Goal: Information Seeking & Learning: Learn about a topic

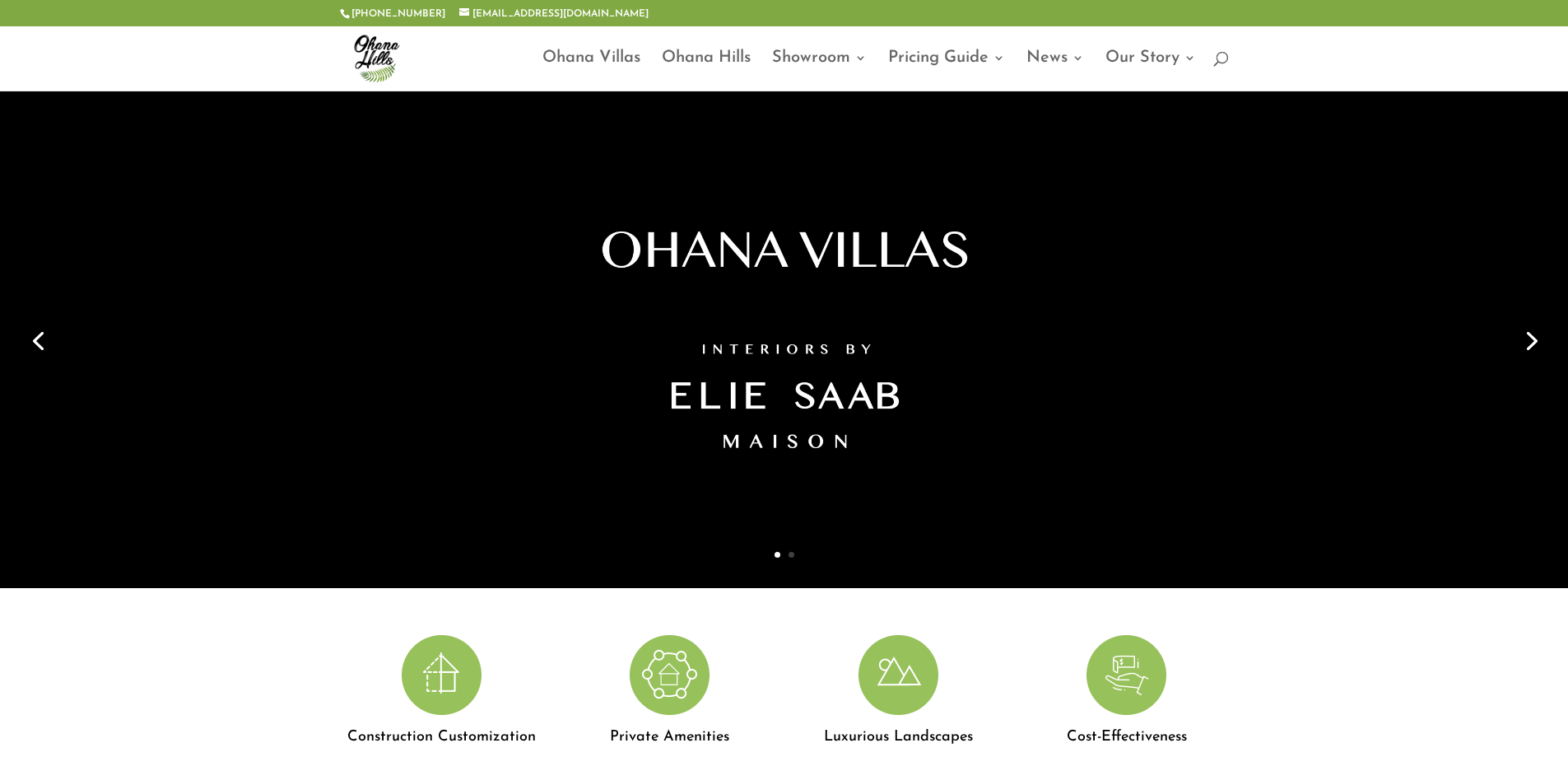
click at [1529, 334] on link "Next" at bounding box center [1530, 339] width 39 height 40
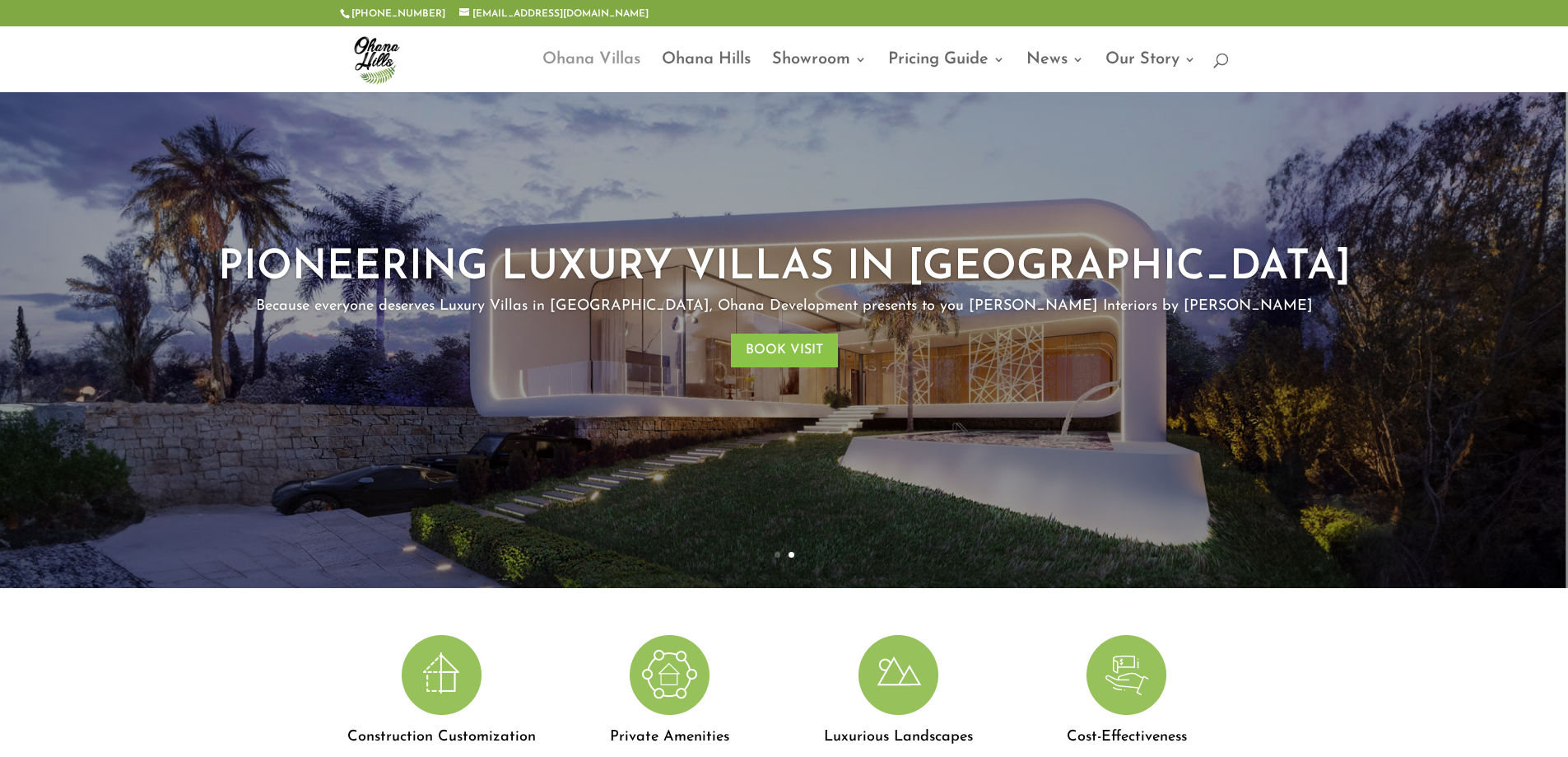
click at [574, 57] on link "Ohana Villas" at bounding box center [591, 73] width 98 height 39
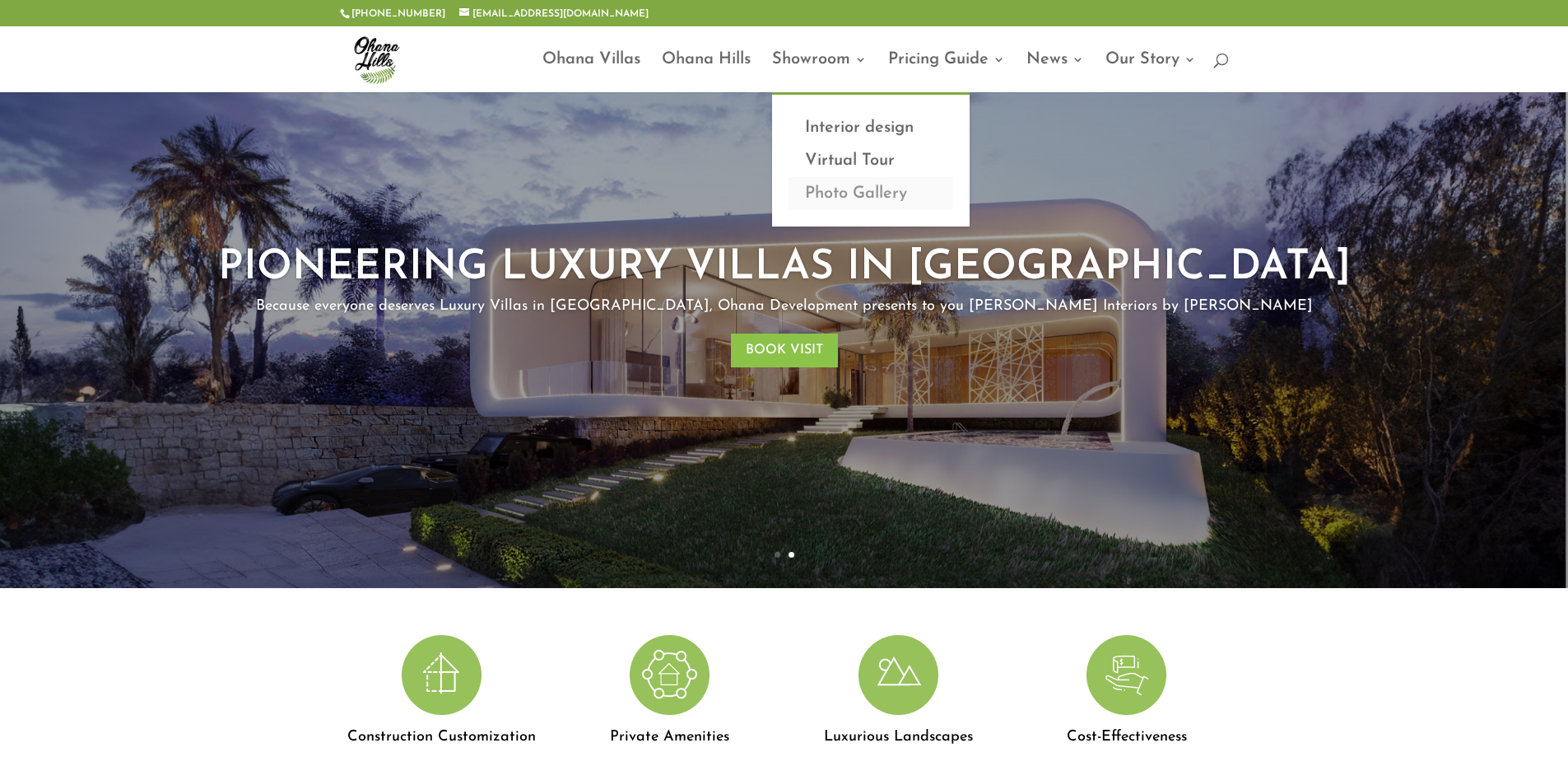
click at [854, 189] on link "Photo Gallery" at bounding box center [871, 193] width 164 height 33
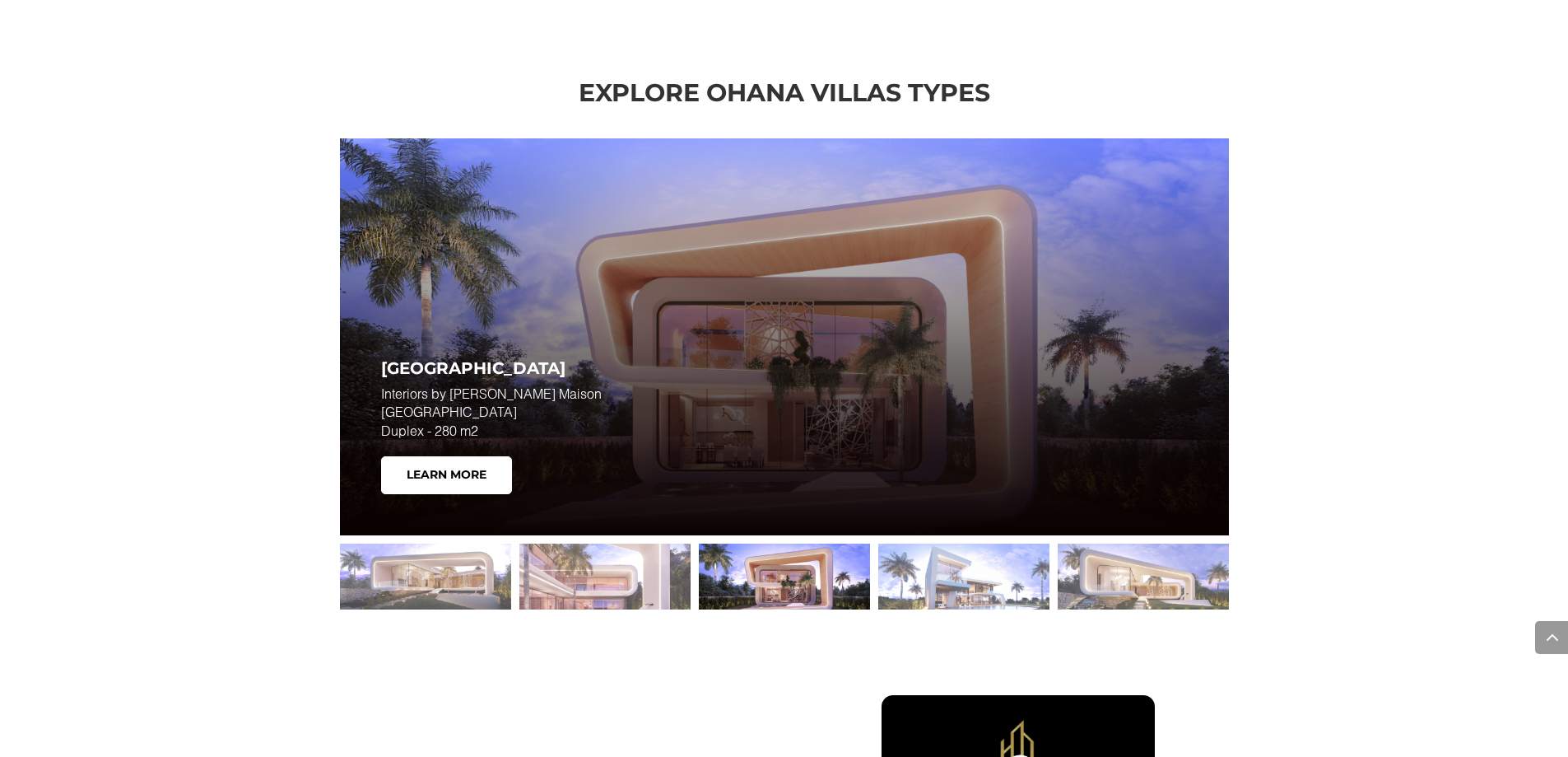
scroll to position [2470, 0]
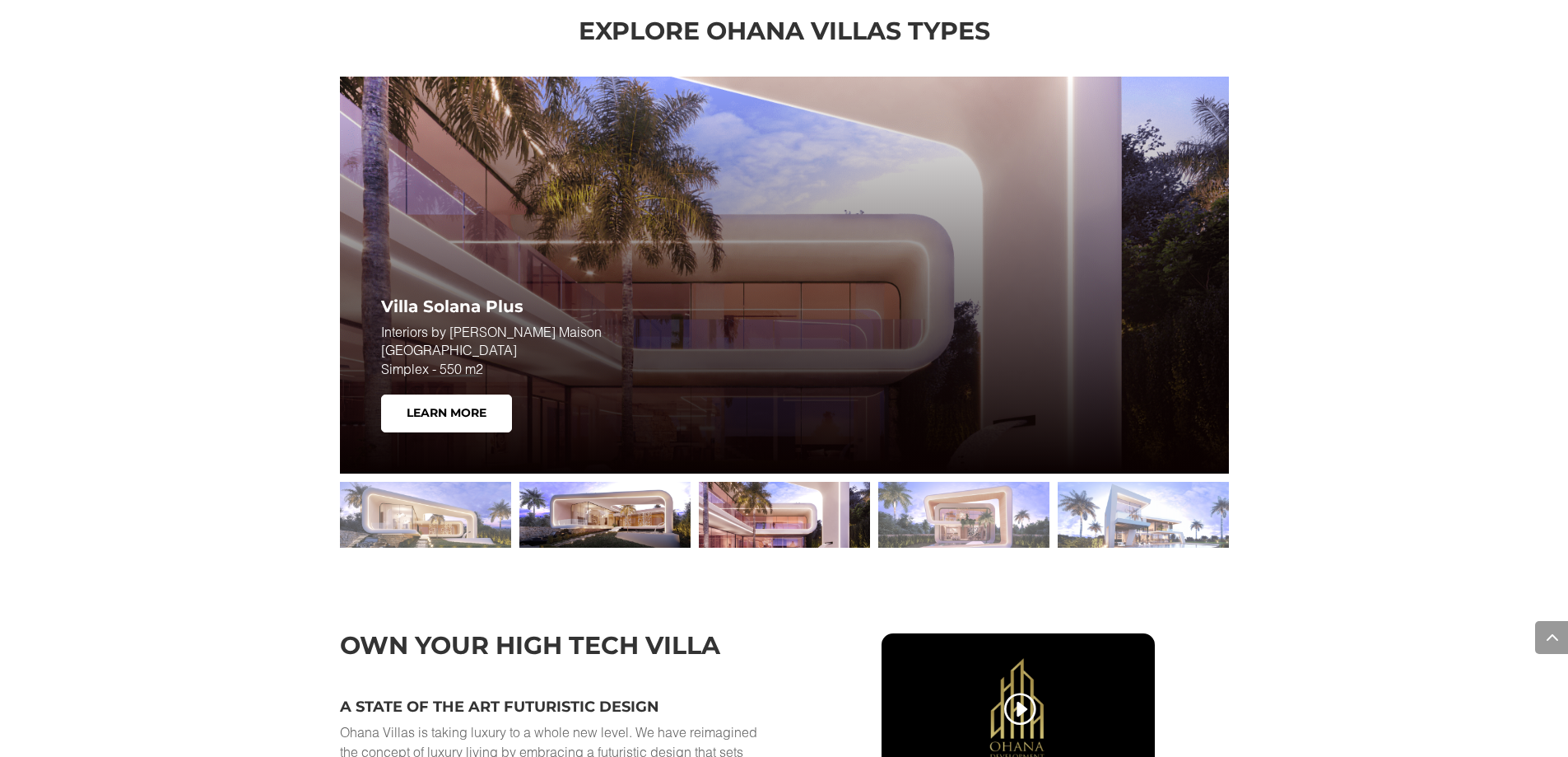
click at [579, 517] on div at bounding box center [605, 515] width 171 height 66
click at [750, 503] on div at bounding box center [784, 515] width 171 height 66
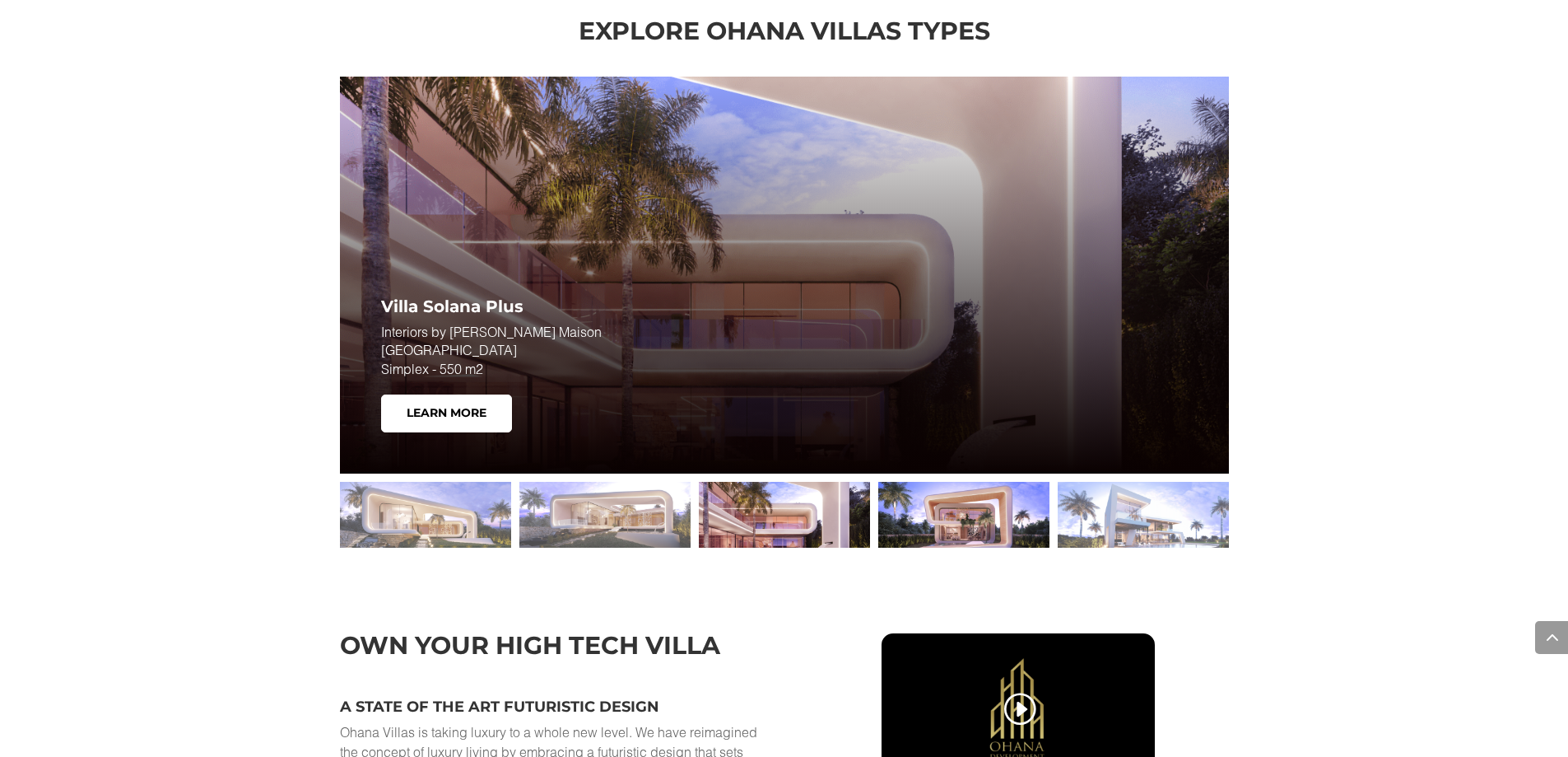
click at [916, 509] on div at bounding box center [964, 515] width 171 height 66
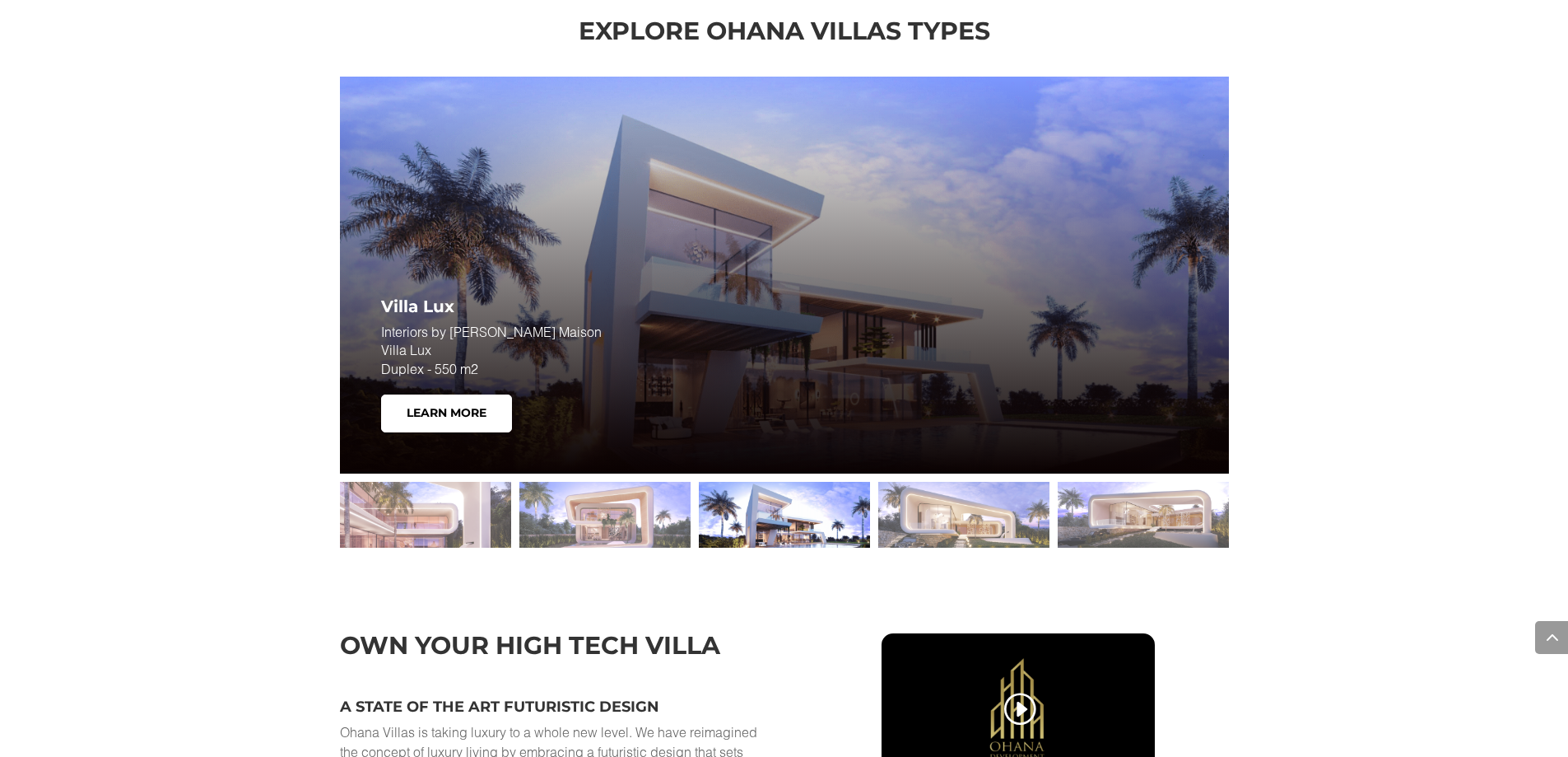
click at [769, 506] on div at bounding box center [784, 515] width 171 height 66
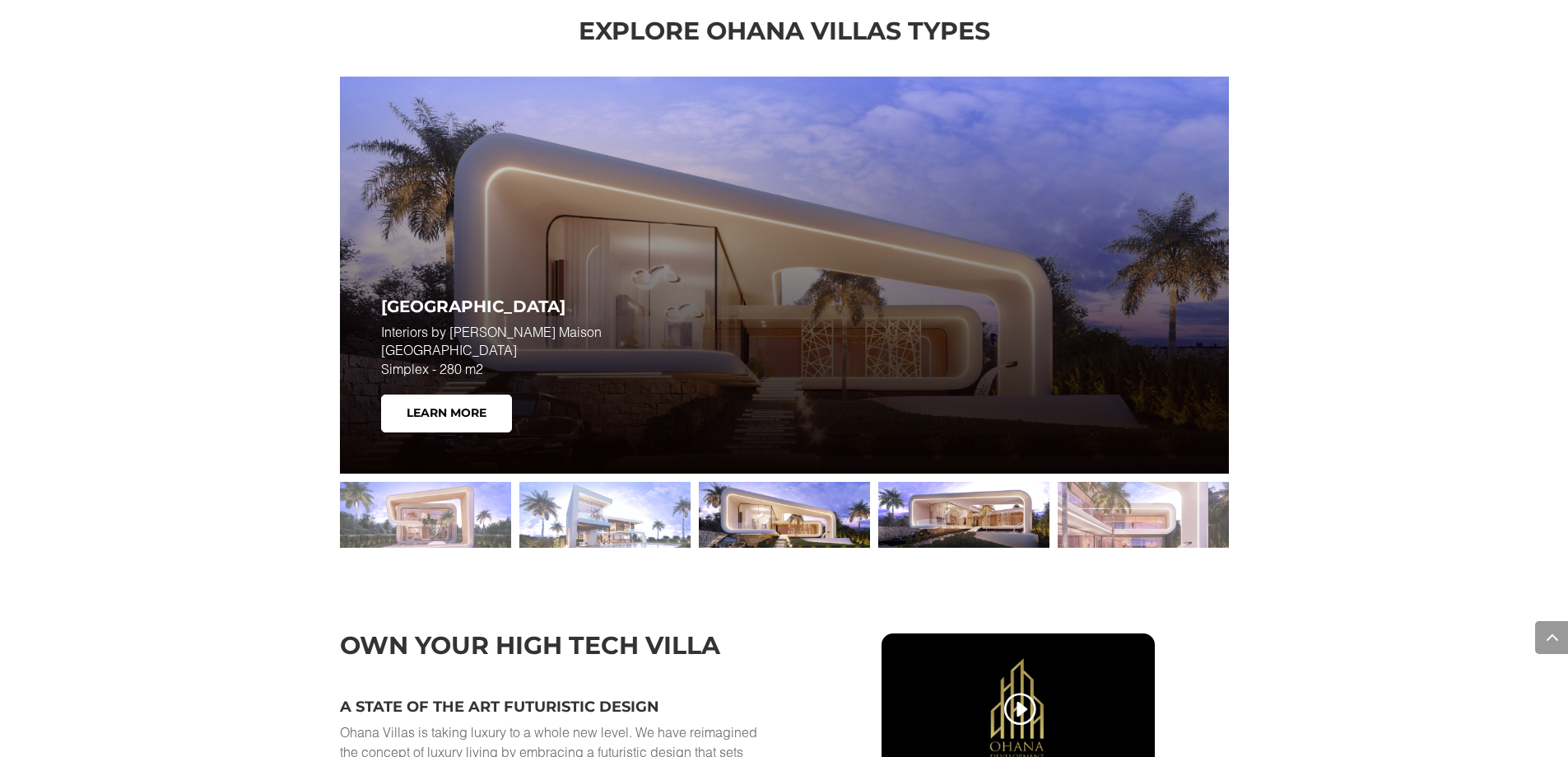
click at [942, 512] on div at bounding box center [964, 515] width 171 height 66
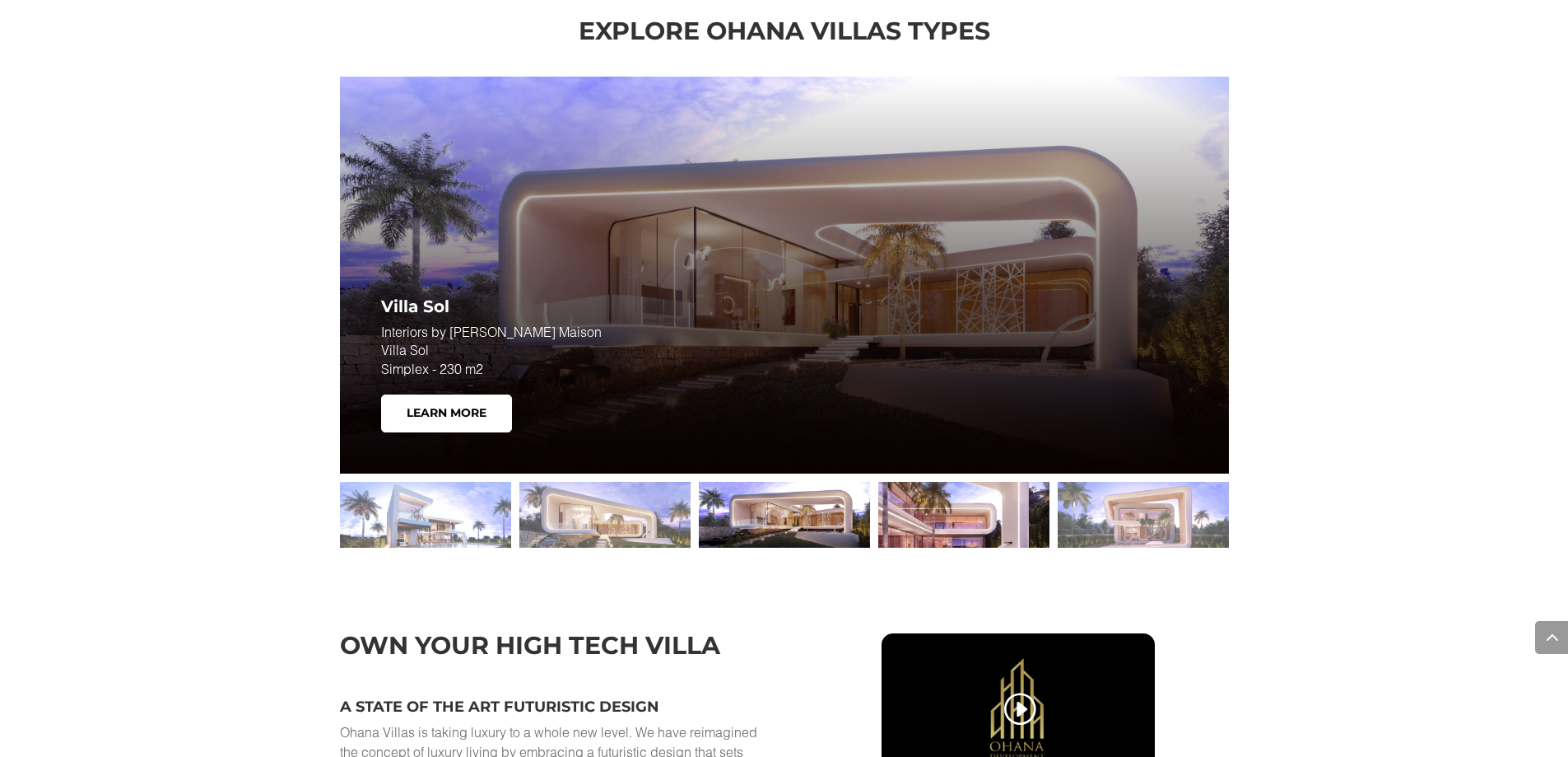
click at [951, 516] on div at bounding box center [964, 515] width 171 height 66
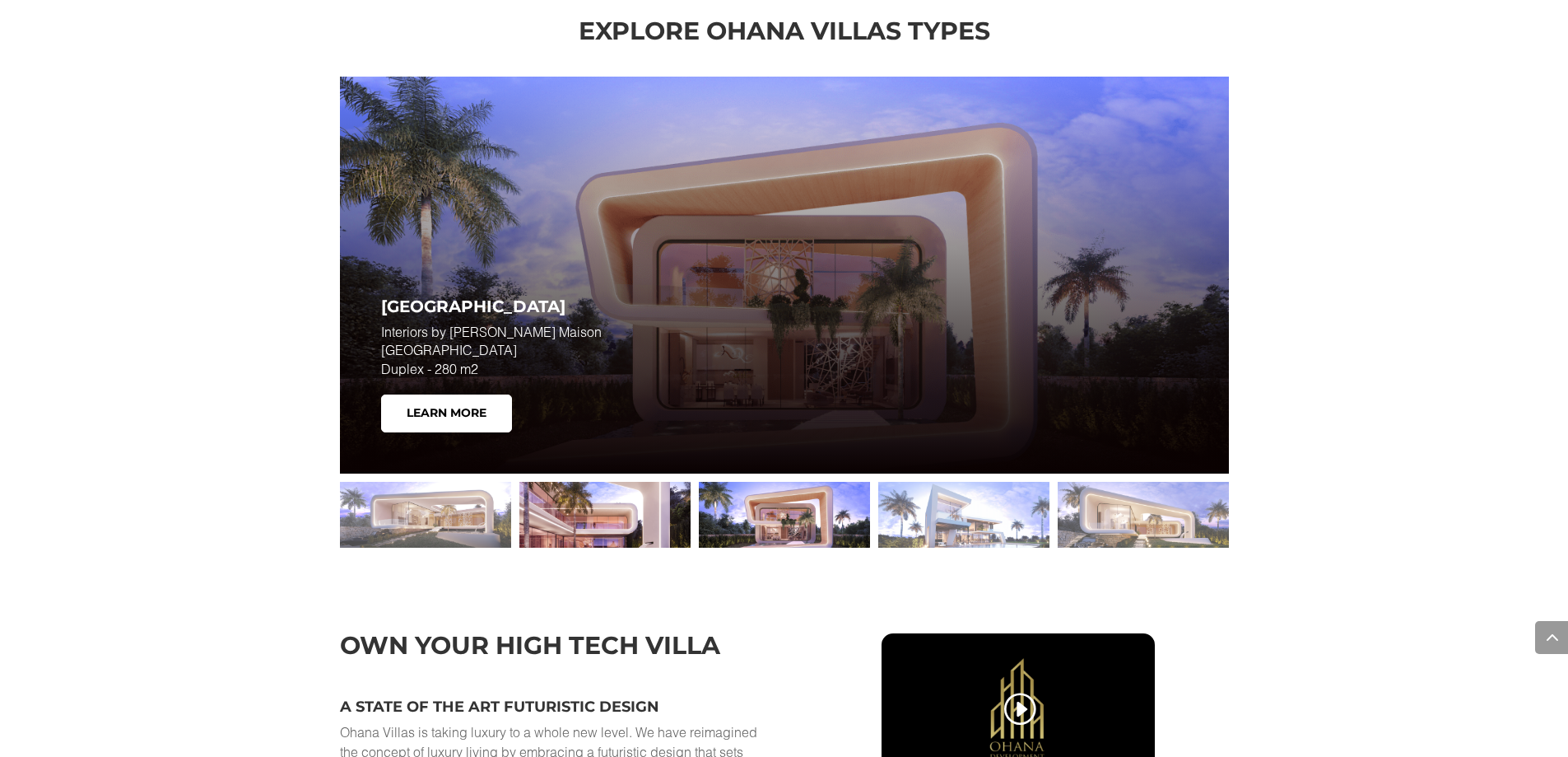
click at [748, 523] on div at bounding box center [784, 515] width 171 height 66
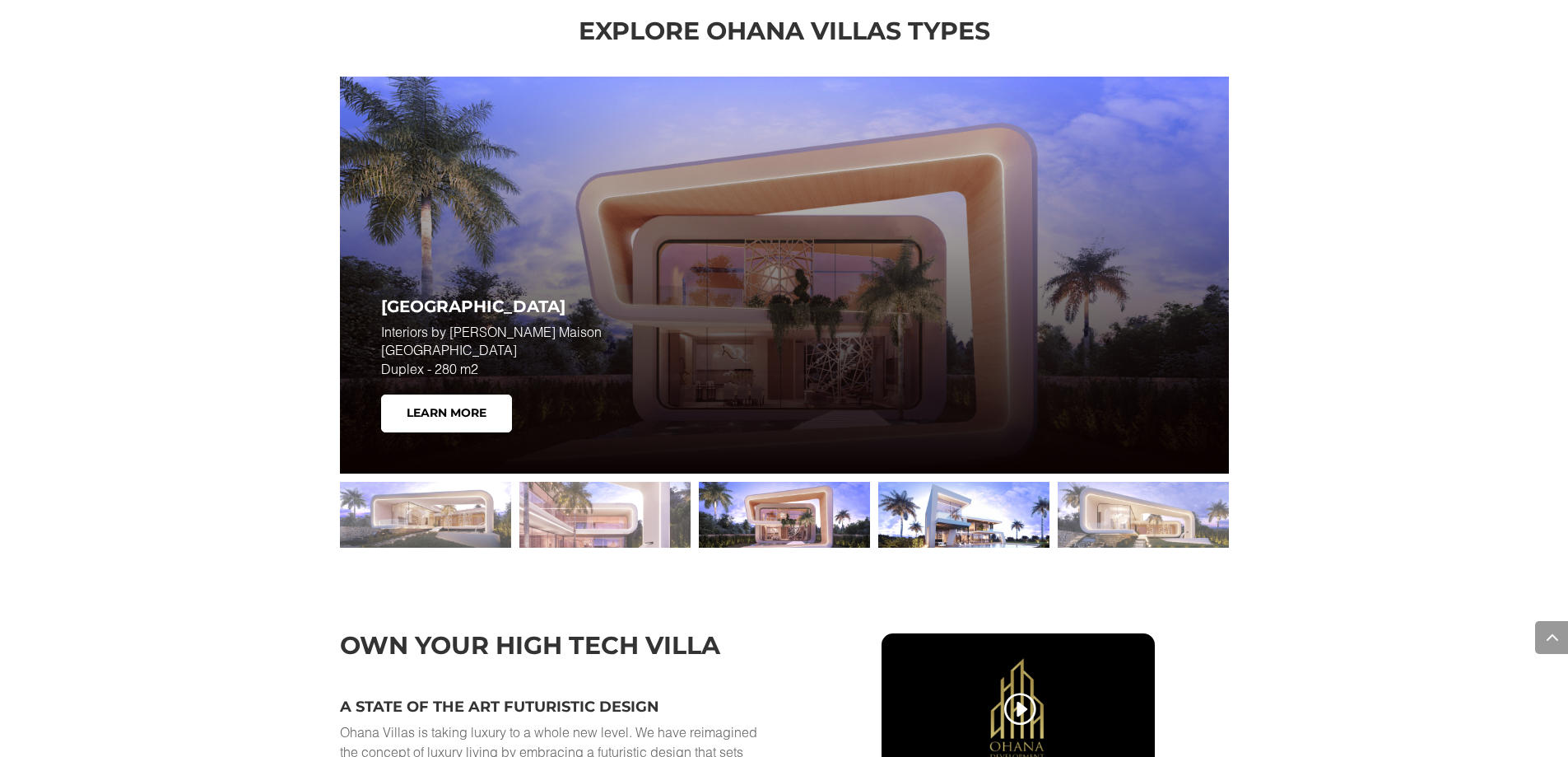
click at [998, 524] on div at bounding box center [964, 515] width 171 height 66
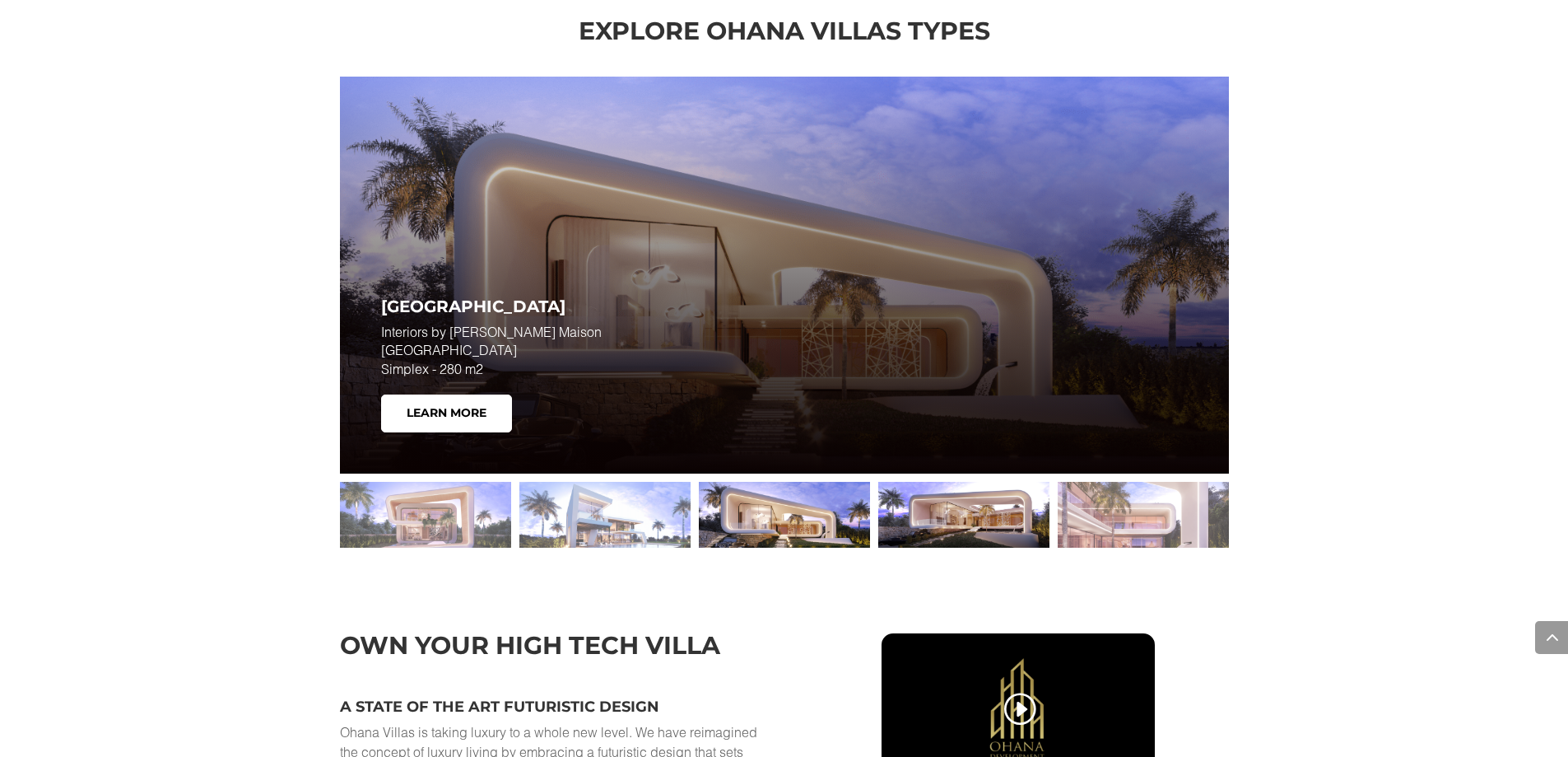
click at [992, 522] on div at bounding box center [964, 515] width 171 height 66
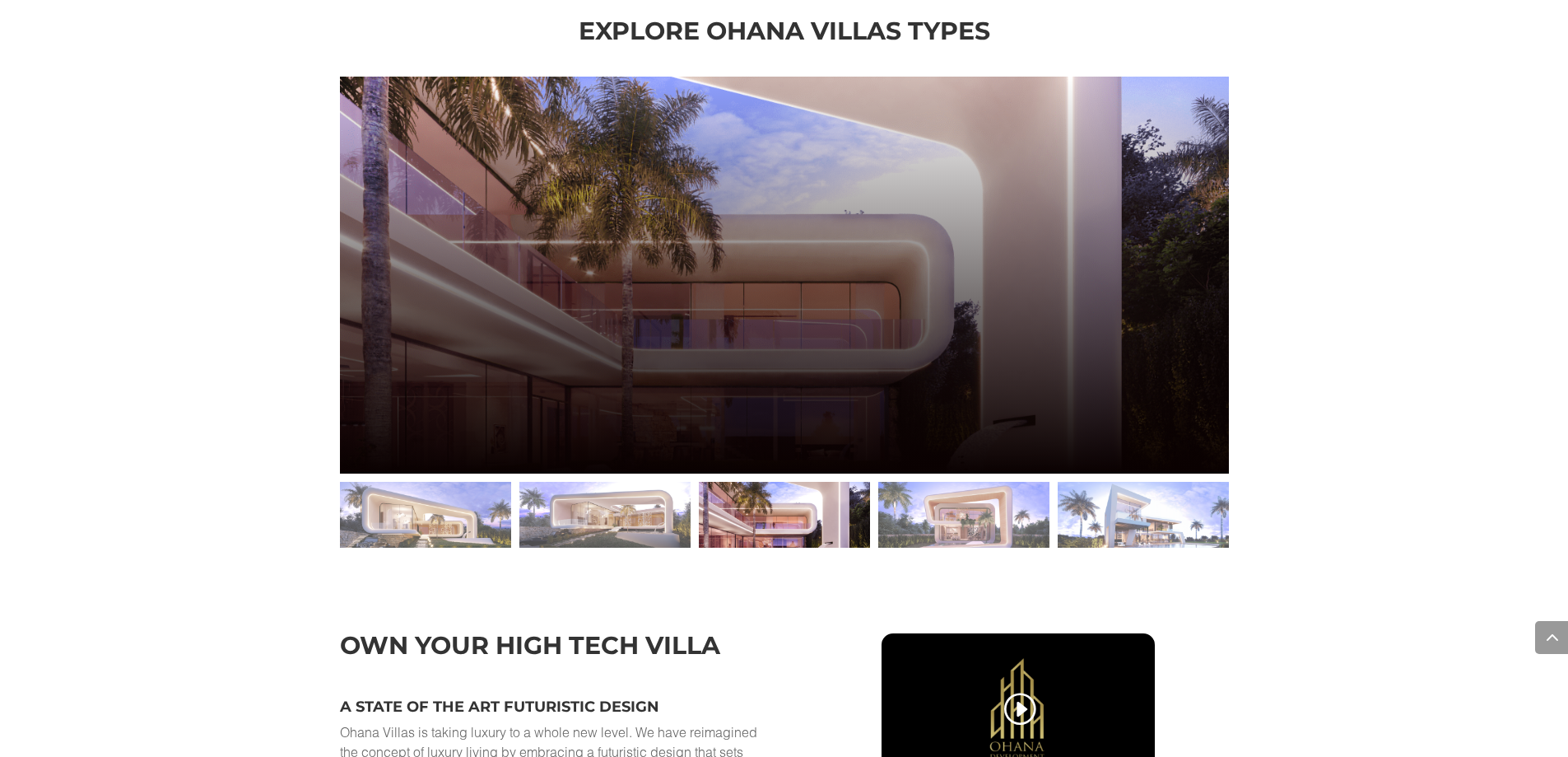
click at [944, 532] on div at bounding box center [784, 515] width 889 height 83
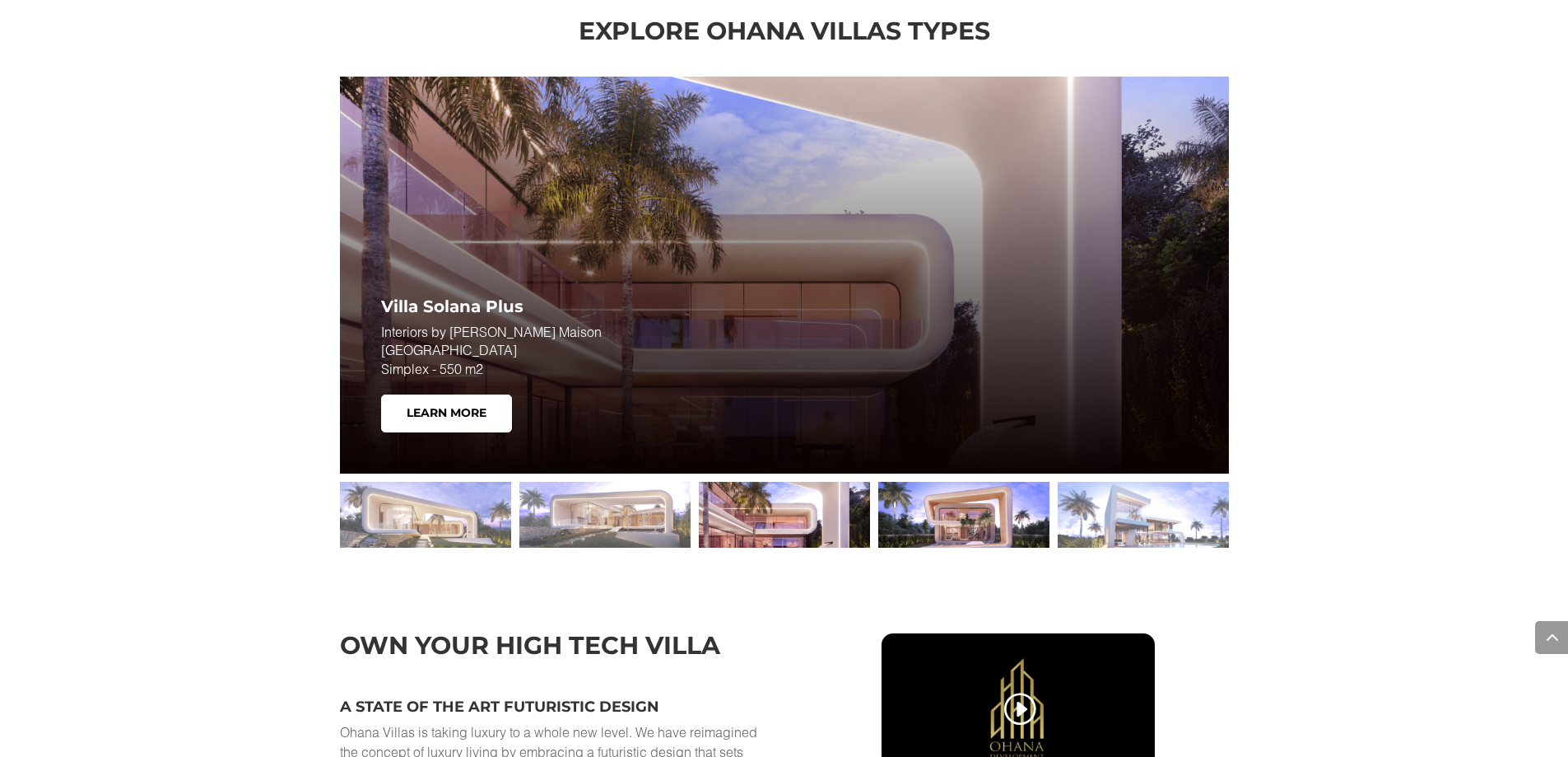
click at [958, 528] on div at bounding box center [964, 515] width 171 height 66
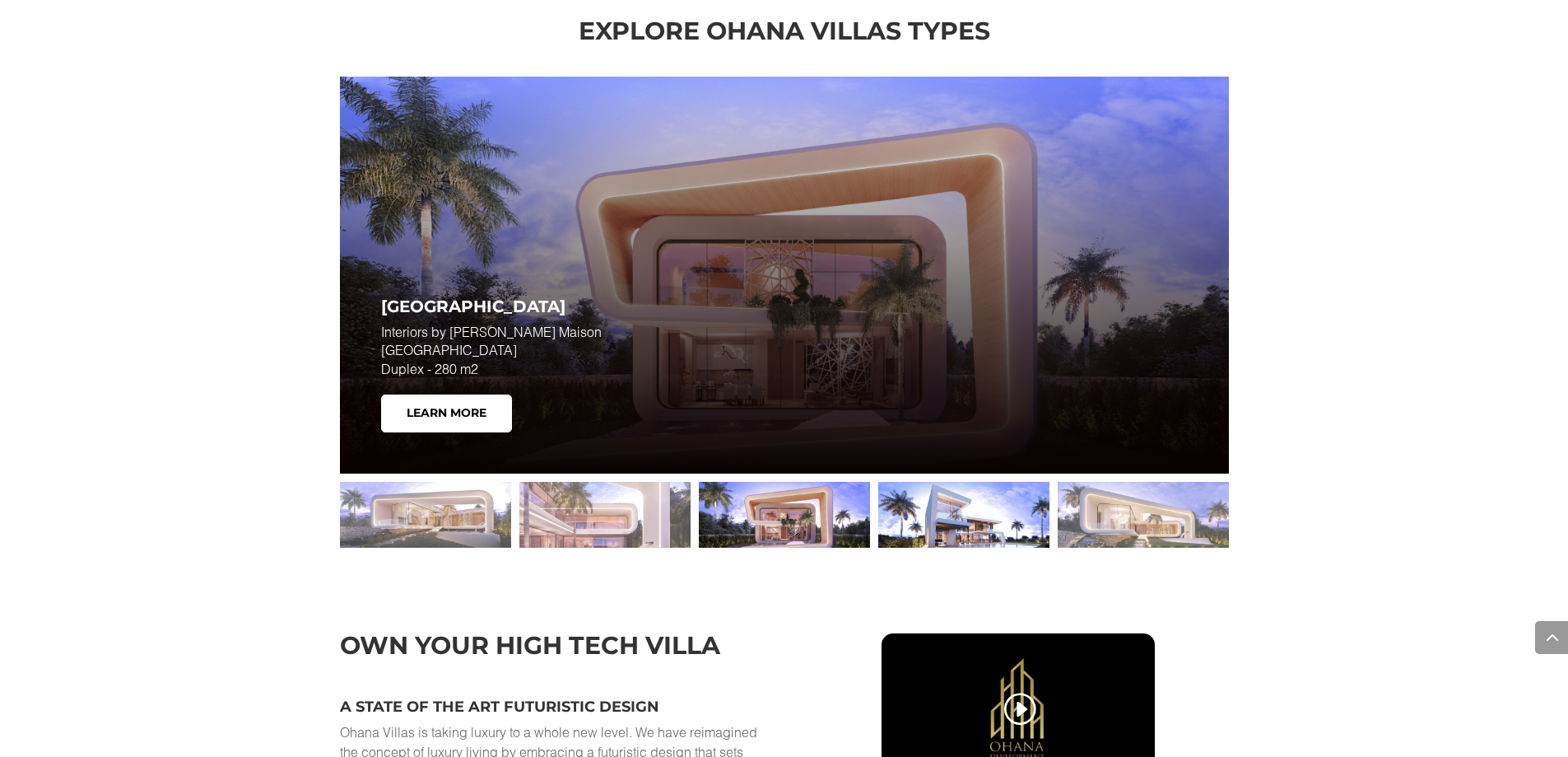
click at [942, 511] on div at bounding box center [964, 515] width 171 height 66
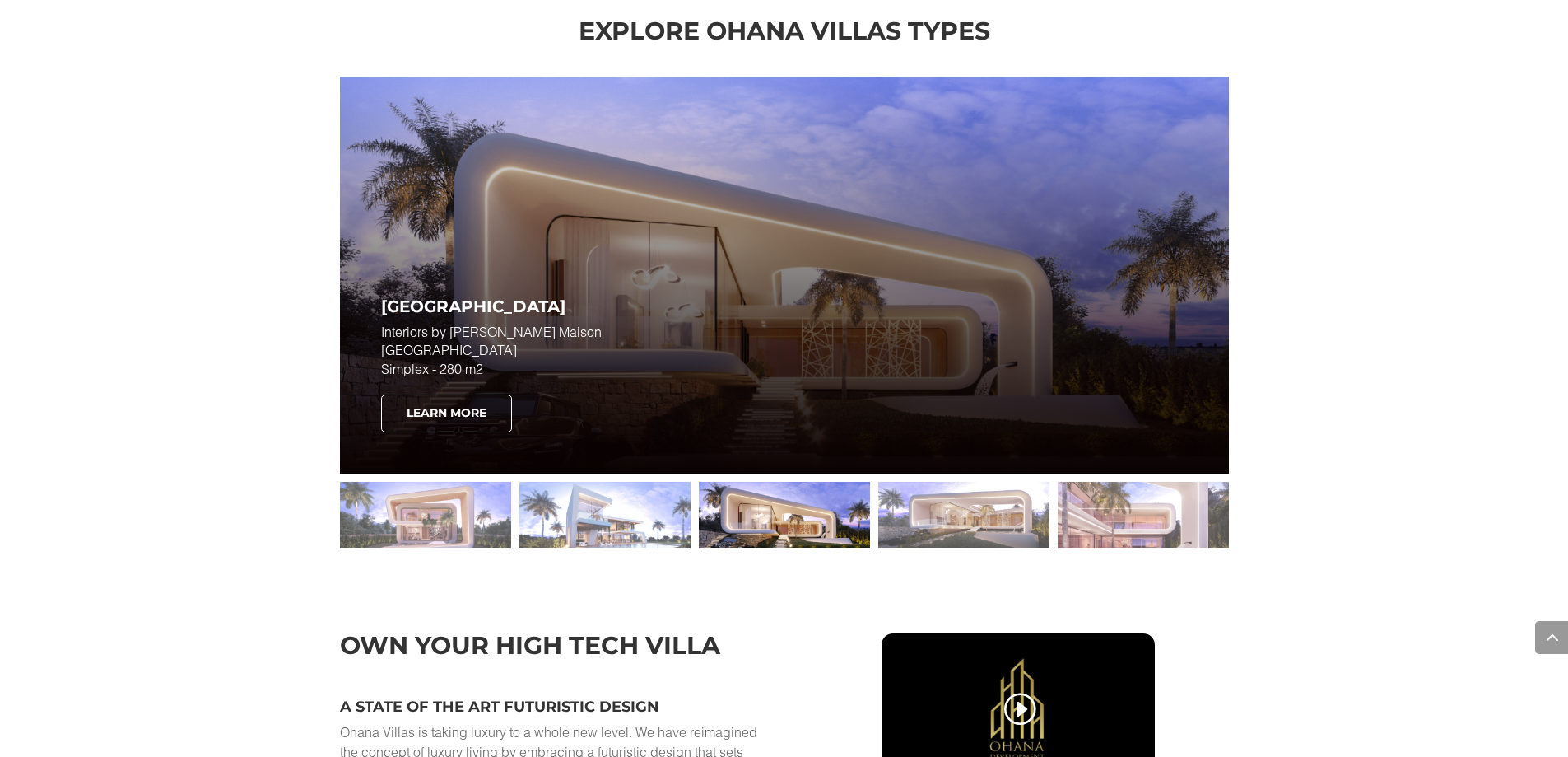
click at [454, 414] on link "Learn More" at bounding box center [447, 413] width 131 height 38
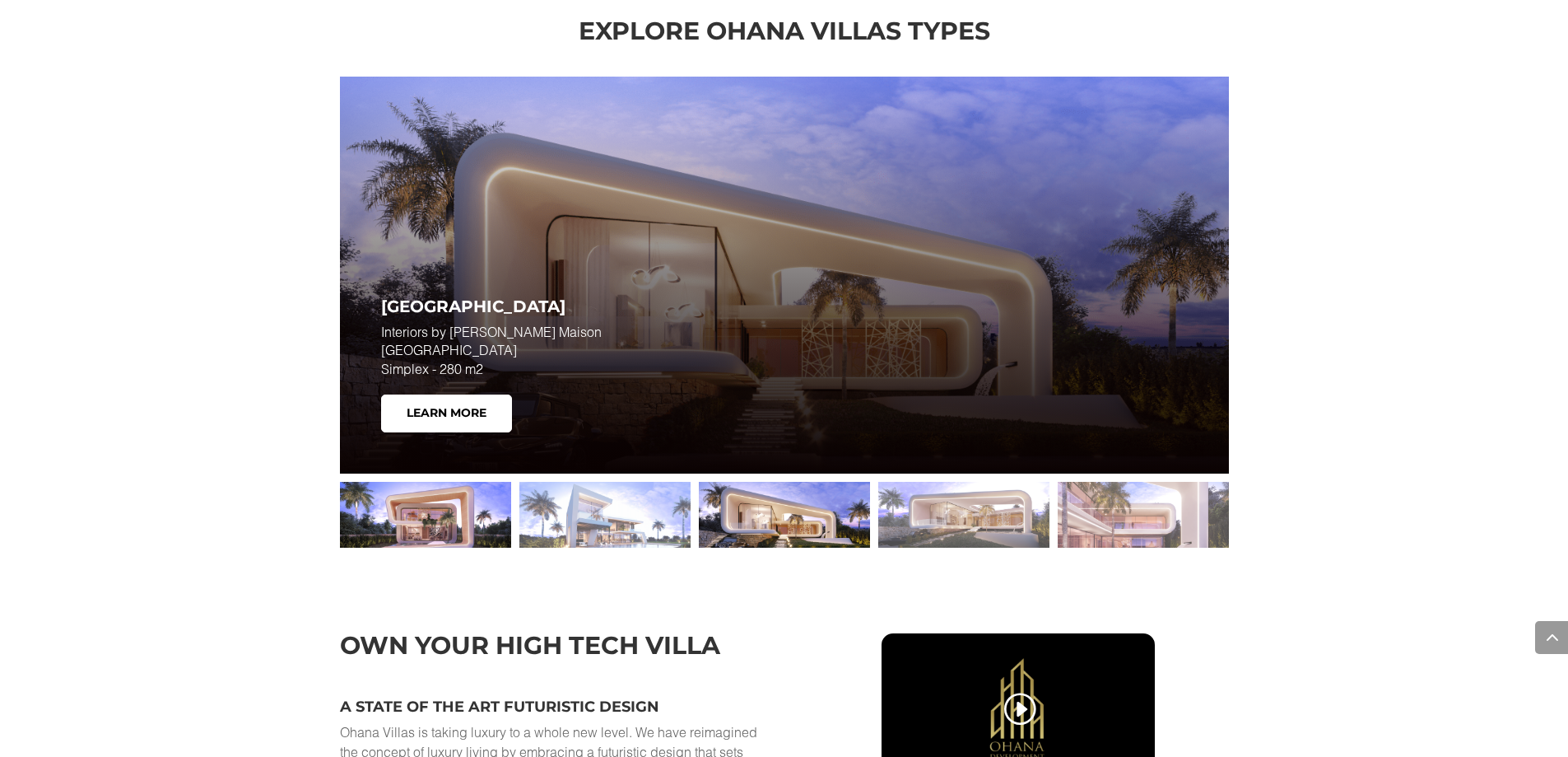
click at [445, 526] on div at bounding box center [425, 515] width 171 height 66
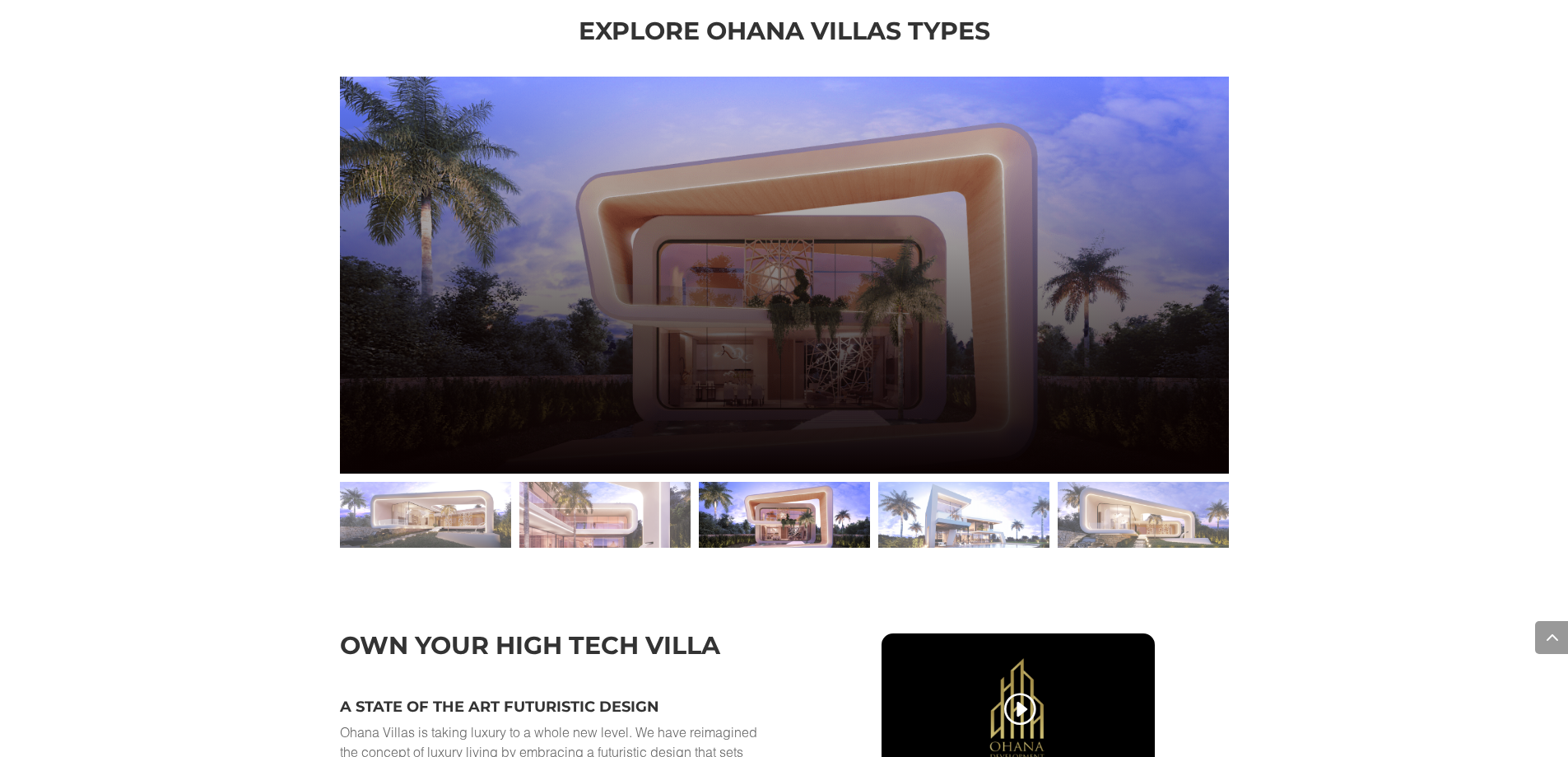
scroll to position [2467, 0]
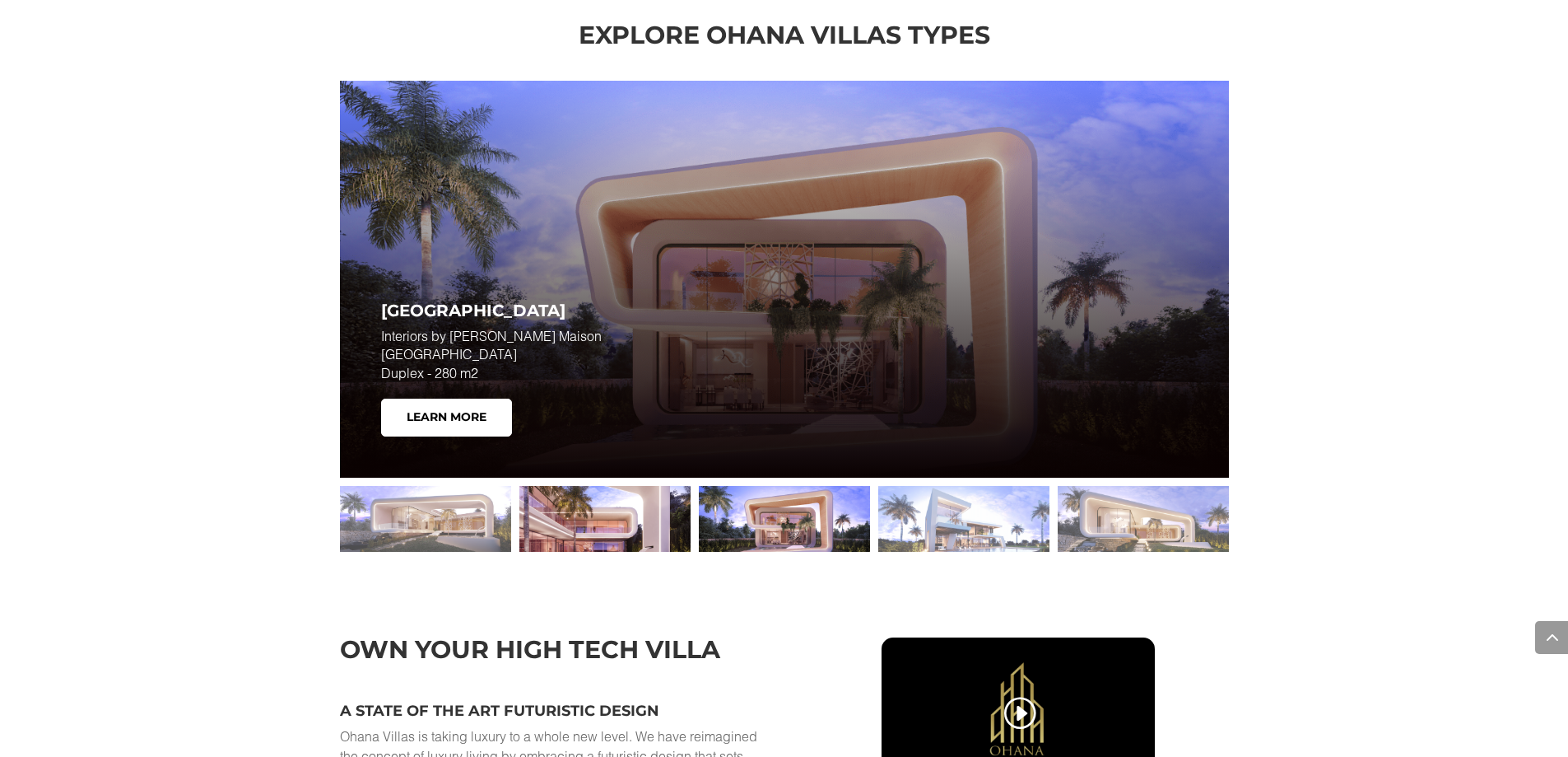
click at [581, 519] on div at bounding box center [605, 518] width 171 height 66
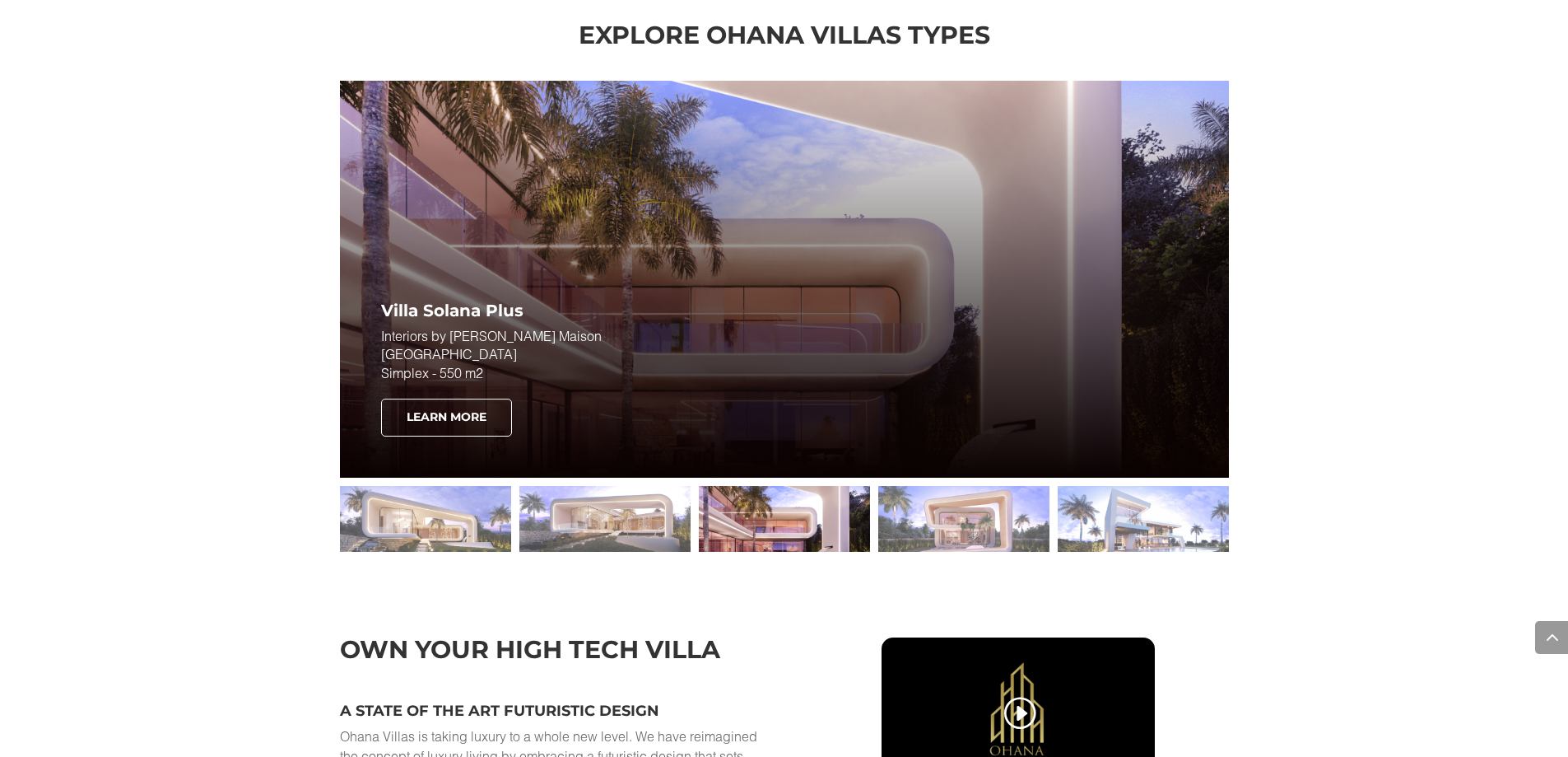
click at [442, 403] on link "Learn More" at bounding box center [447, 418] width 131 height 38
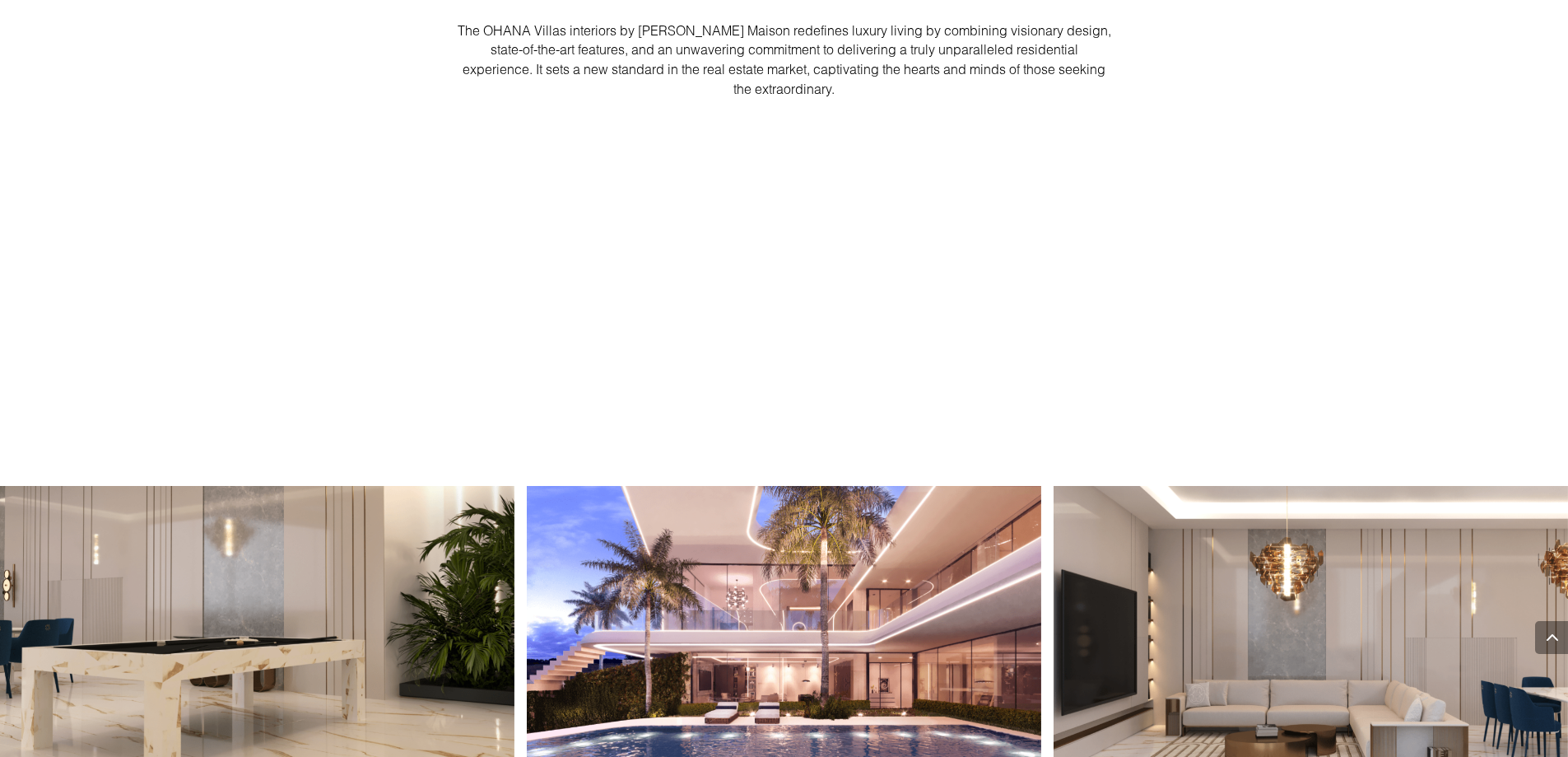
scroll to position [1721, 0]
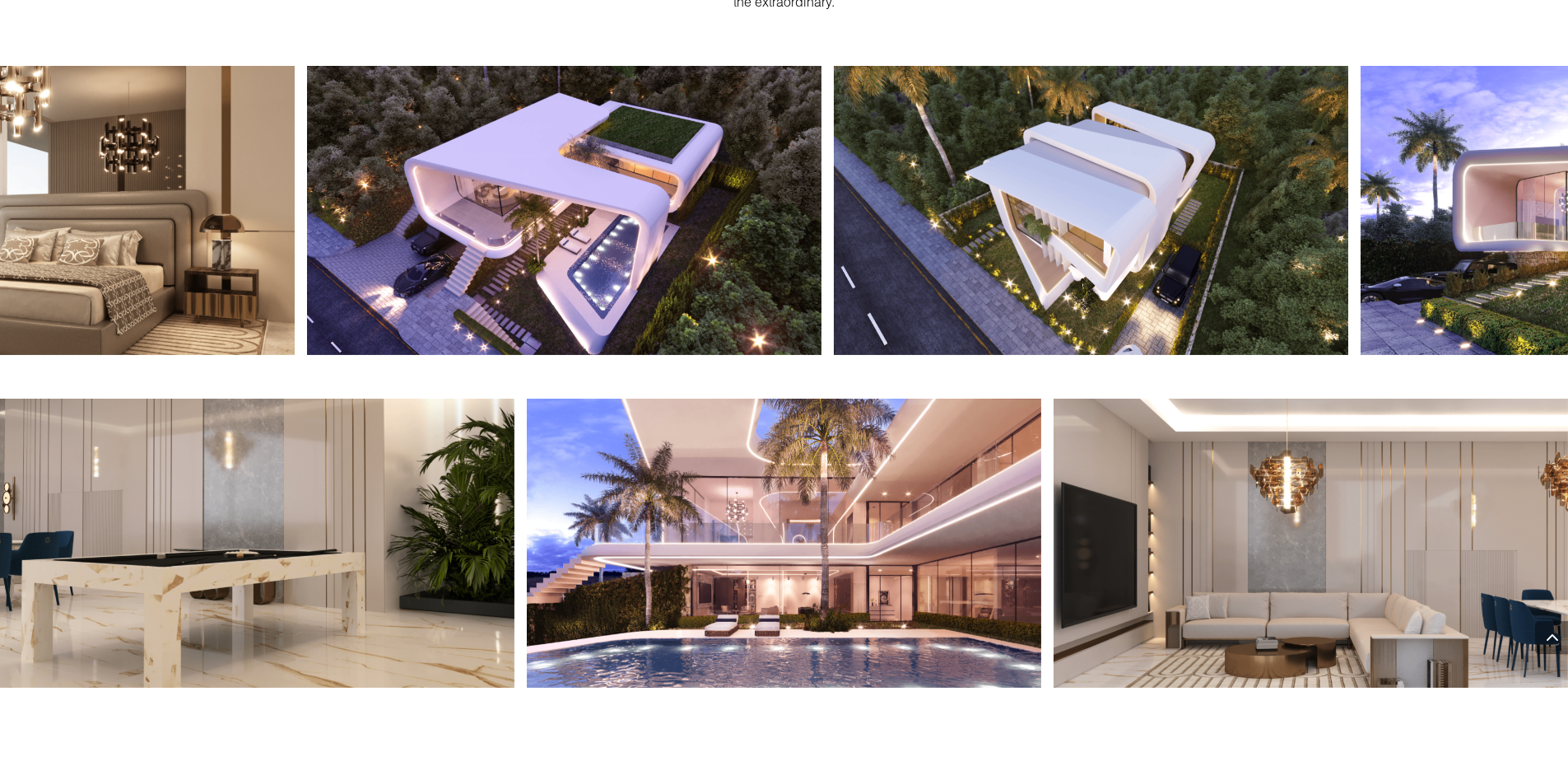
drag, startPoint x: 486, startPoint y: 272, endPoint x: 563, endPoint y: 290, distance: 79.1
click at [563, 290] on div at bounding box center [784, 210] width 1568 height 290
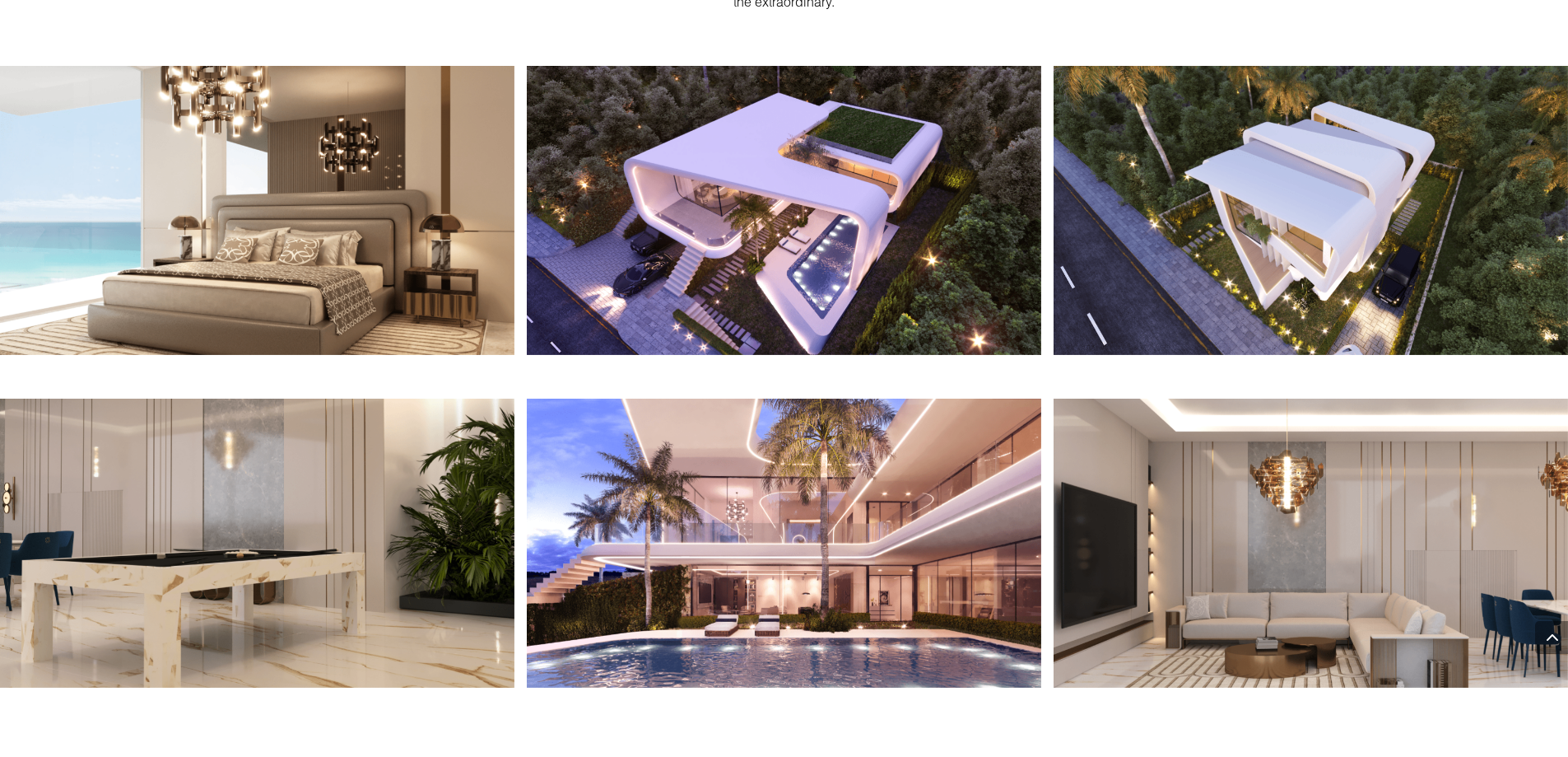
click at [527, 259] on img at bounding box center [784, 210] width 514 height 290
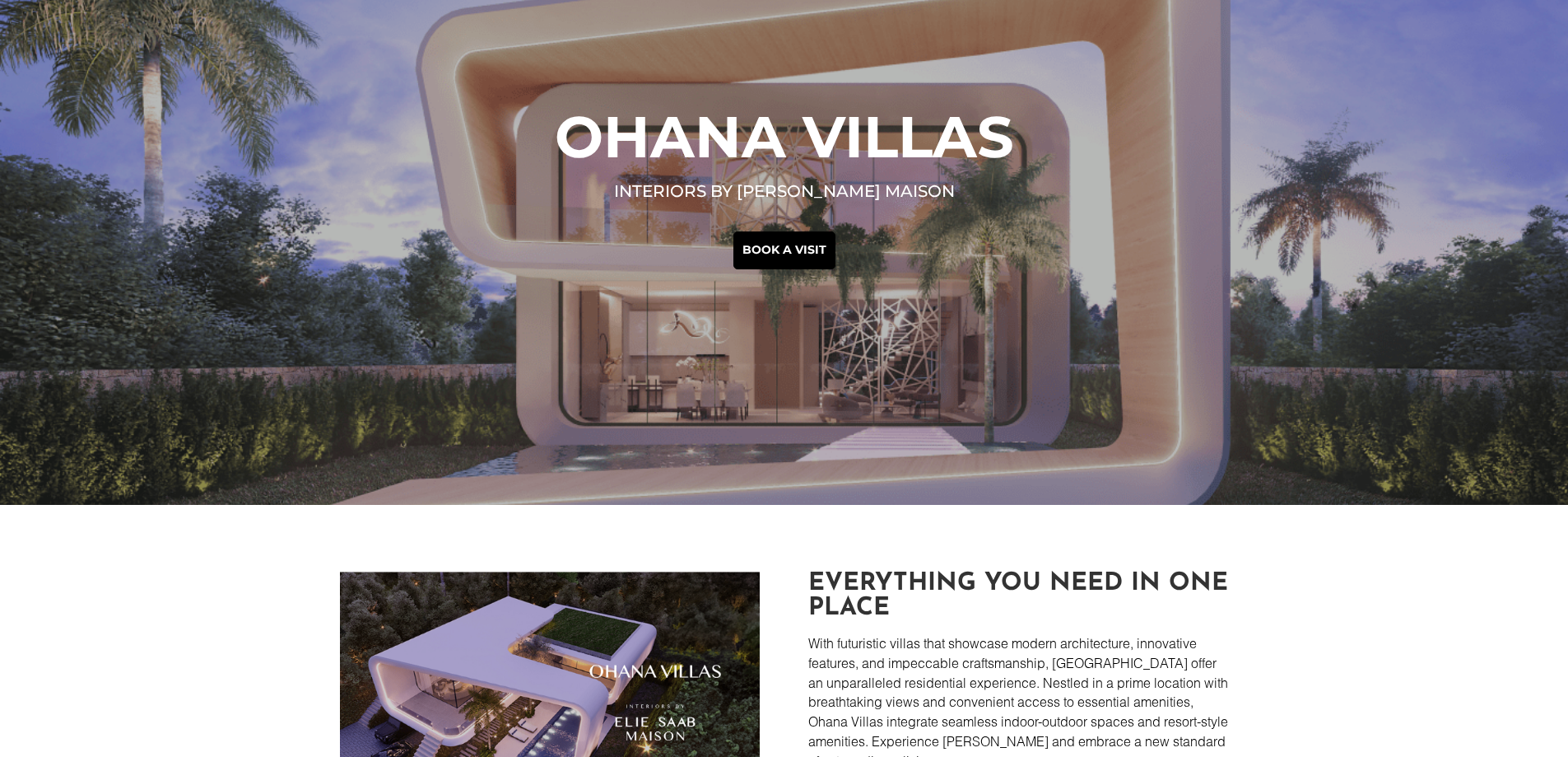
scroll to position [0, 0]
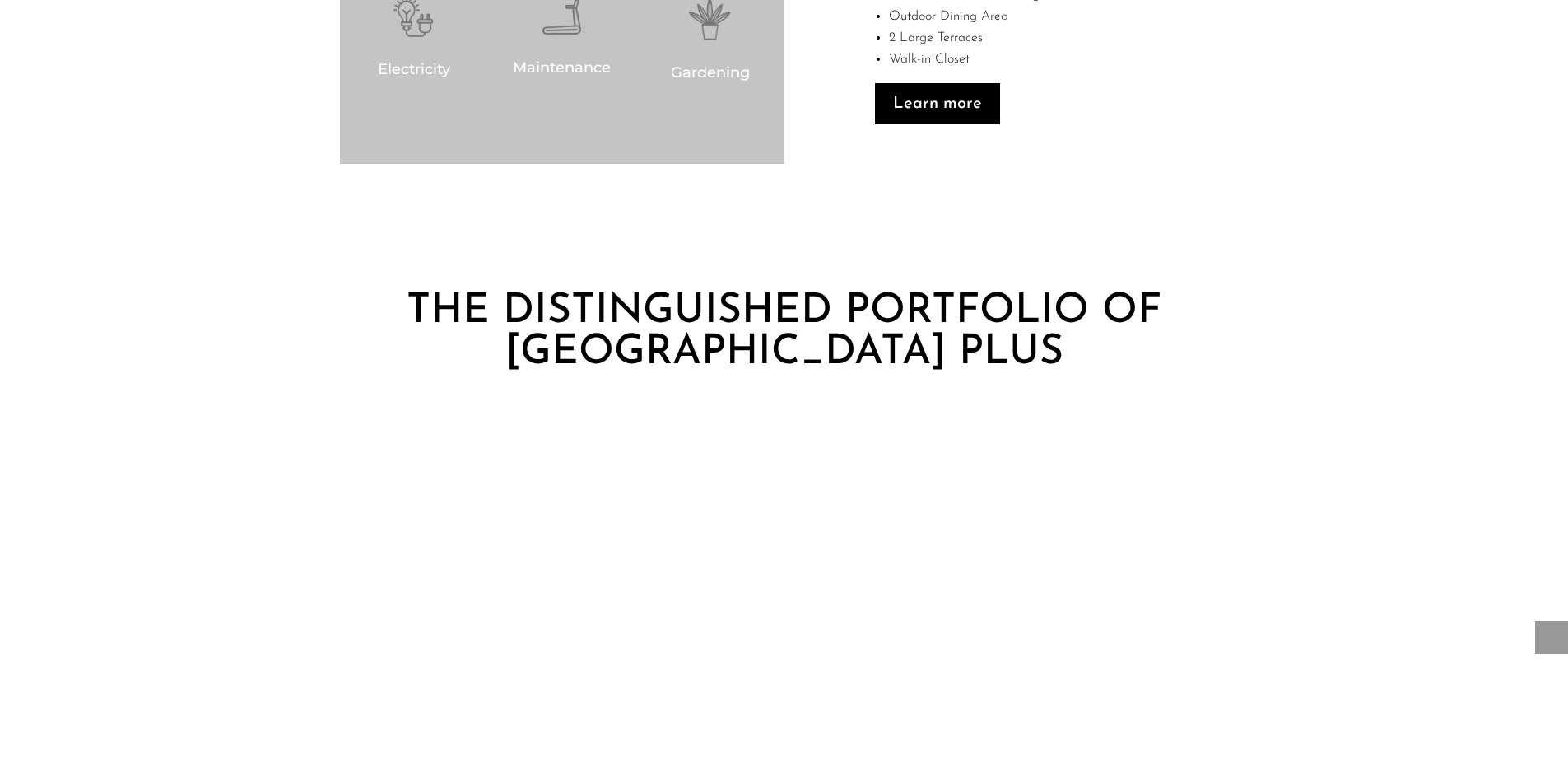
scroll to position [1730, 0]
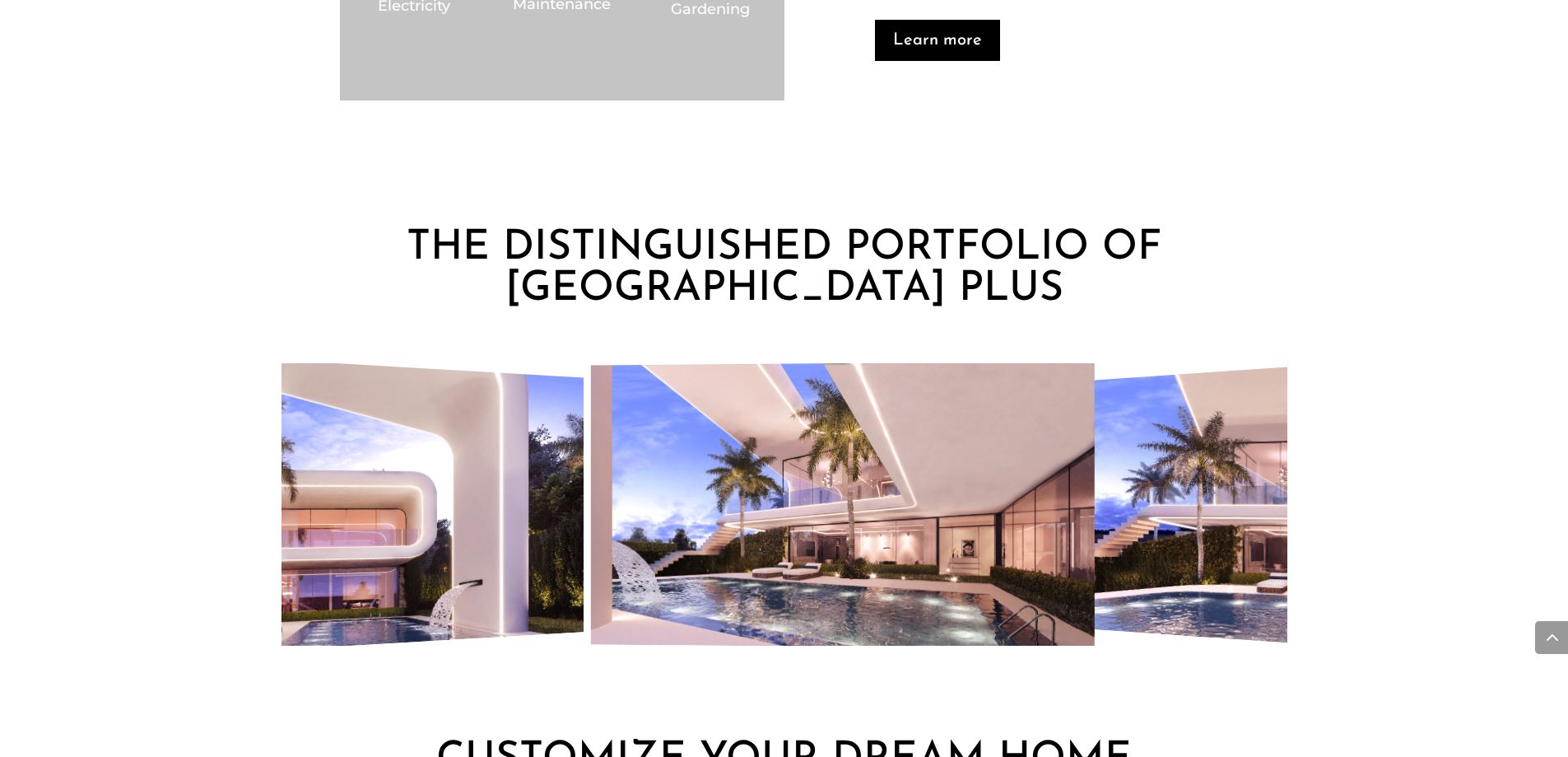
click at [413, 530] on img "5 / 8" at bounding box center [303, 504] width 559 height 320
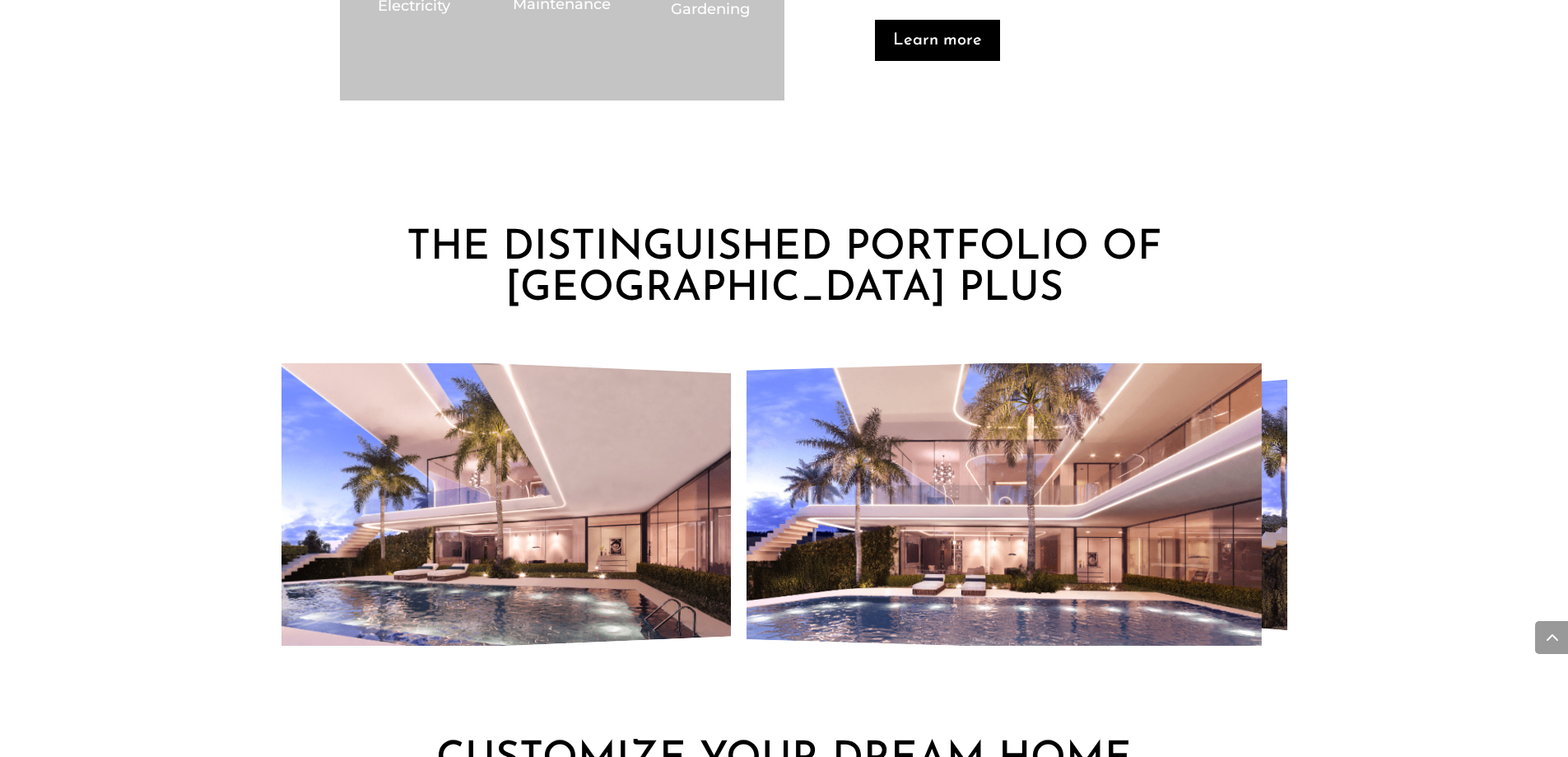
click at [799, 536] on img "7 / 8" at bounding box center [1003, 504] width 515 height 299
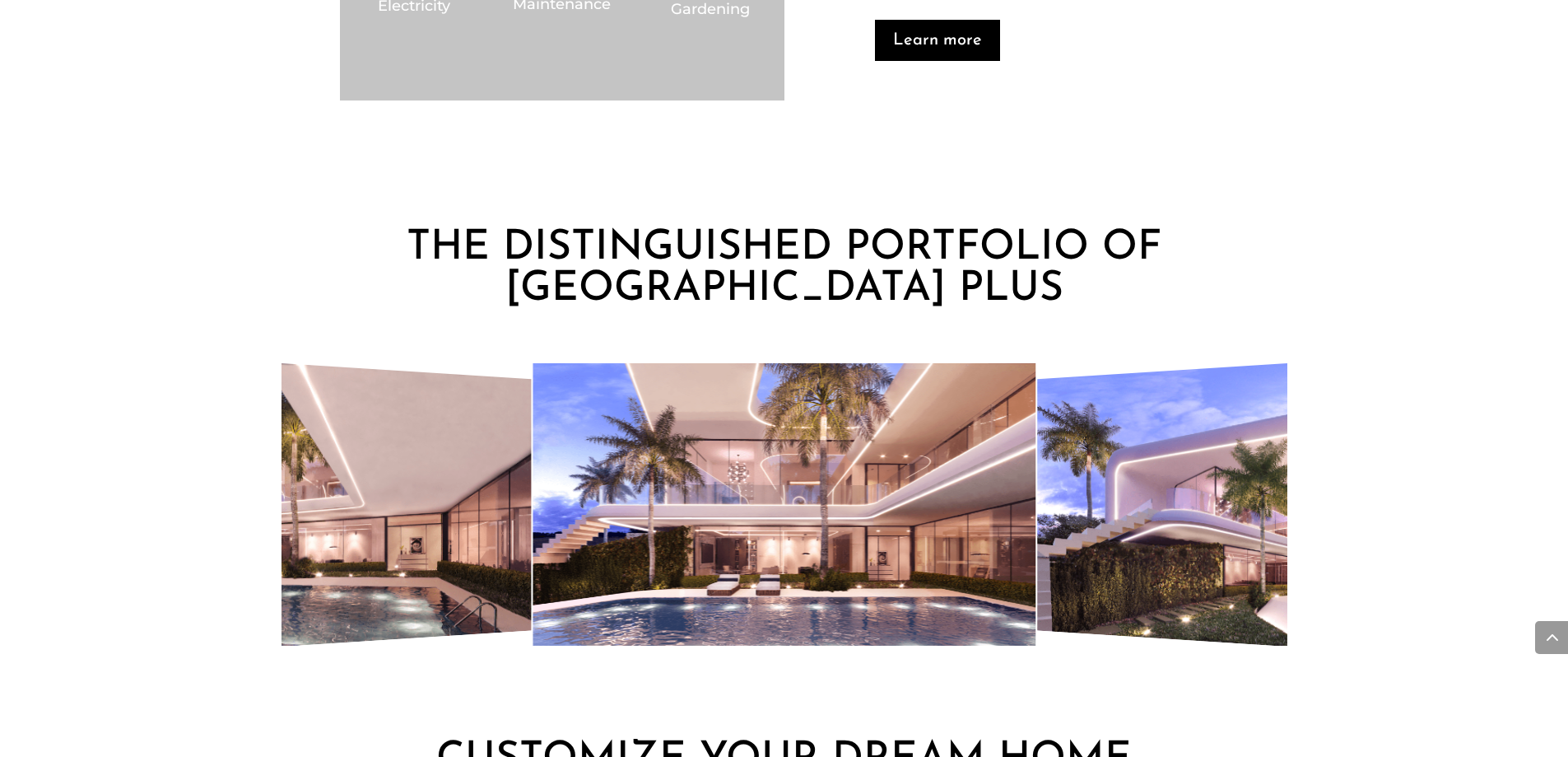
click at [1191, 567] on img "8 / 8" at bounding box center [1324, 504] width 573 height 324
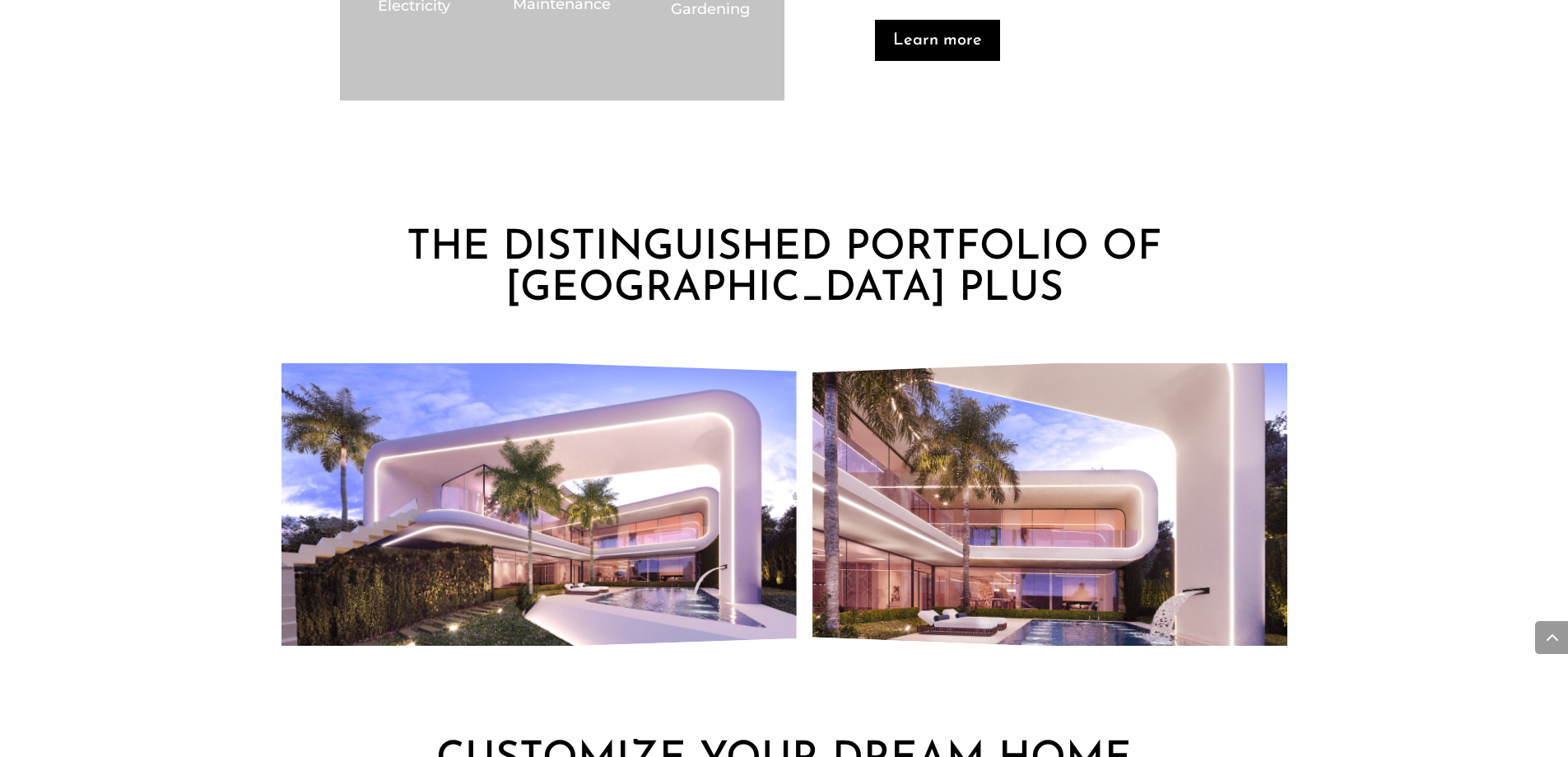
click at [675, 567] on img "4 / 8" at bounding box center [537, 504] width 519 height 302
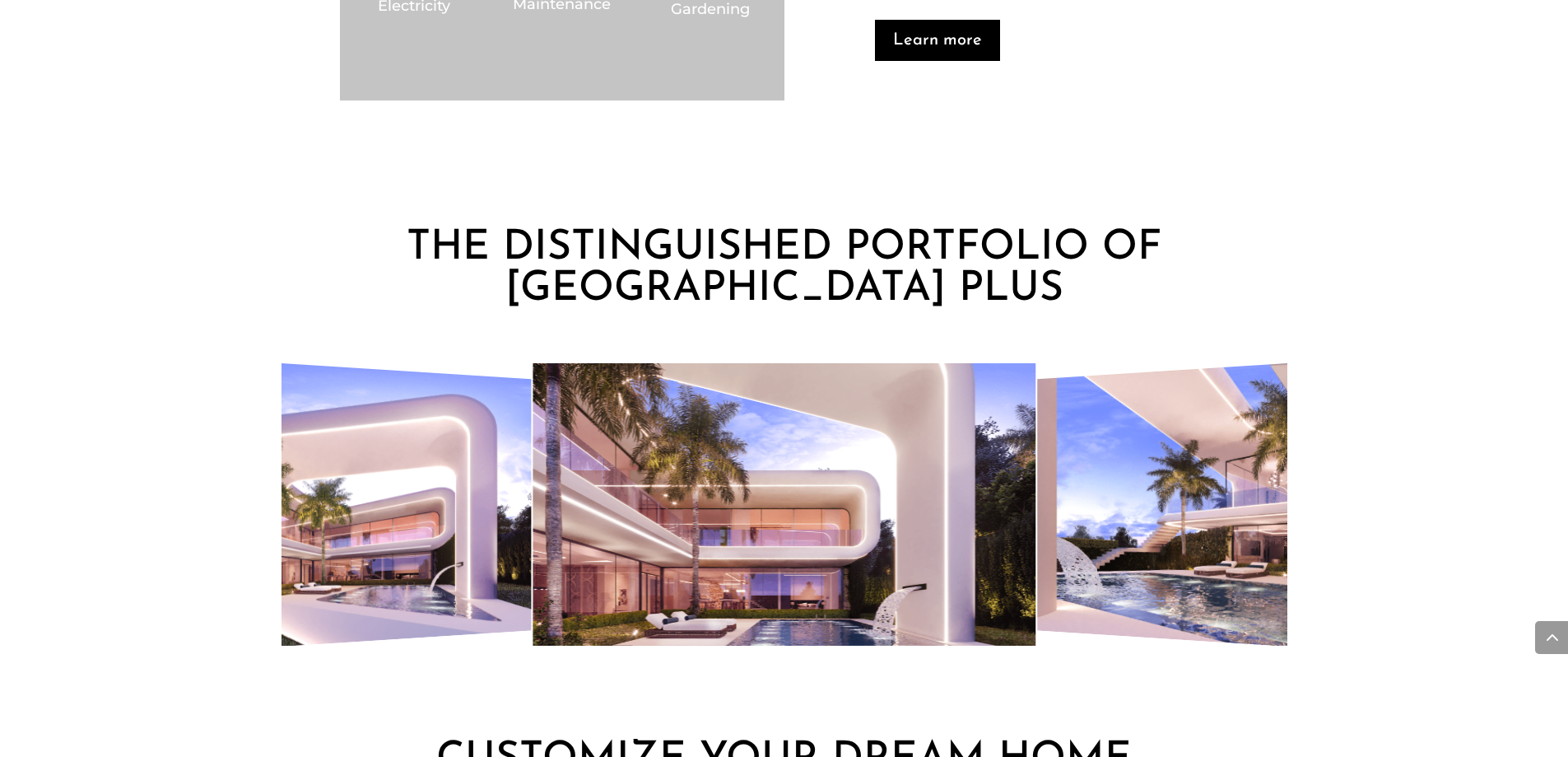
click at [1135, 569] on img "6 / 8" at bounding box center [1324, 504] width 573 height 324
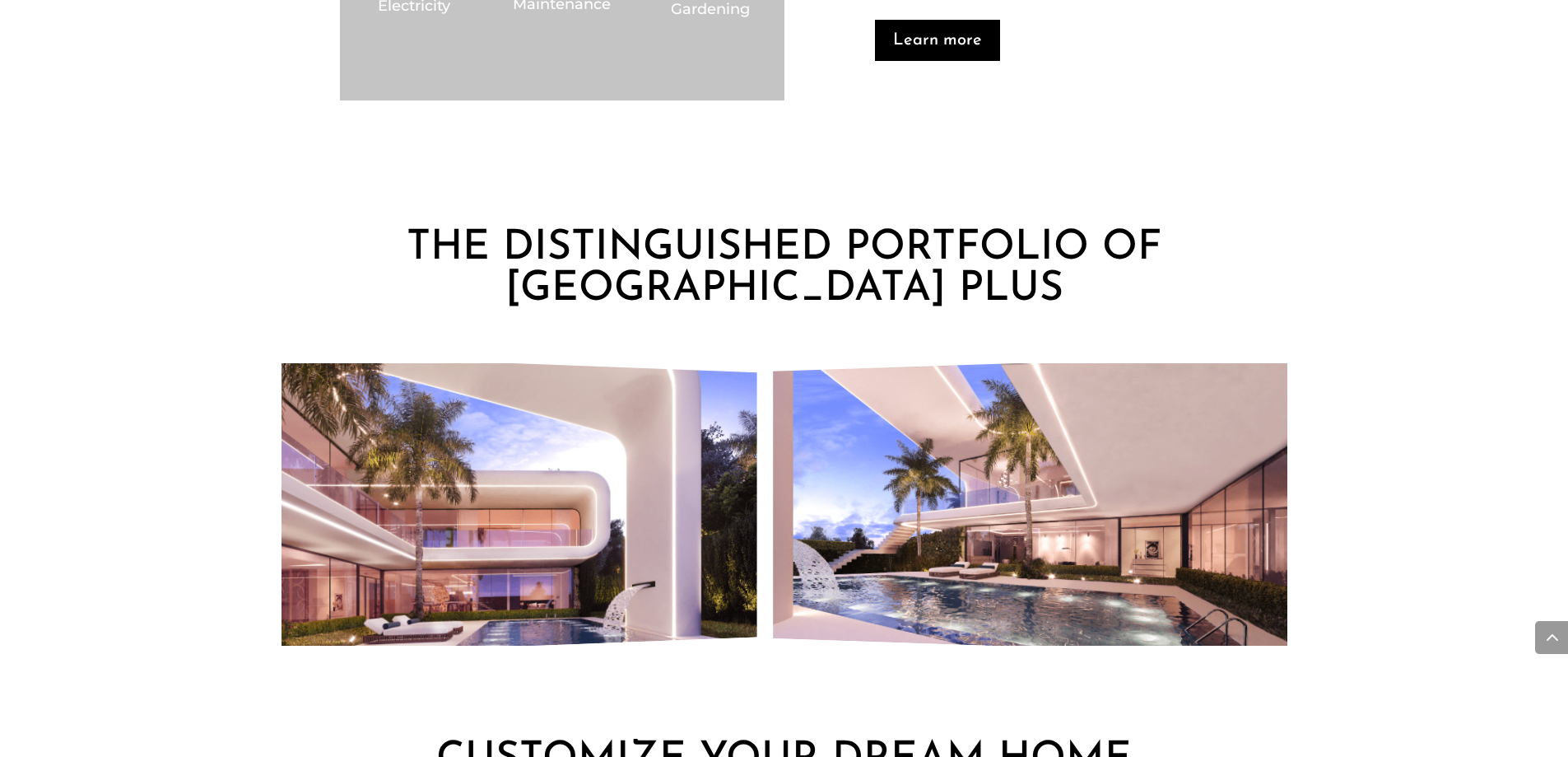
click at [773, 580] on img "6 / 8" at bounding box center [1032, 504] width 519 height 302
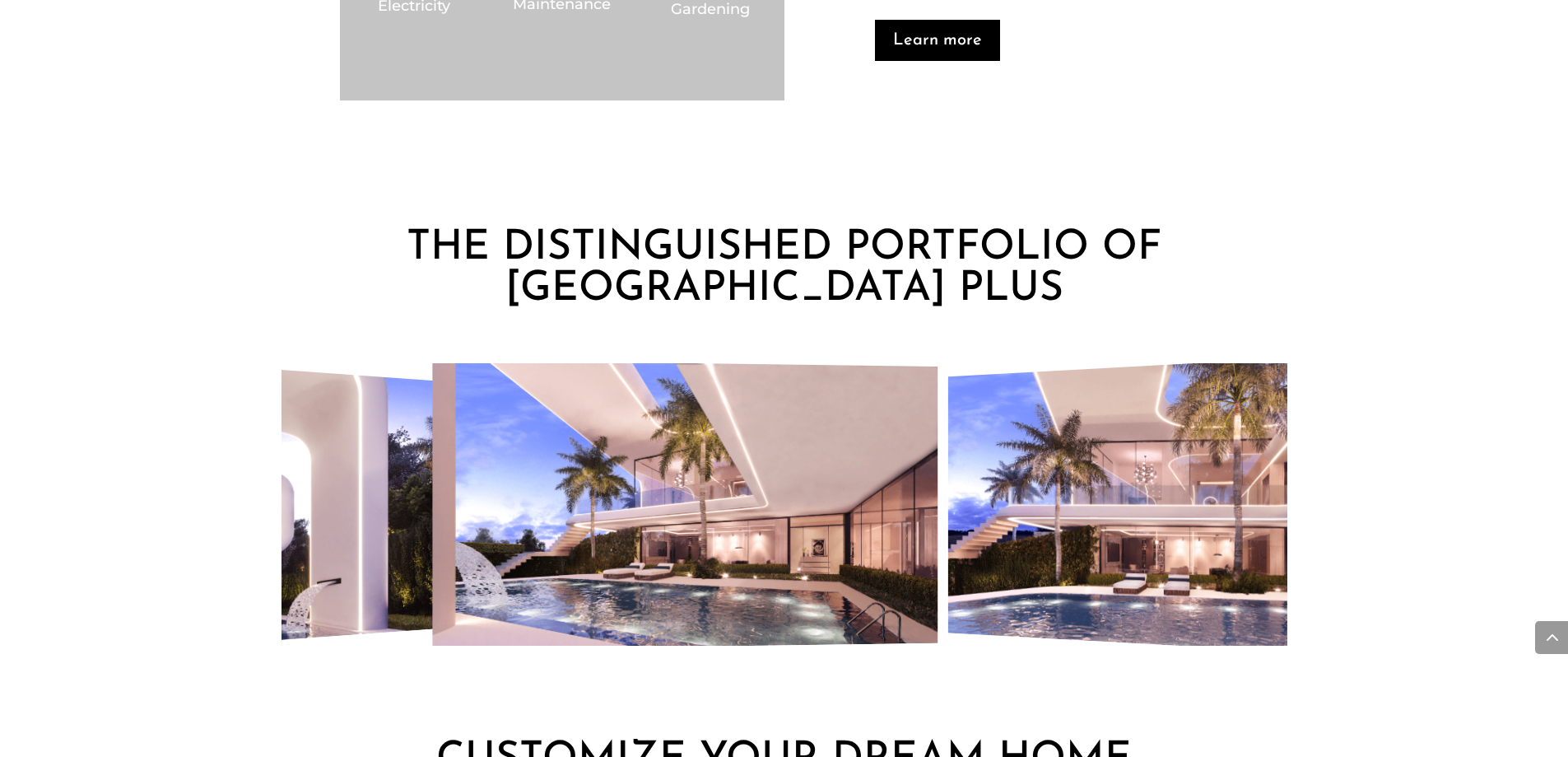
click at [950, 543] on img "7 / 8" at bounding box center [1223, 504] width 551 height 316
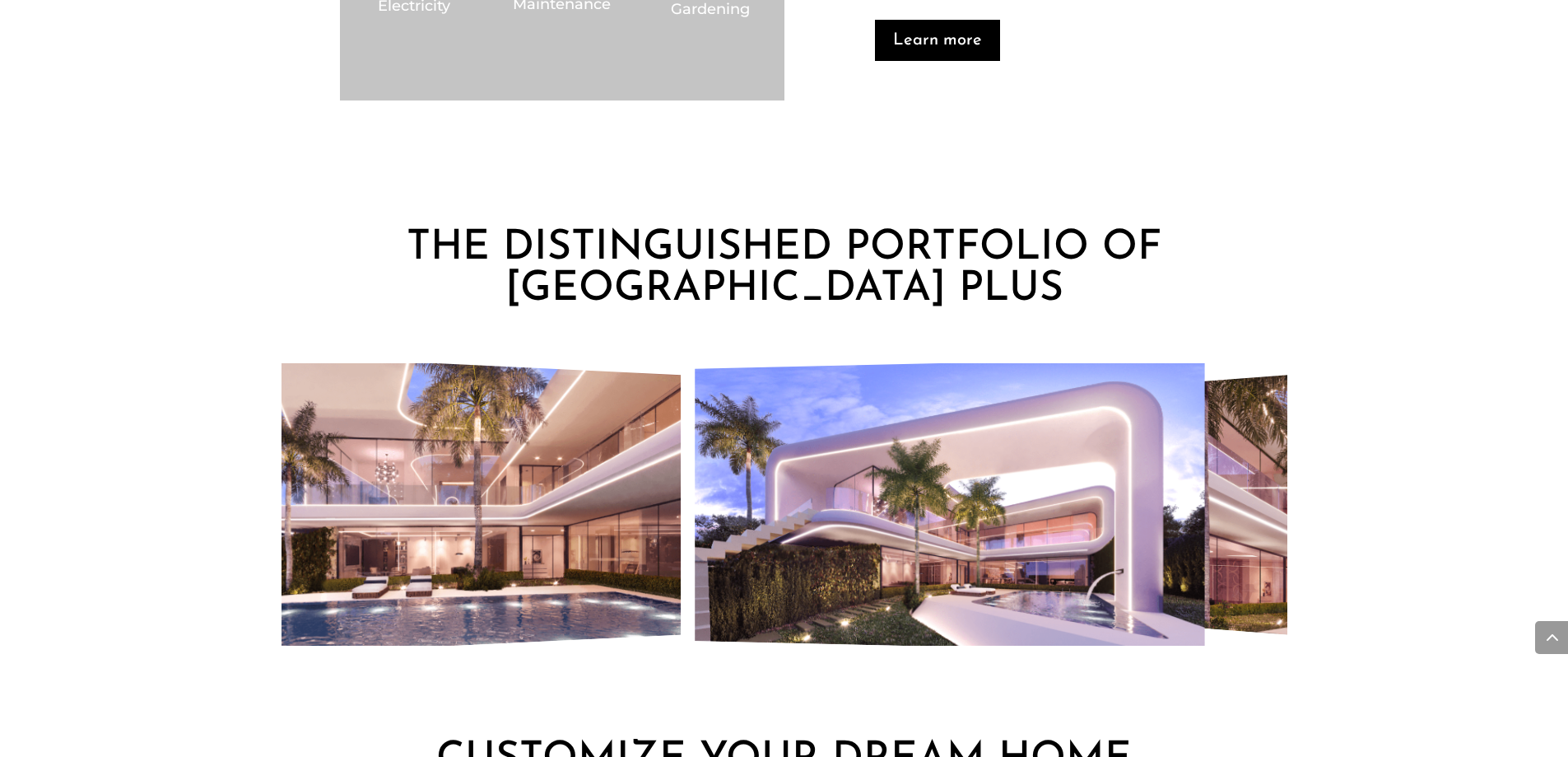
click at [472, 558] on img "3 / 8" at bounding box center [412, 504] width 538 height 312
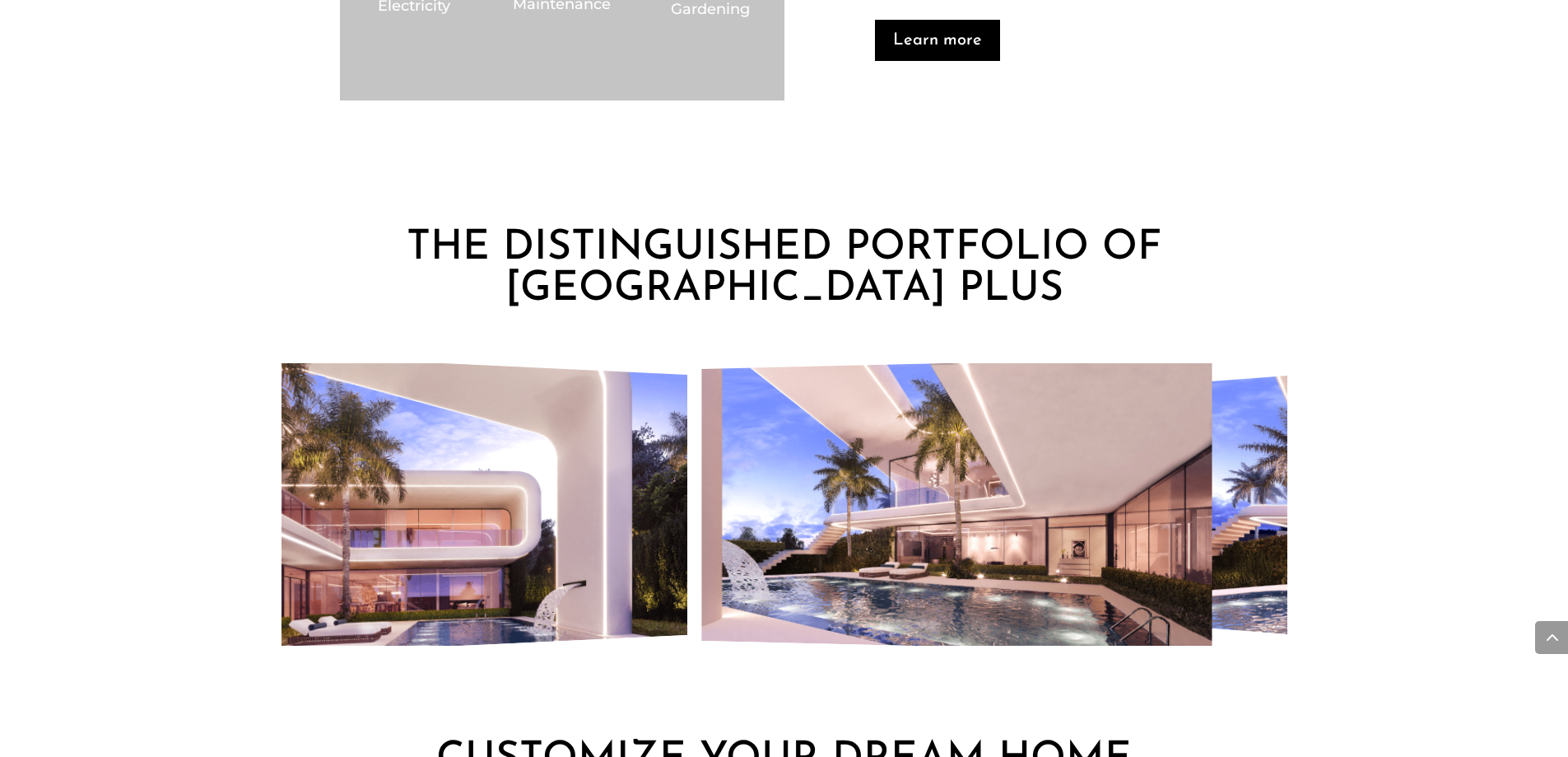
click at [116, 521] on div "THE DISTINGUISHED PORTFOLIO OF VILLA SOLANA PLUS" at bounding box center [784, 440] width 1568 height 557
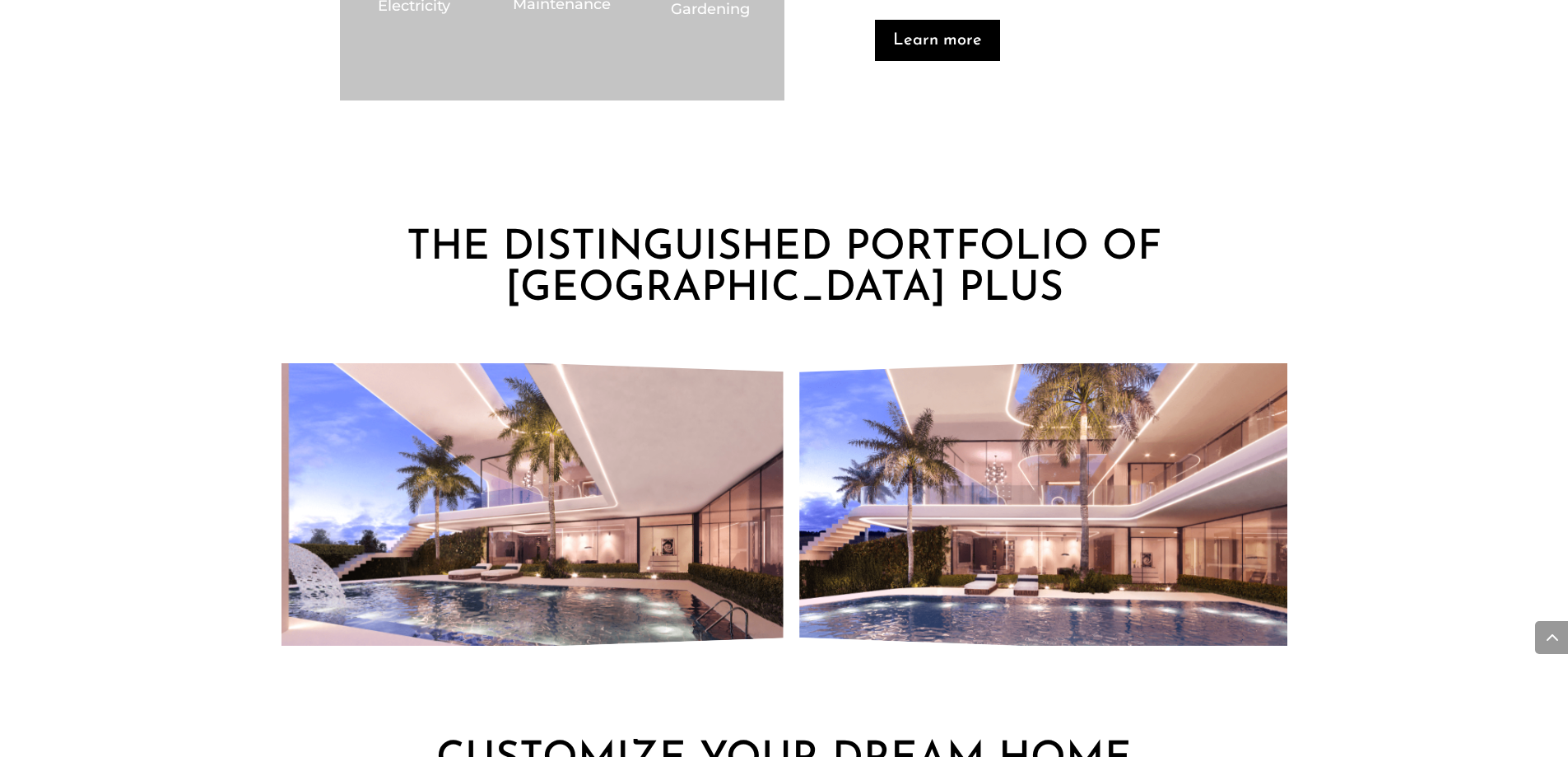
click at [890, 515] on img "7 / 8" at bounding box center [1060, 505] width 521 height 304
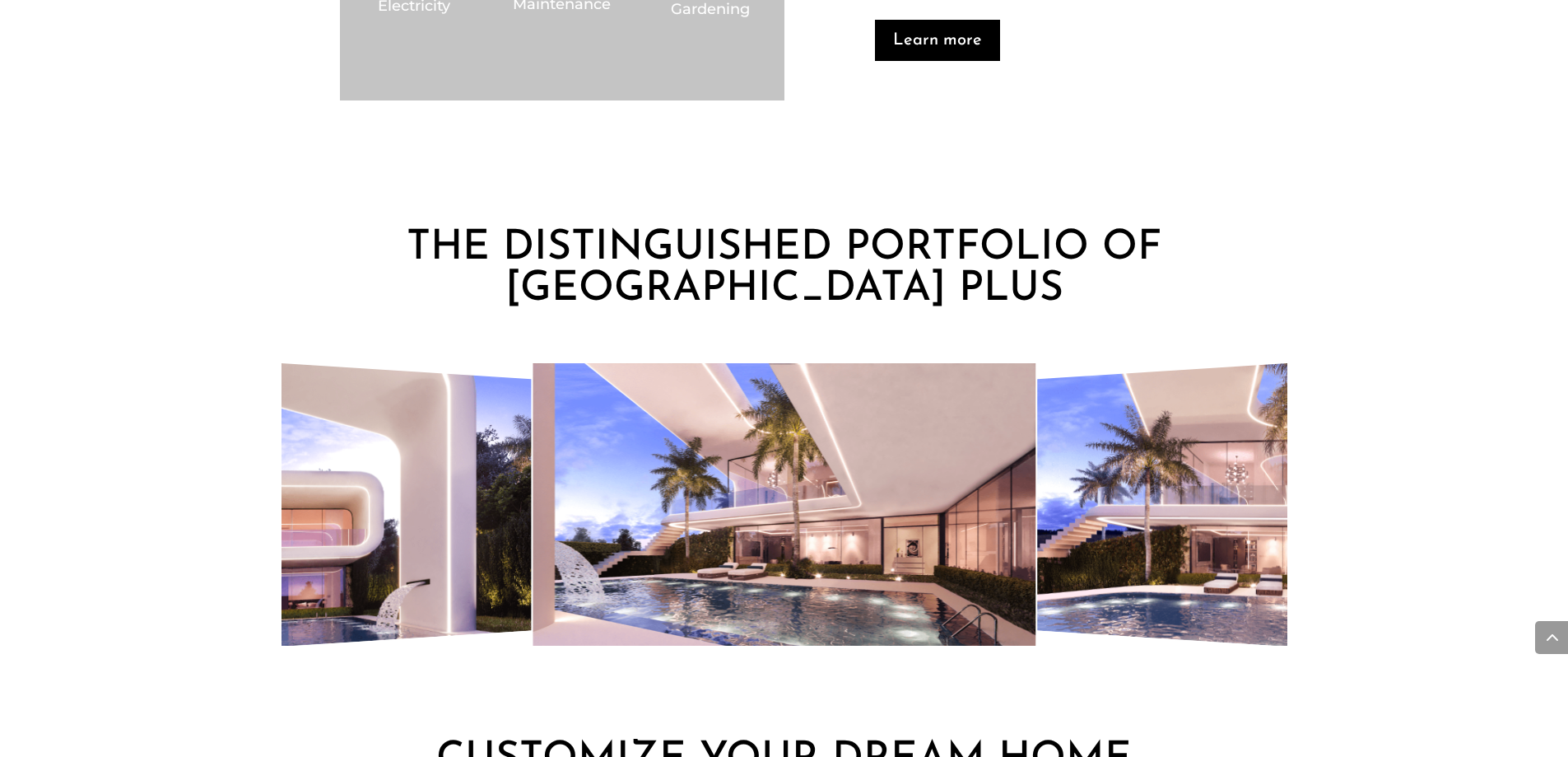
click at [1038, 526] on img "7 / 8" at bounding box center [1324, 504] width 573 height 324
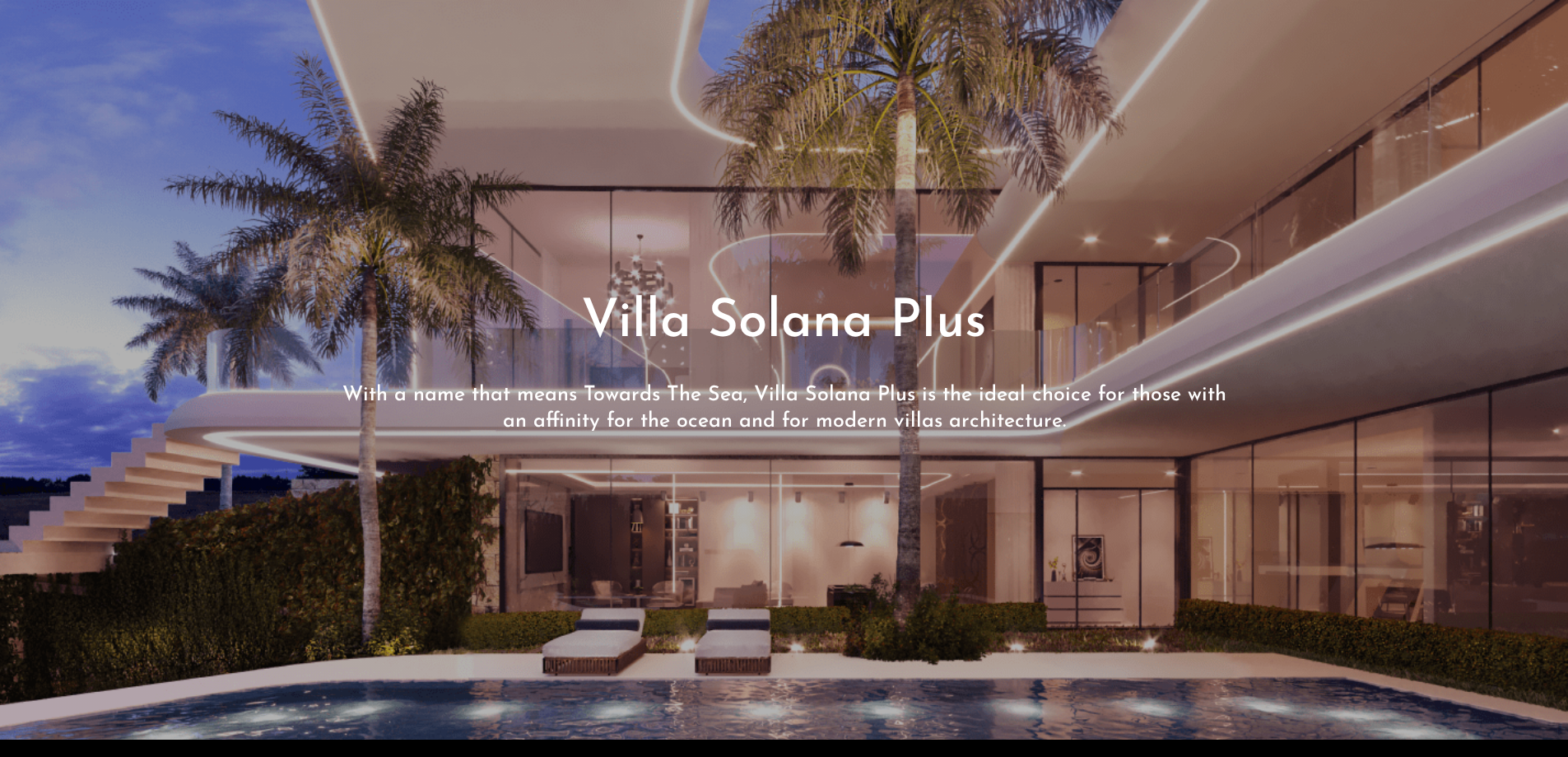
scroll to position [0, 0]
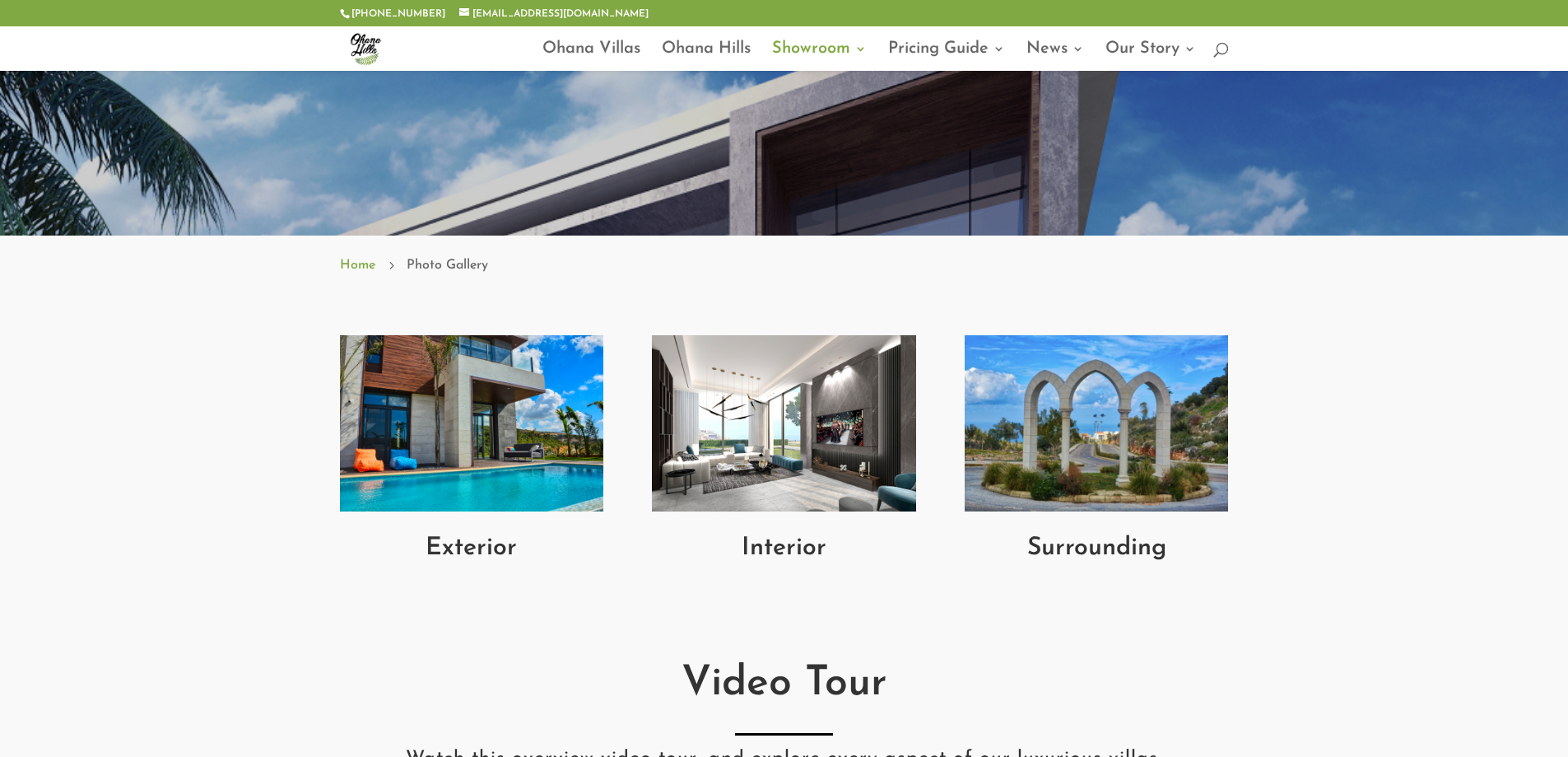
scroll to position [412, 0]
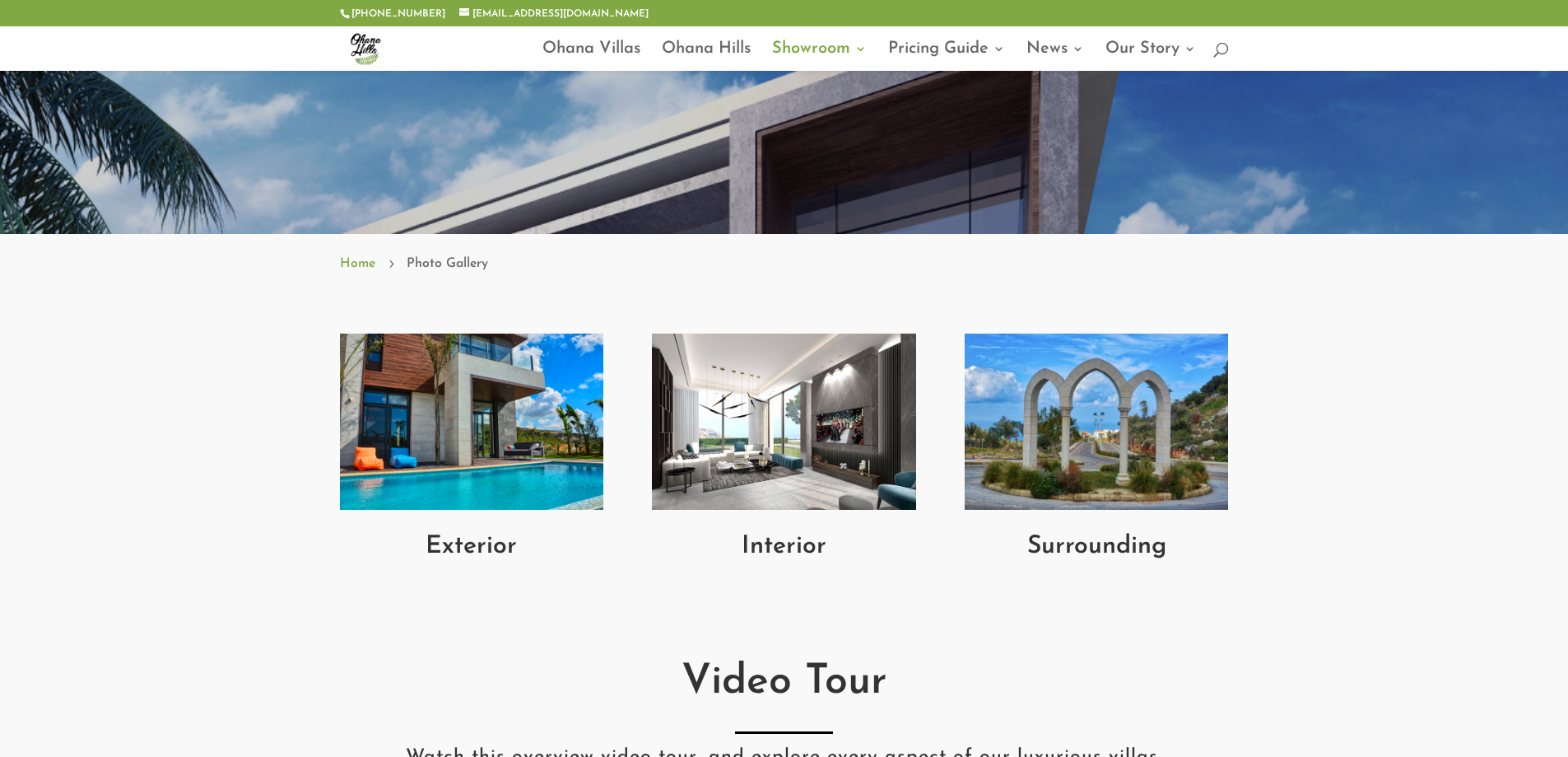
click at [499, 415] on img at bounding box center [471, 421] width 263 height 176
click at [747, 419] on img at bounding box center [783, 421] width 263 height 176
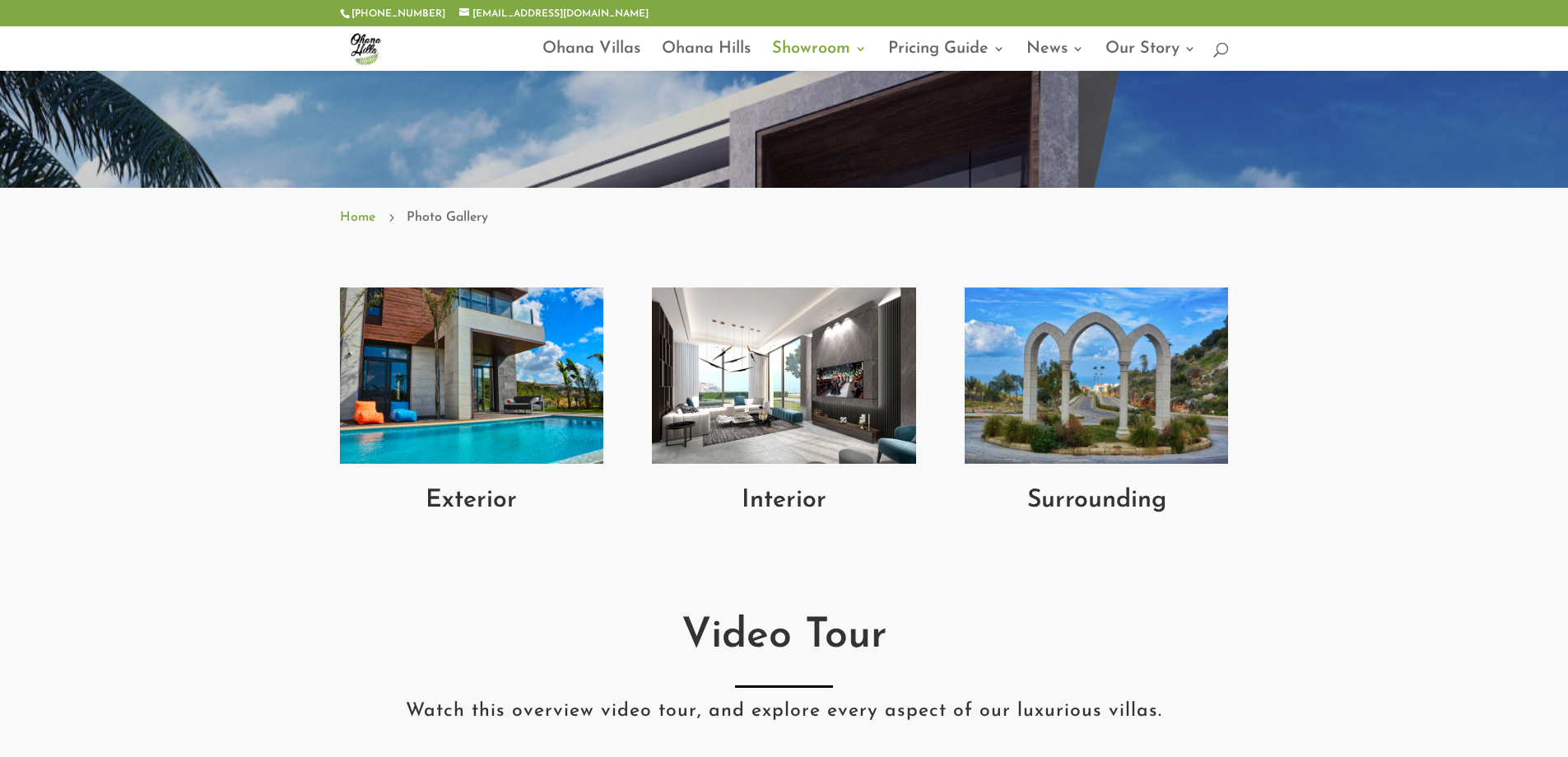
scroll to position [494, 0]
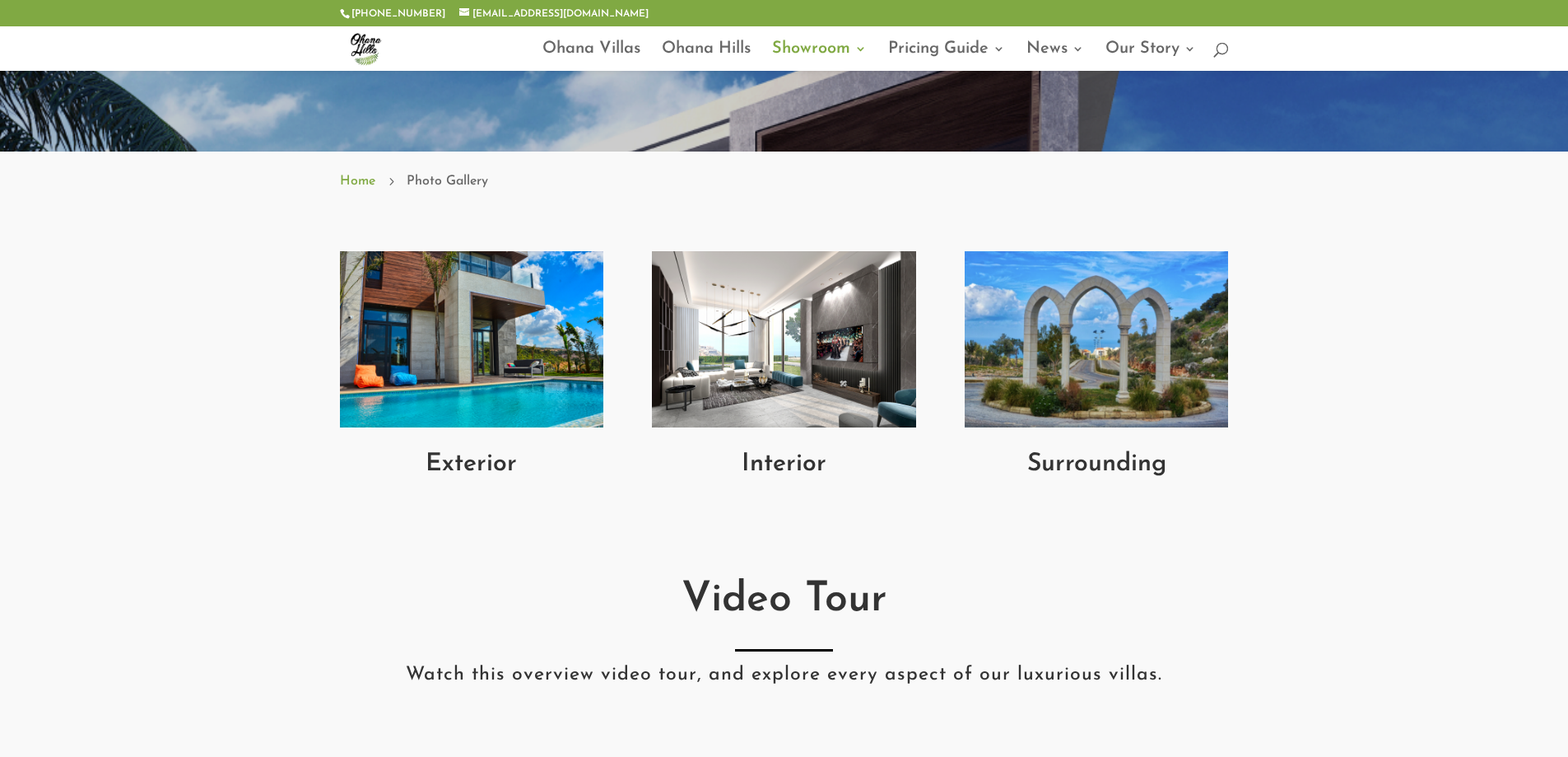
click at [472, 396] on img at bounding box center [471, 339] width 263 height 176
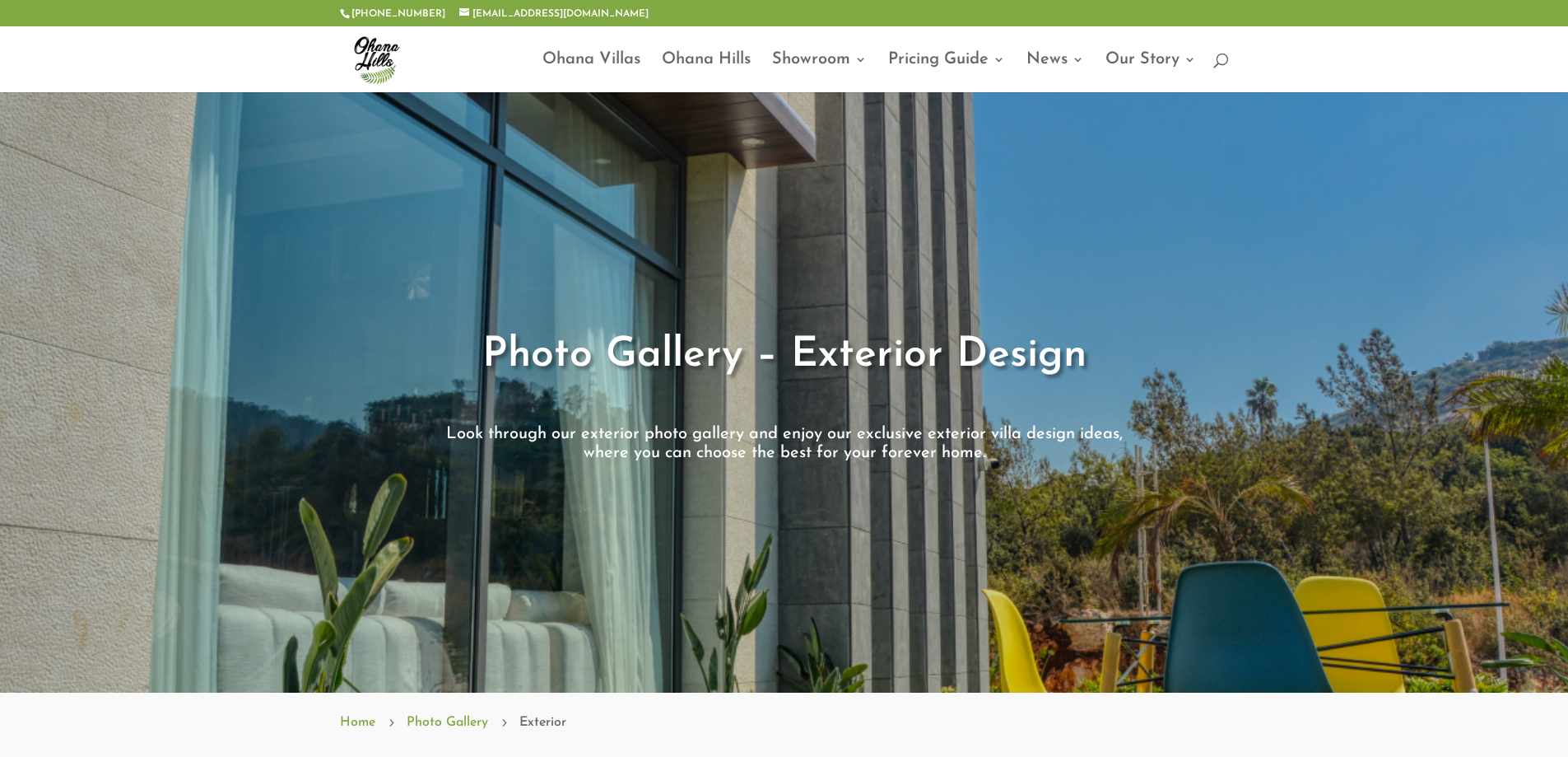
click at [1537, 390] on span at bounding box center [784, 392] width 1568 height 602
click at [1406, 476] on span at bounding box center [784, 392] width 1568 height 602
click at [883, 444] on p "Look through our exterior photo gallery and enjoy our exclusive exterior villa …" at bounding box center [784, 445] width 889 height 40
click at [994, 304] on span at bounding box center [784, 393] width 1568 height 602
click at [690, 354] on span "Photo Gallery – Exterior Design" at bounding box center [784, 356] width 604 height 42
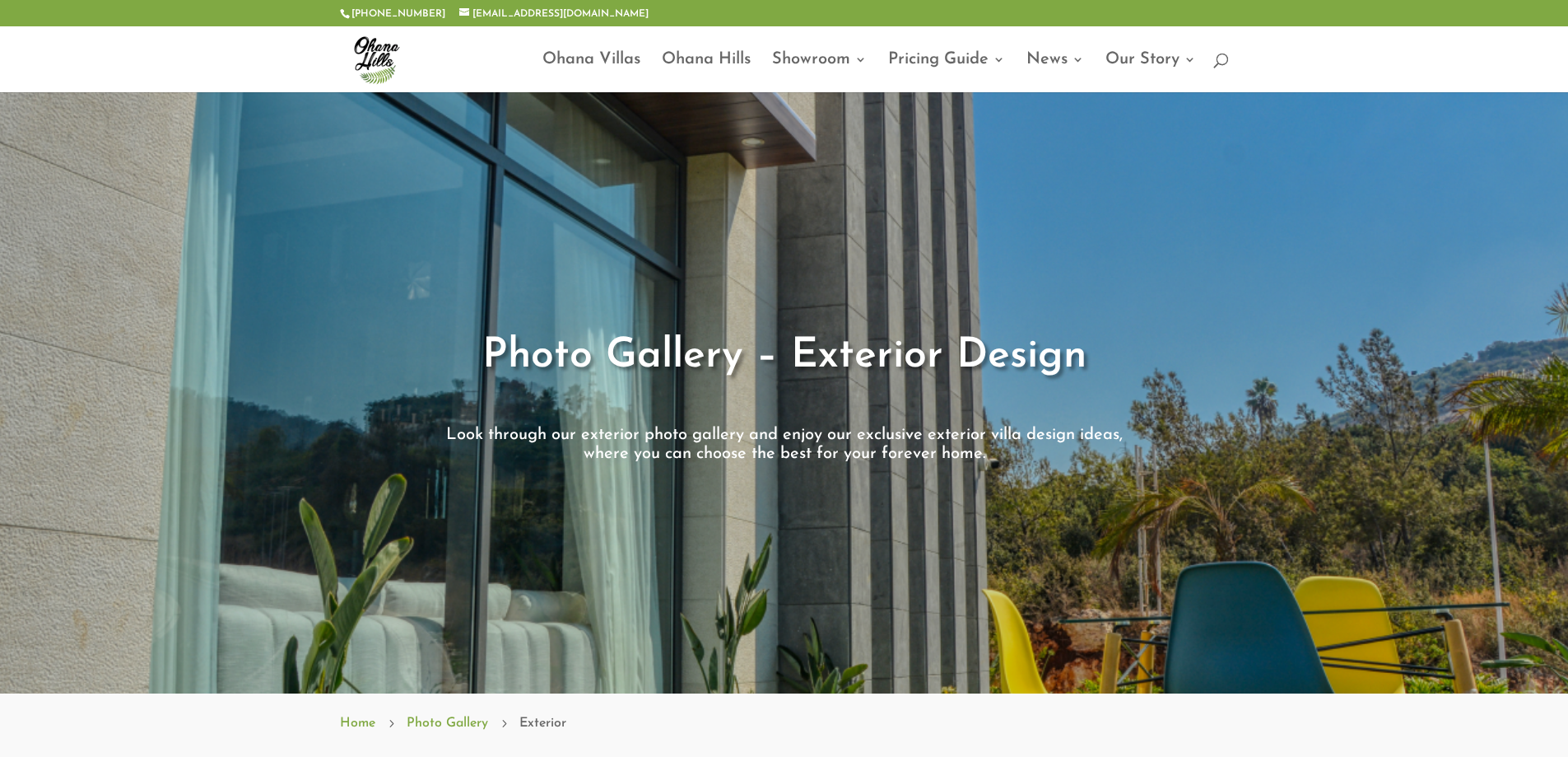
click at [651, 442] on span "Look through our exterior photo gallery and enjoy our exclusive exterior villa …" at bounding box center [784, 445] width 677 height 36
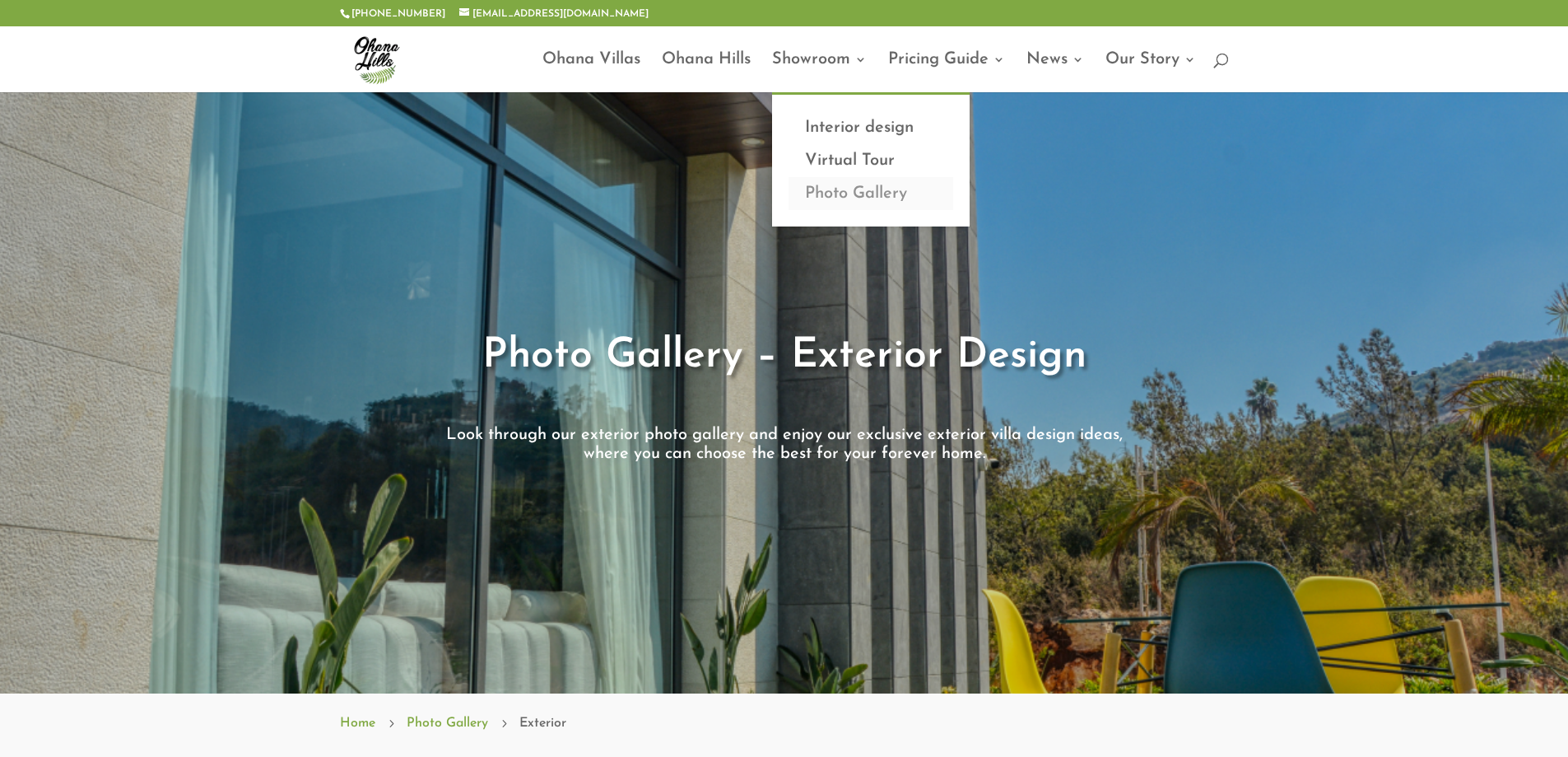
click at [864, 190] on link "Photo Gallery" at bounding box center [871, 193] width 164 height 33
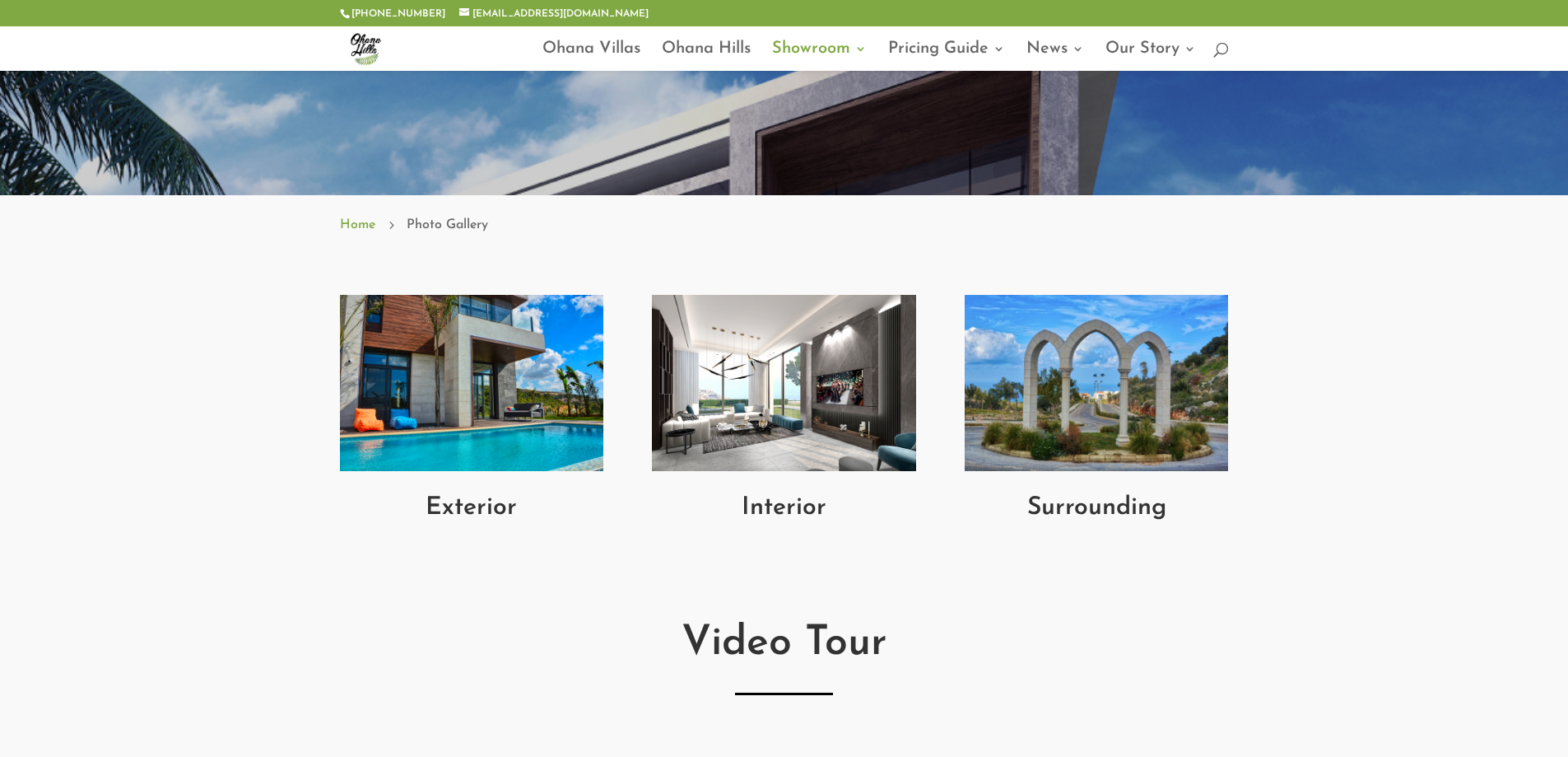
scroll to position [494, 0]
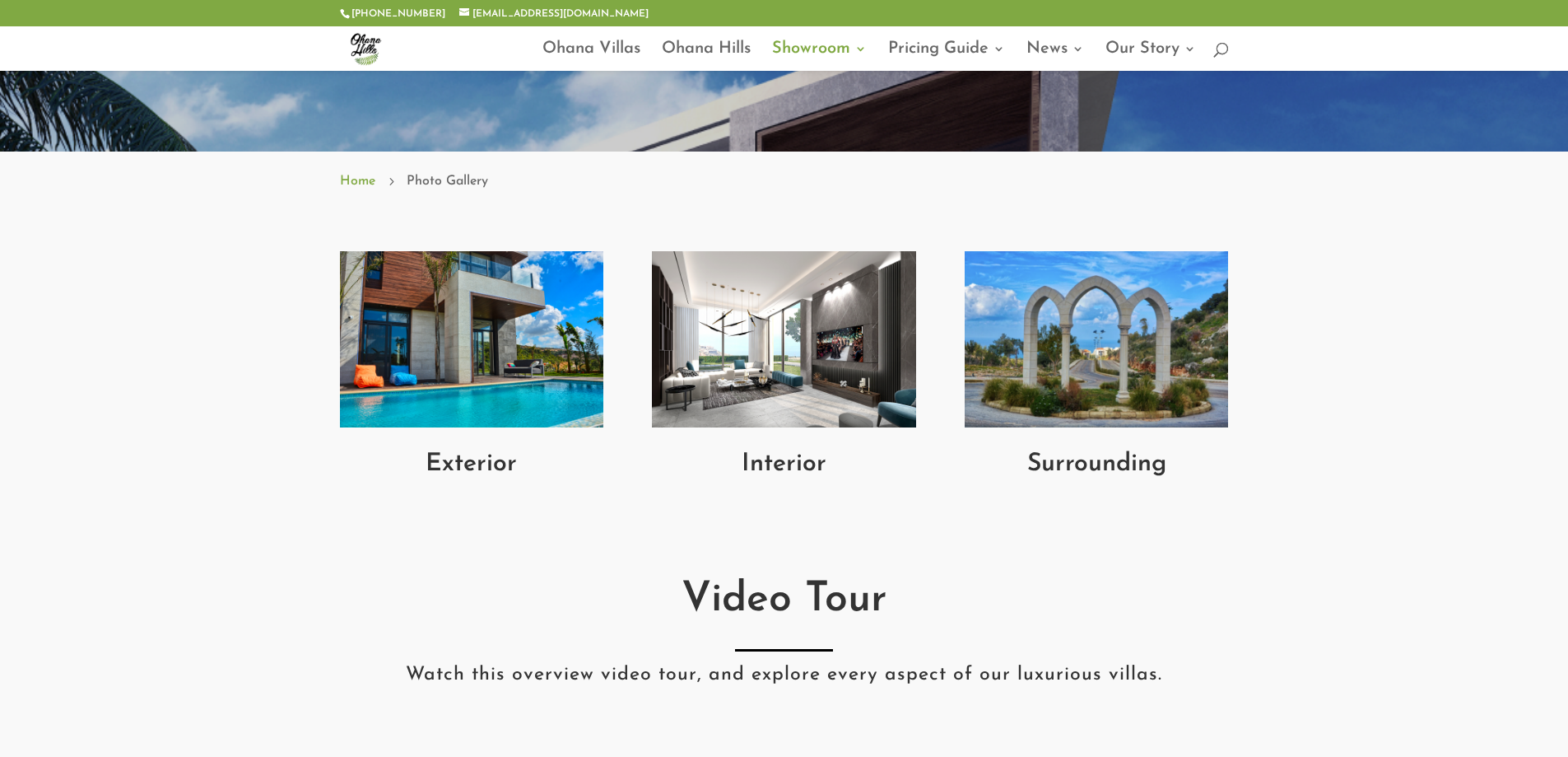
click at [452, 174] on span "Photo Gallery" at bounding box center [447, 181] width 82 height 22
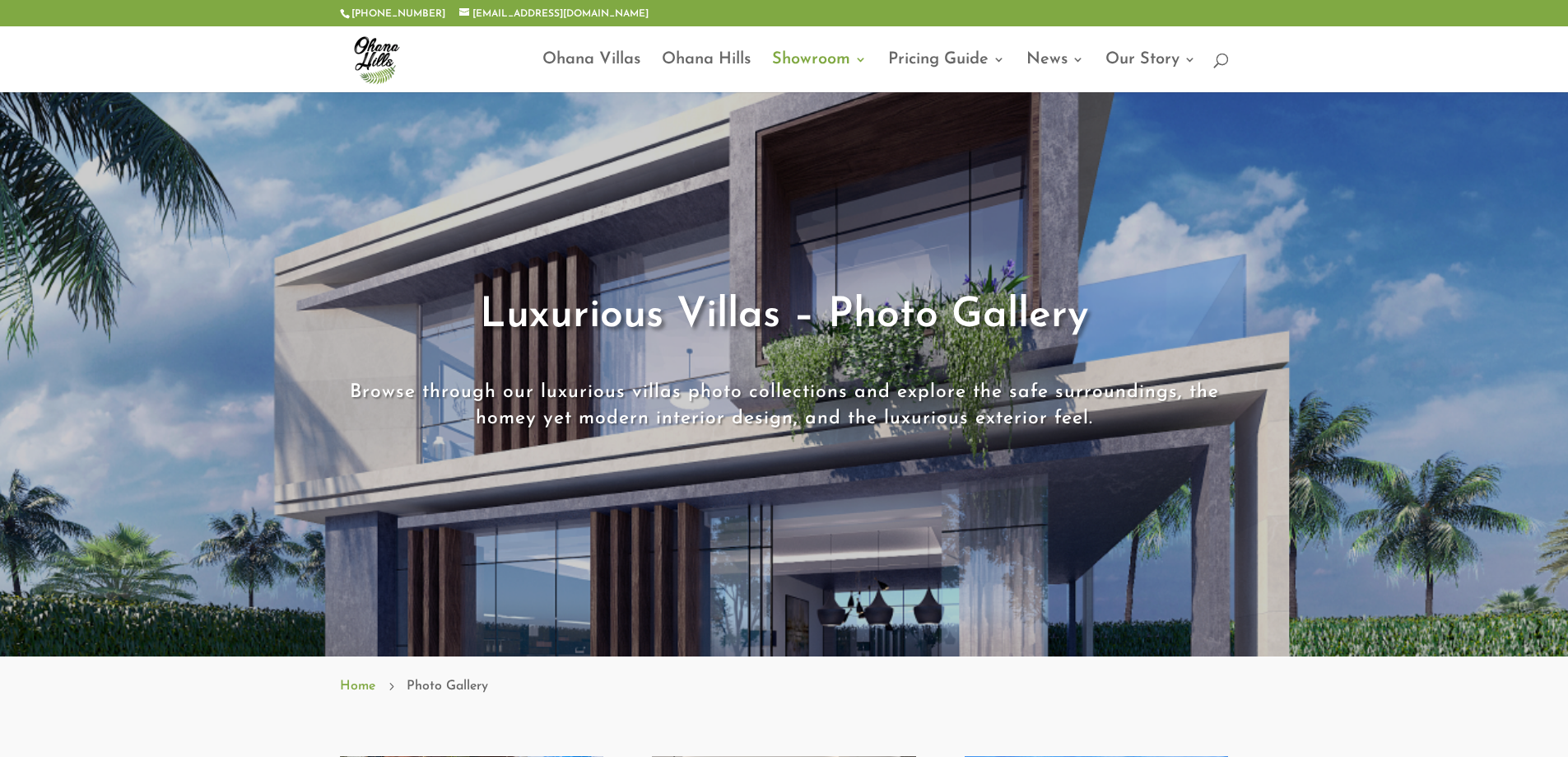
scroll to position [0, 0]
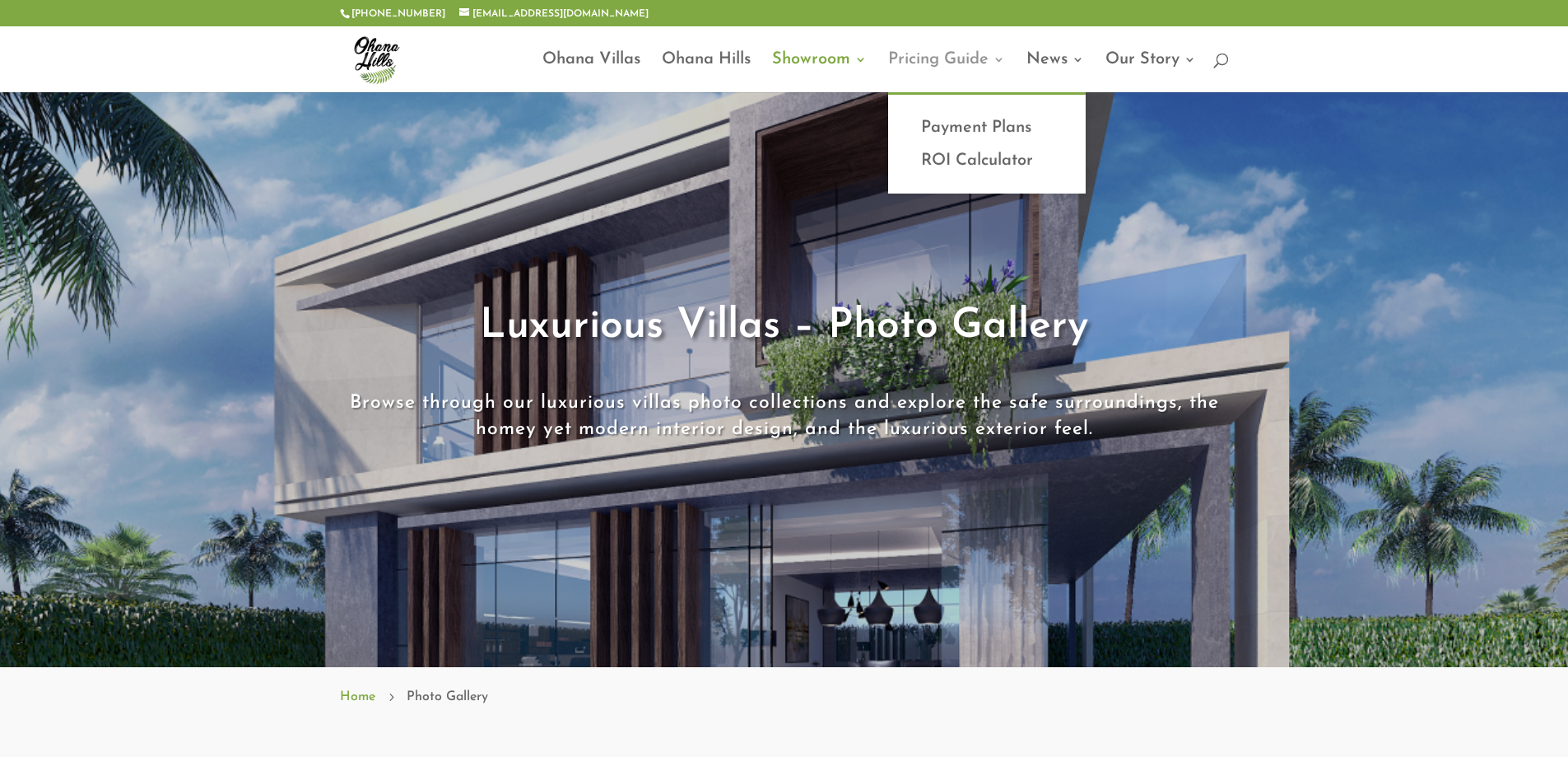
click at [984, 61] on link "Pricing Guide" at bounding box center [947, 73] width 117 height 39
click at [985, 125] on link "Payment Plans" at bounding box center [986, 128] width 164 height 33
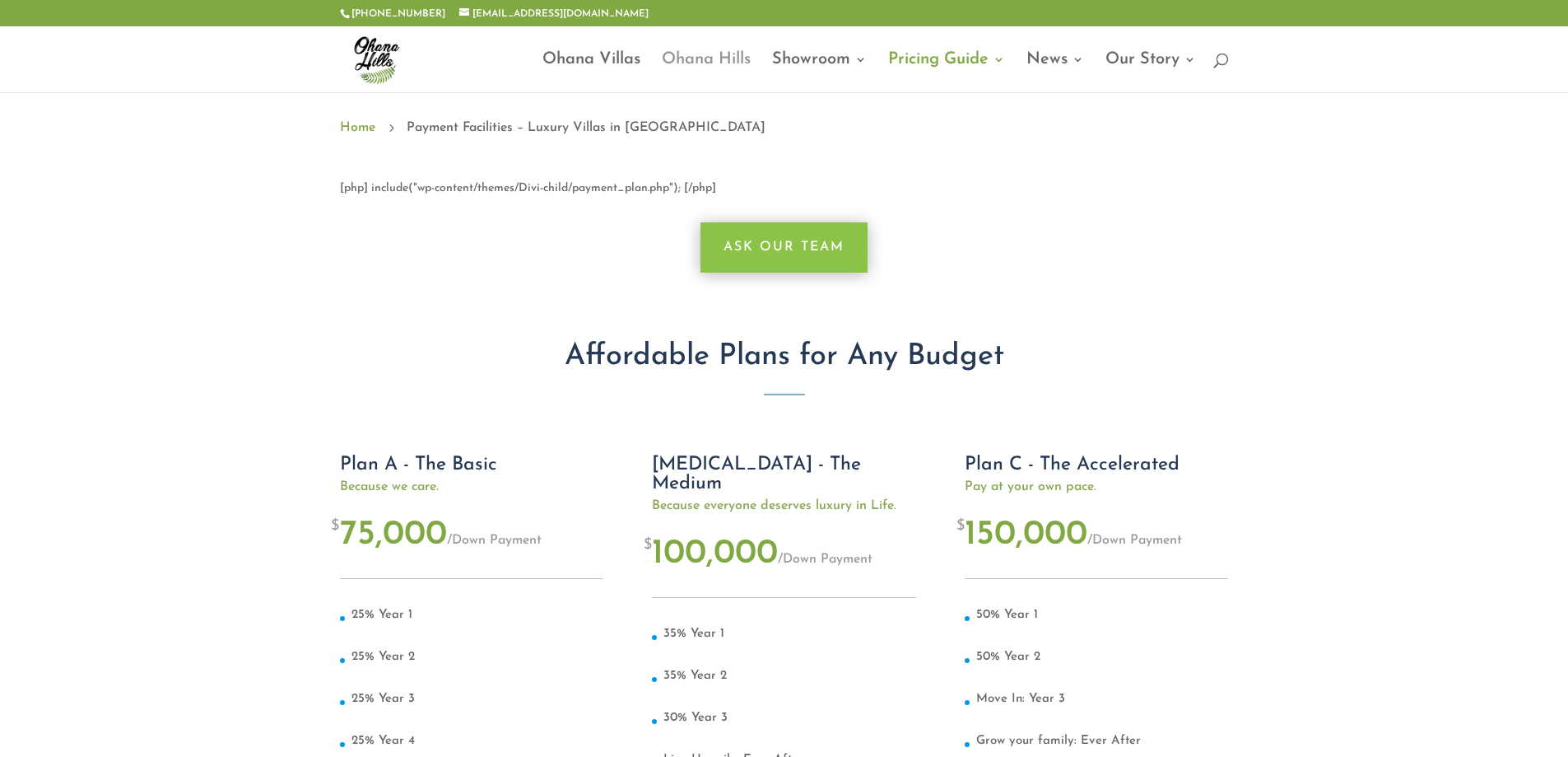
click at [715, 54] on link "Ohana Hills" at bounding box center [705, 73] width 89 height 39
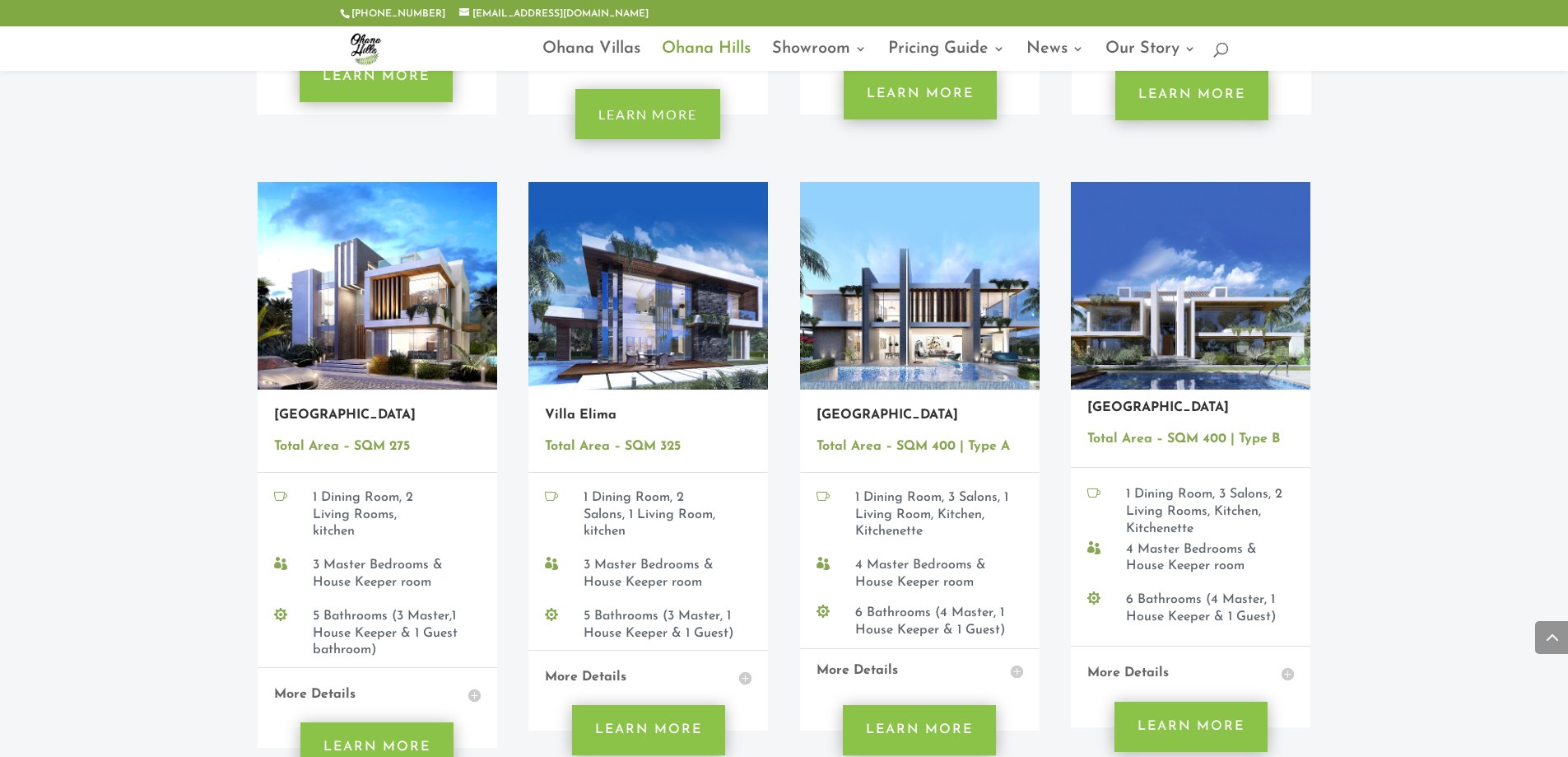
scroll to position [1812, 0]
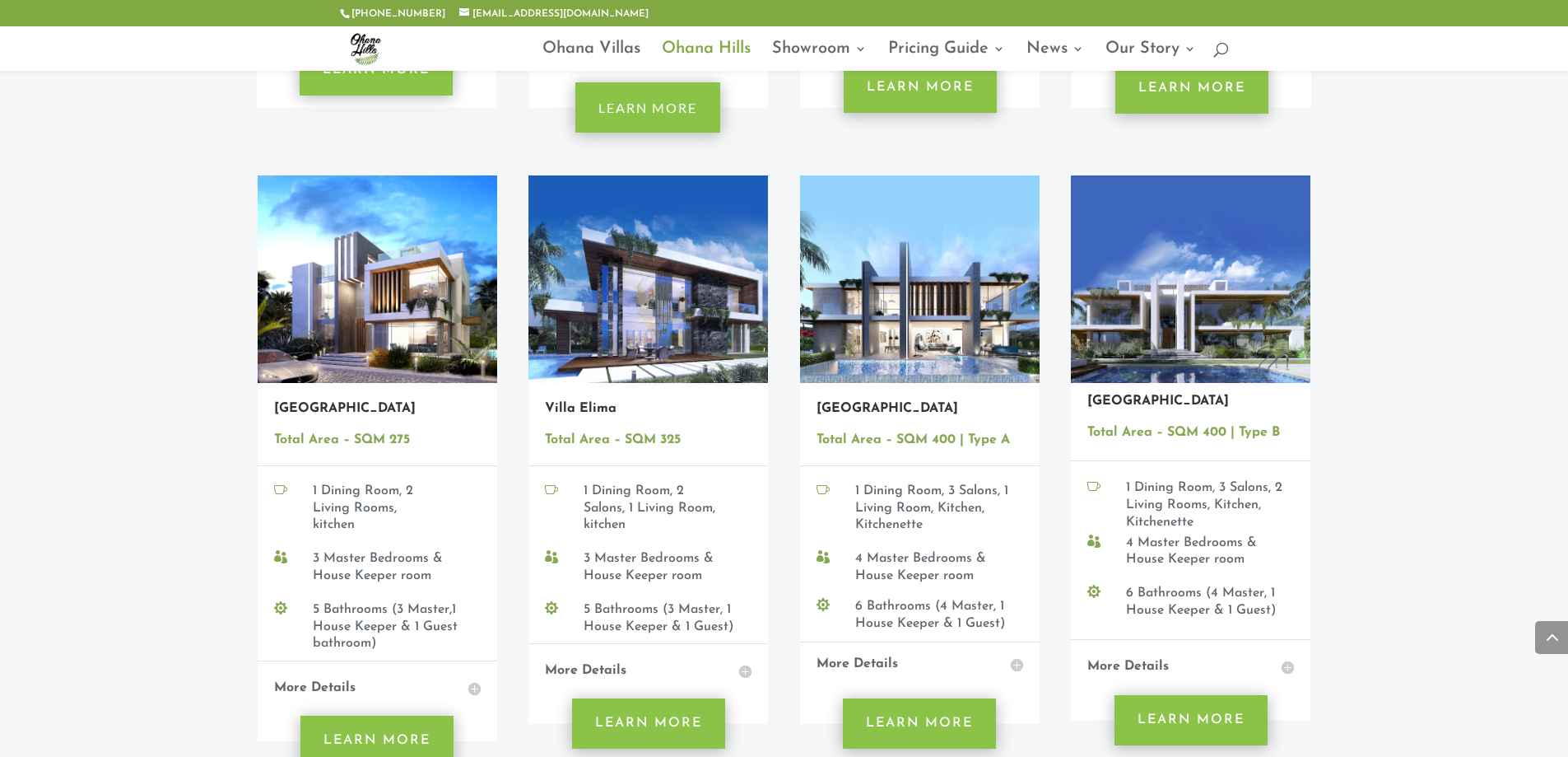
click at [1016, 654] on h4 "More Details" at bounding box center [920, 665] width 206 height 22
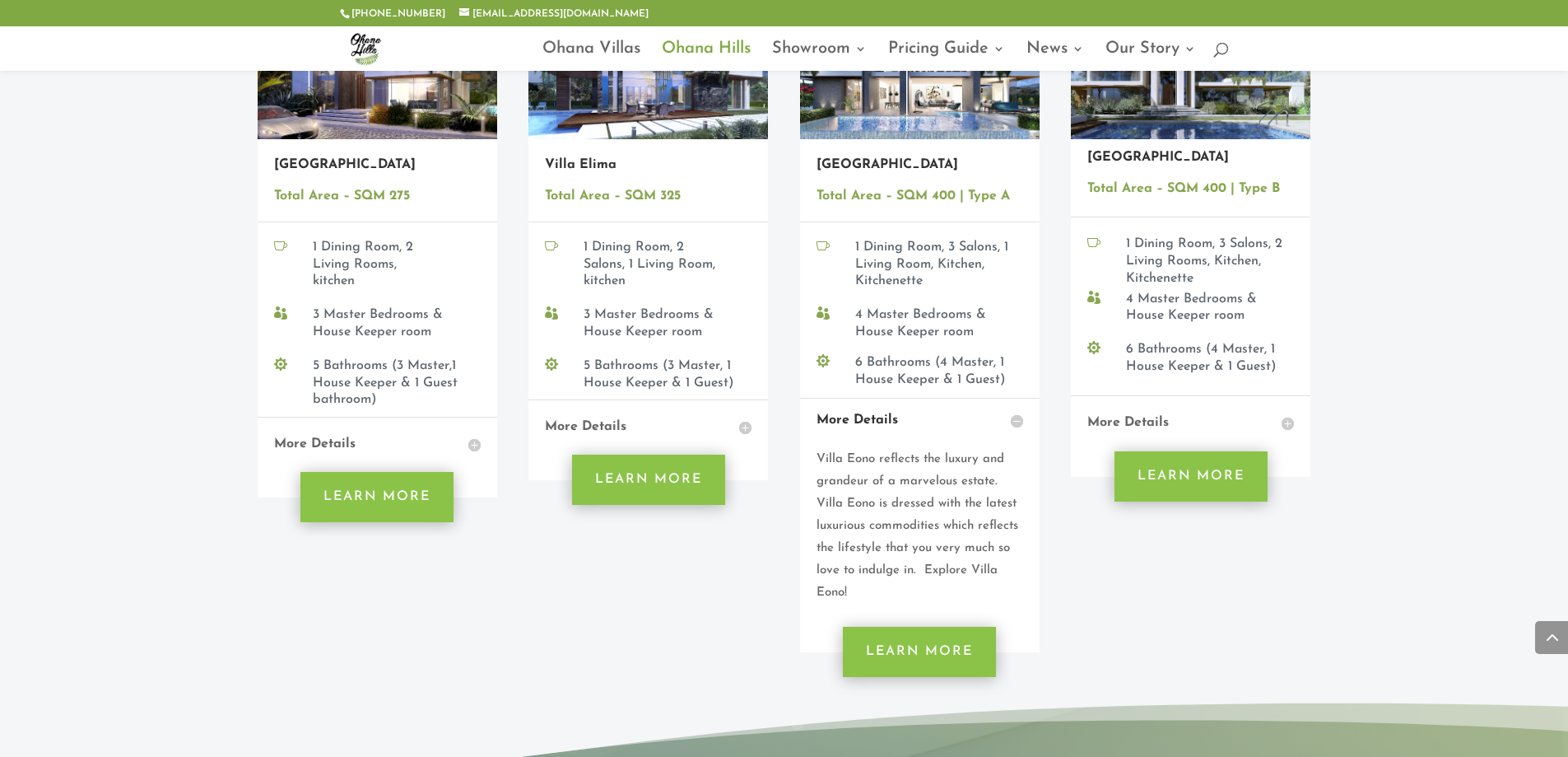
scroll to position [2059, 0]
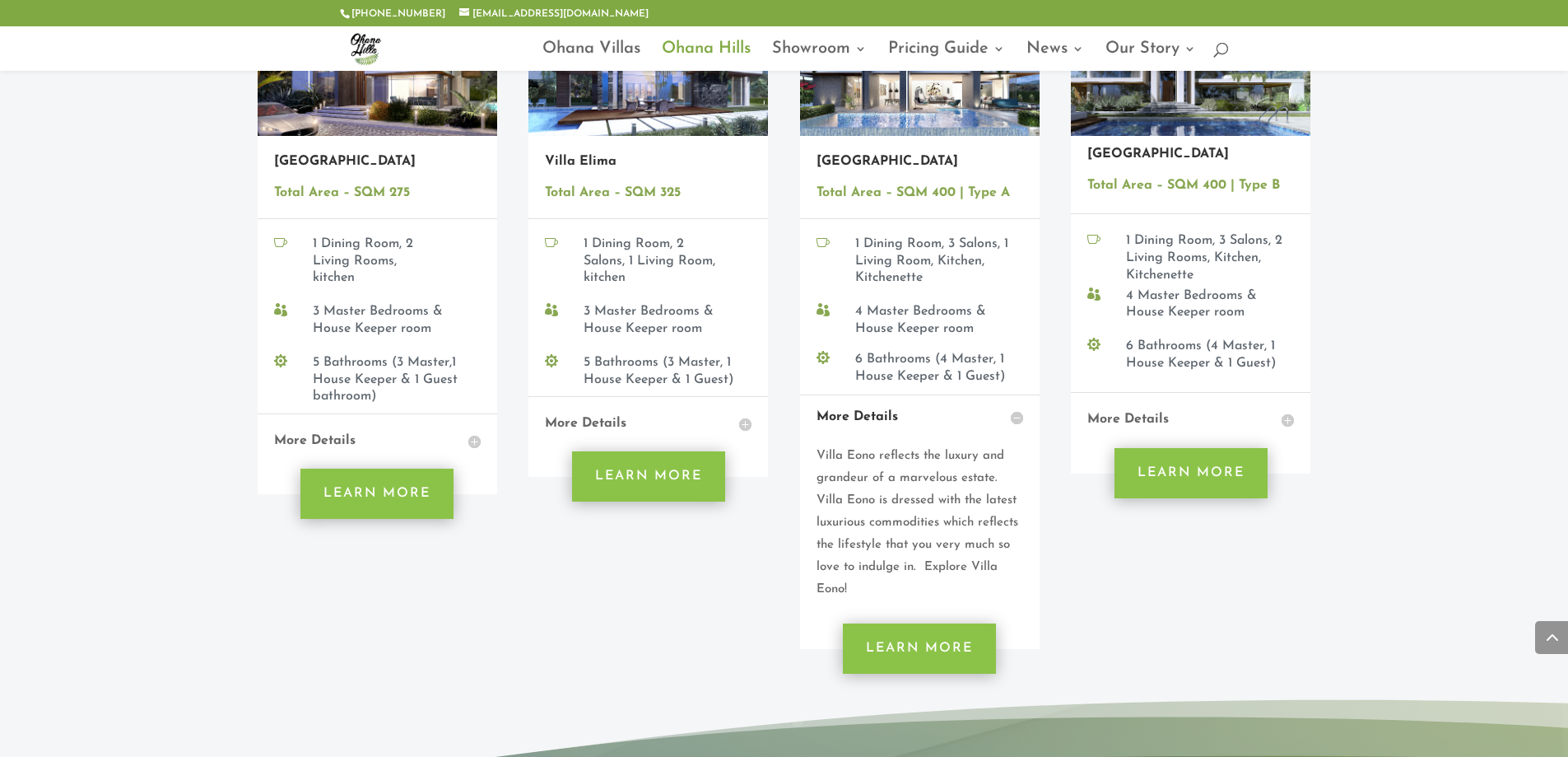
click at [1286, 409] on h4 "More Details" at bounding box center [1191, 420] width 206 height 22
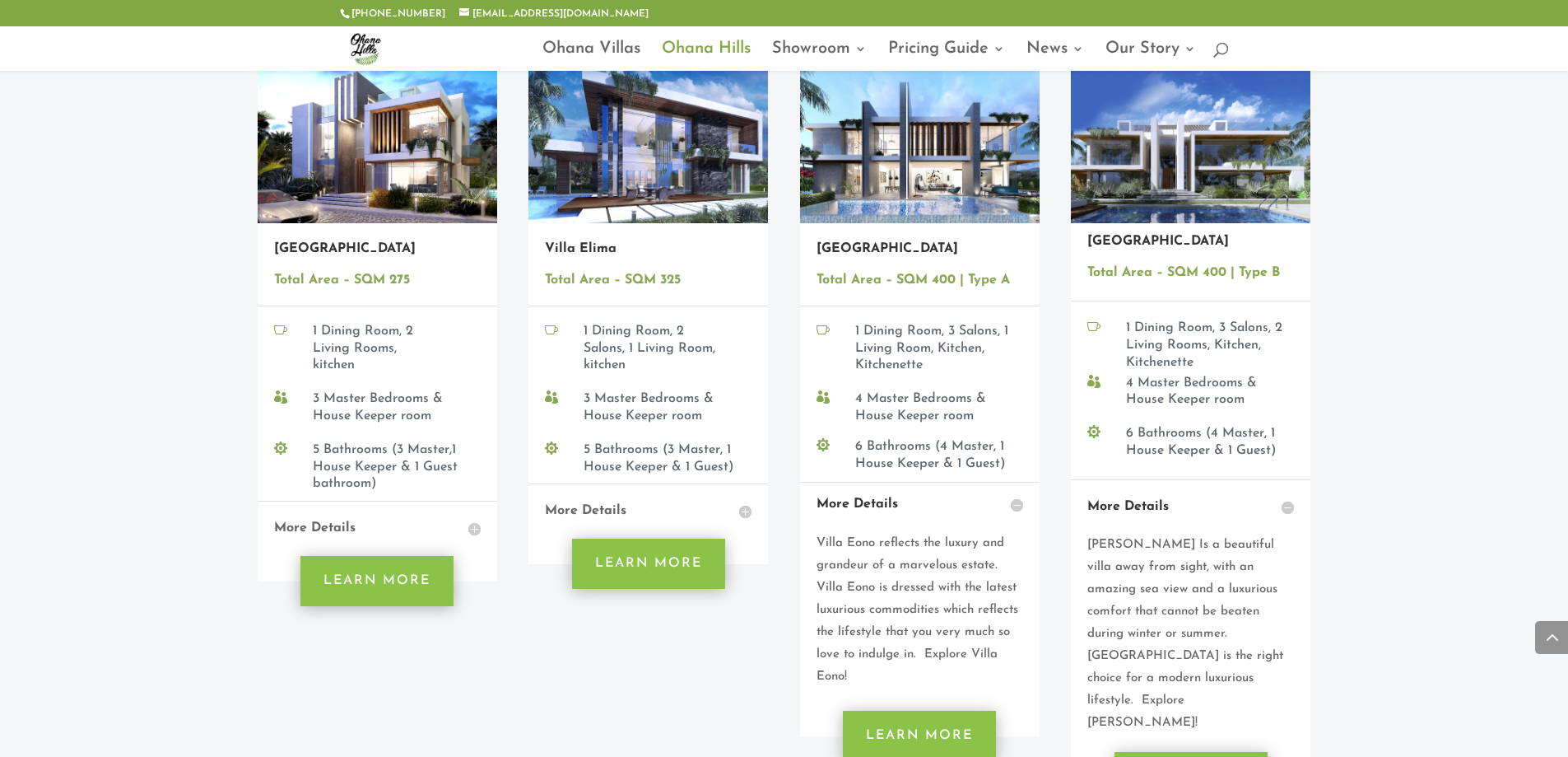
scroll to position [1976, 0]
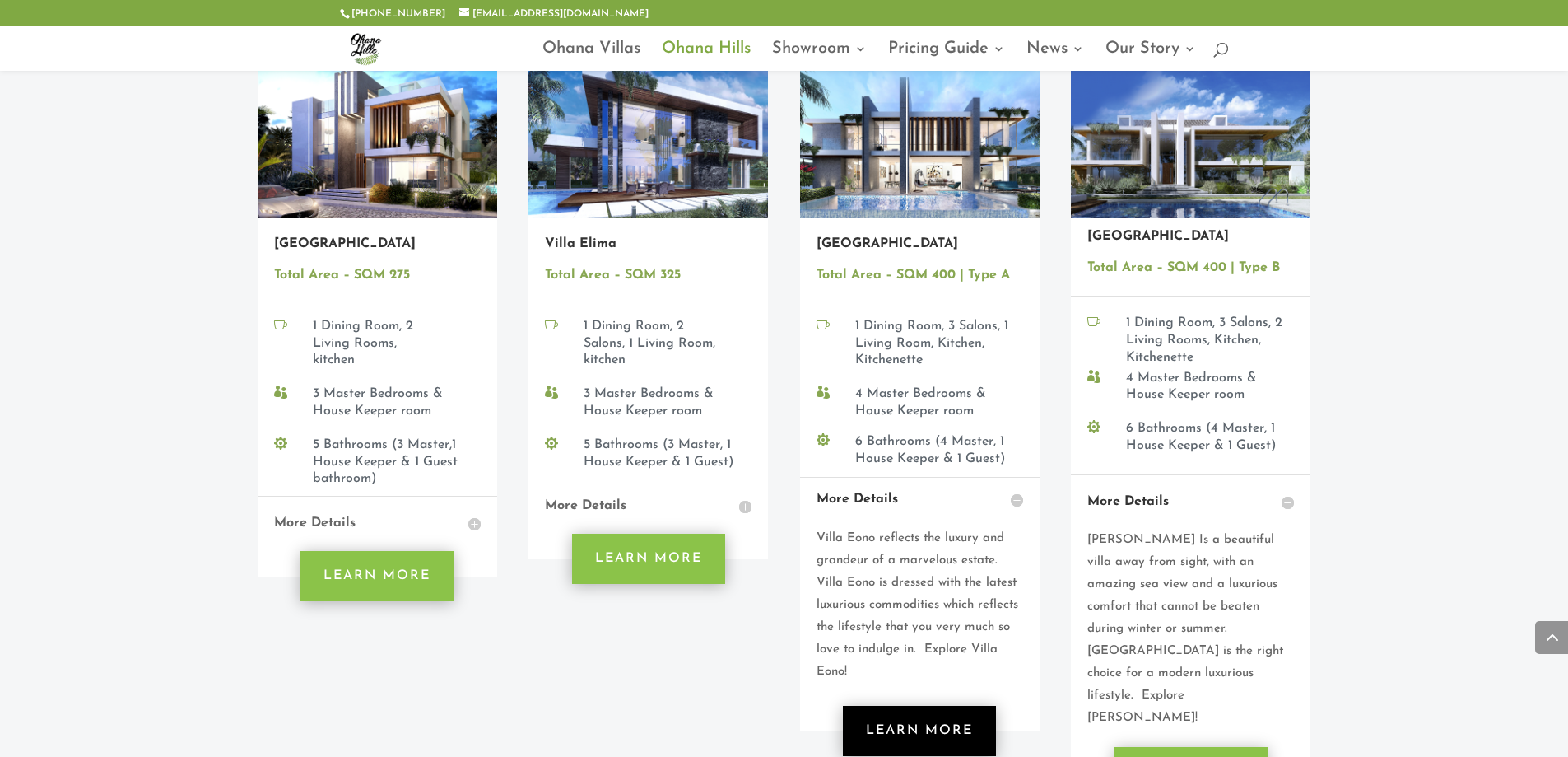
click at [921, 706] on link "Learn More" at bounding box center [919, 731] width 153 height 50
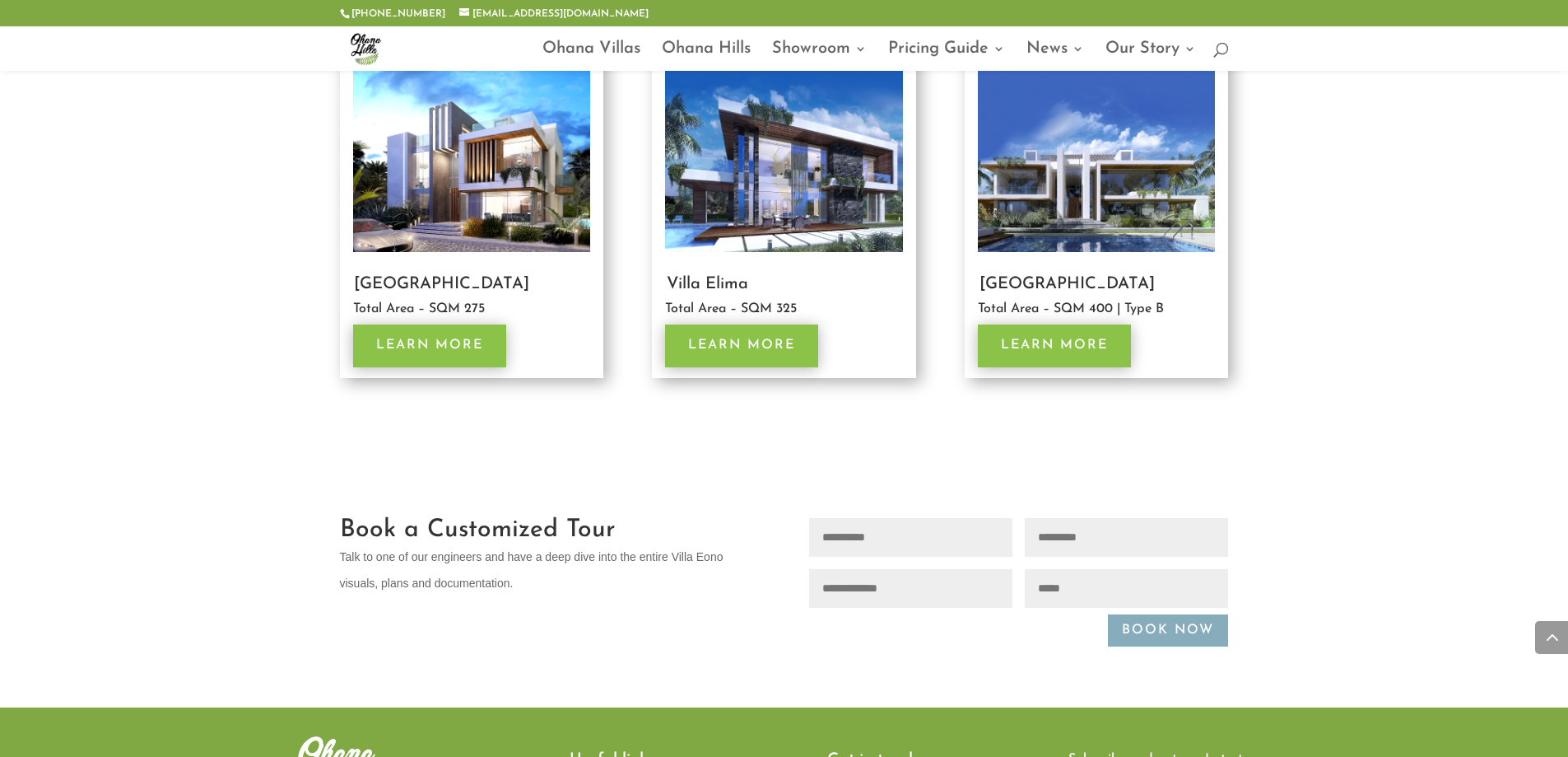
scroll to position [2800, 0]
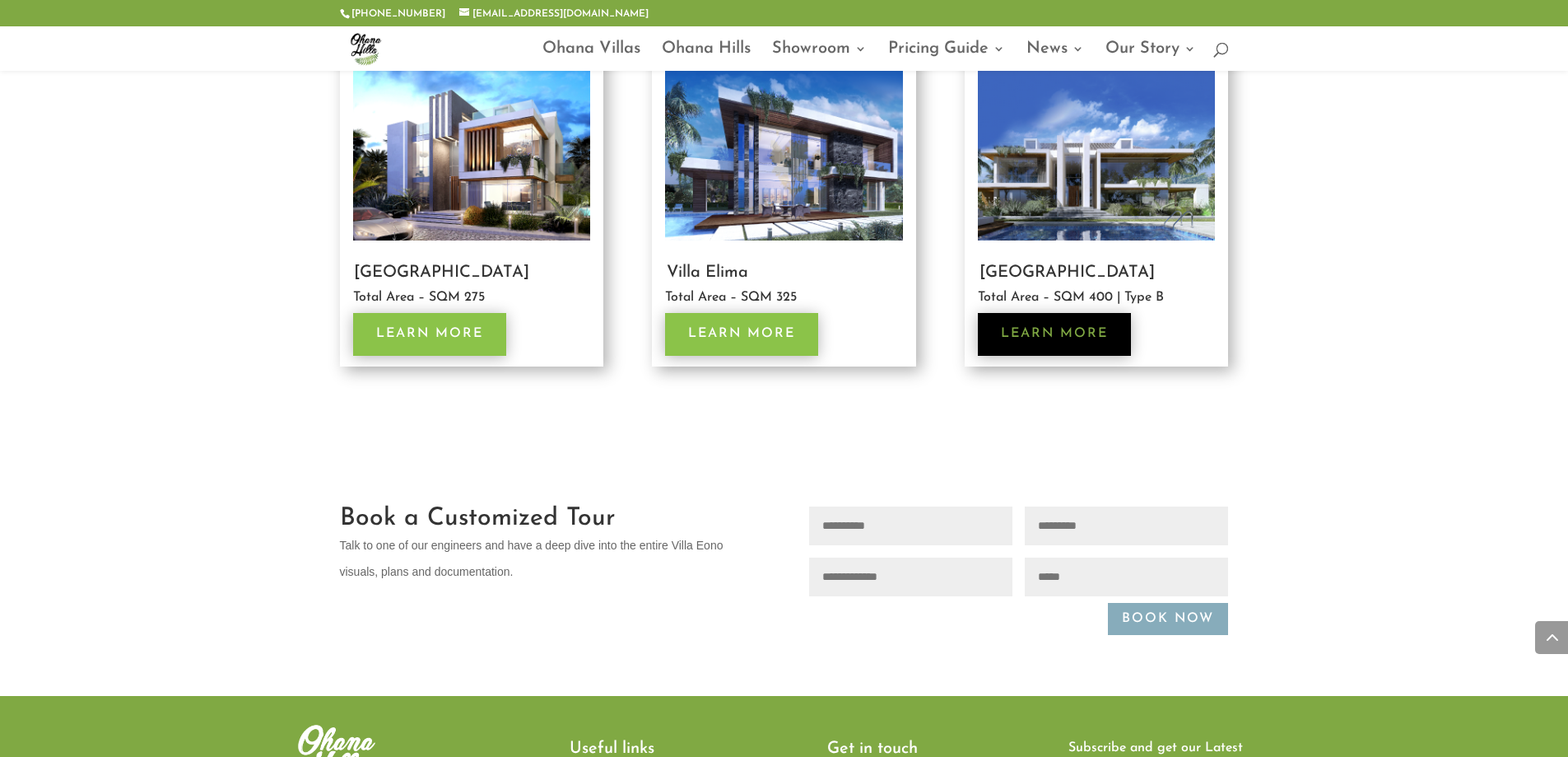
click at [1062, 335] on link "Learn More" at bounding box center [1055, 334] width 153 height 42
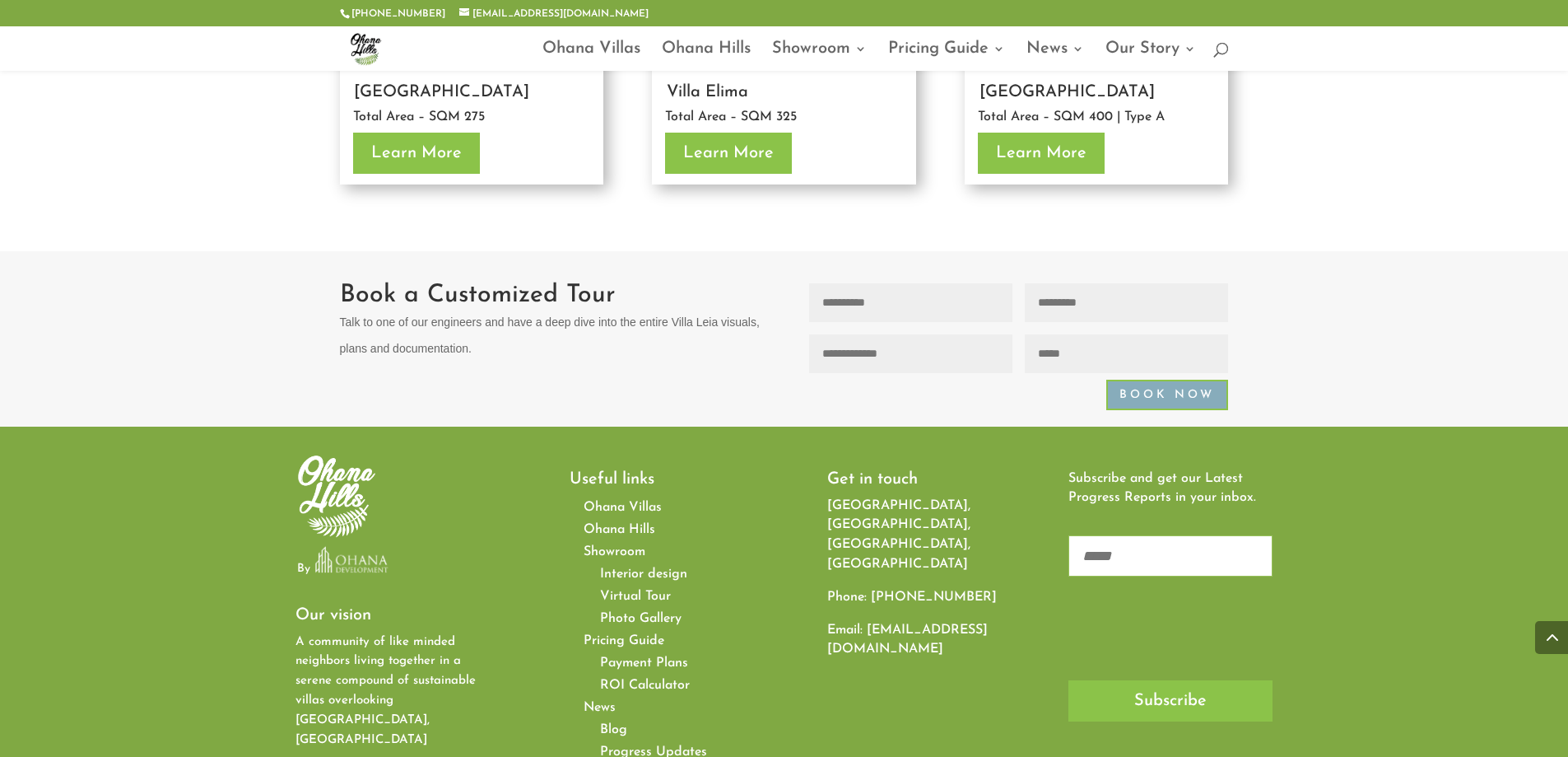
scroll to position [3129, 0]
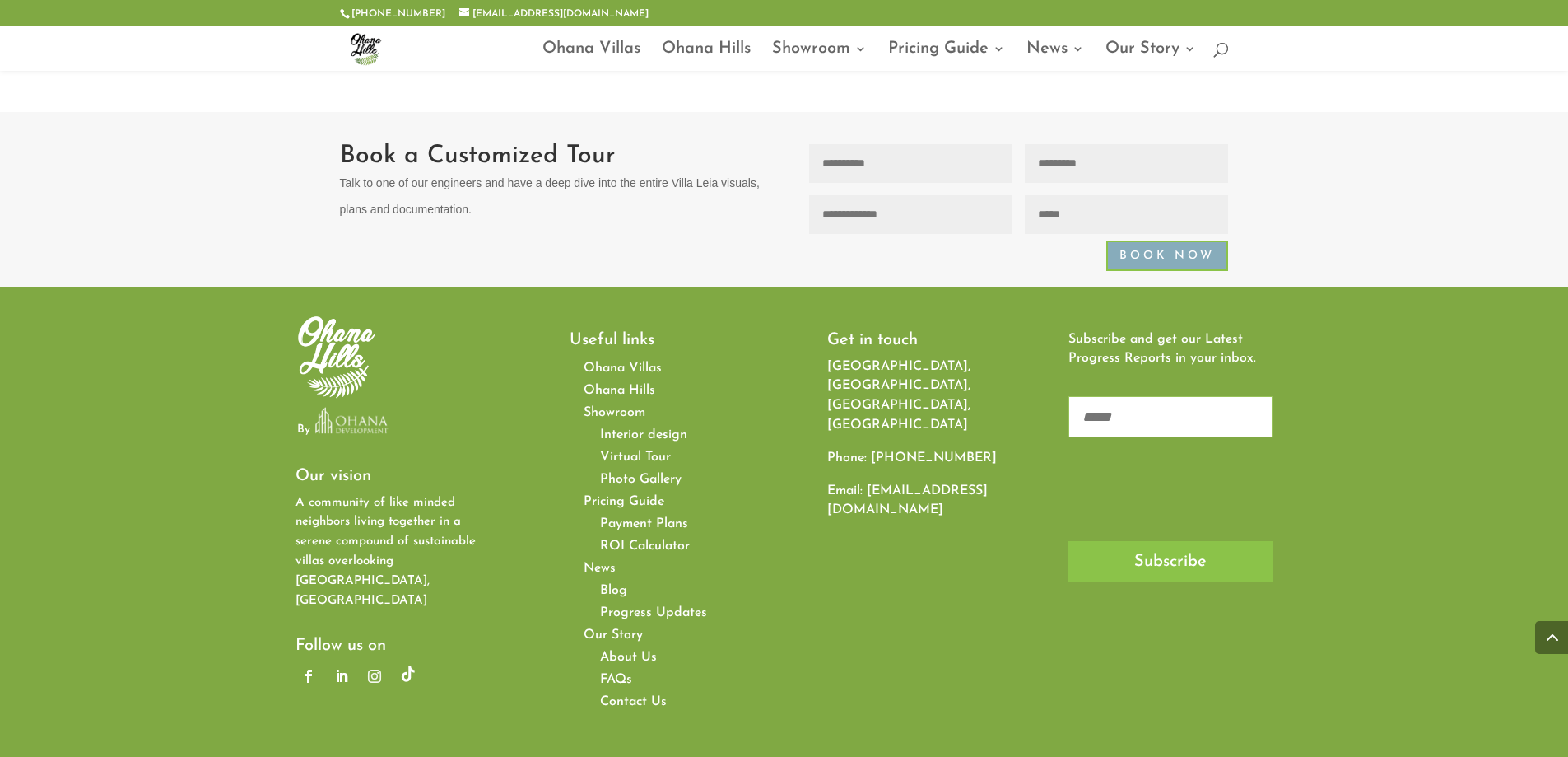
click at [372, 663] on link "Follow" at bounding box center [374, 675] width 26 height 26
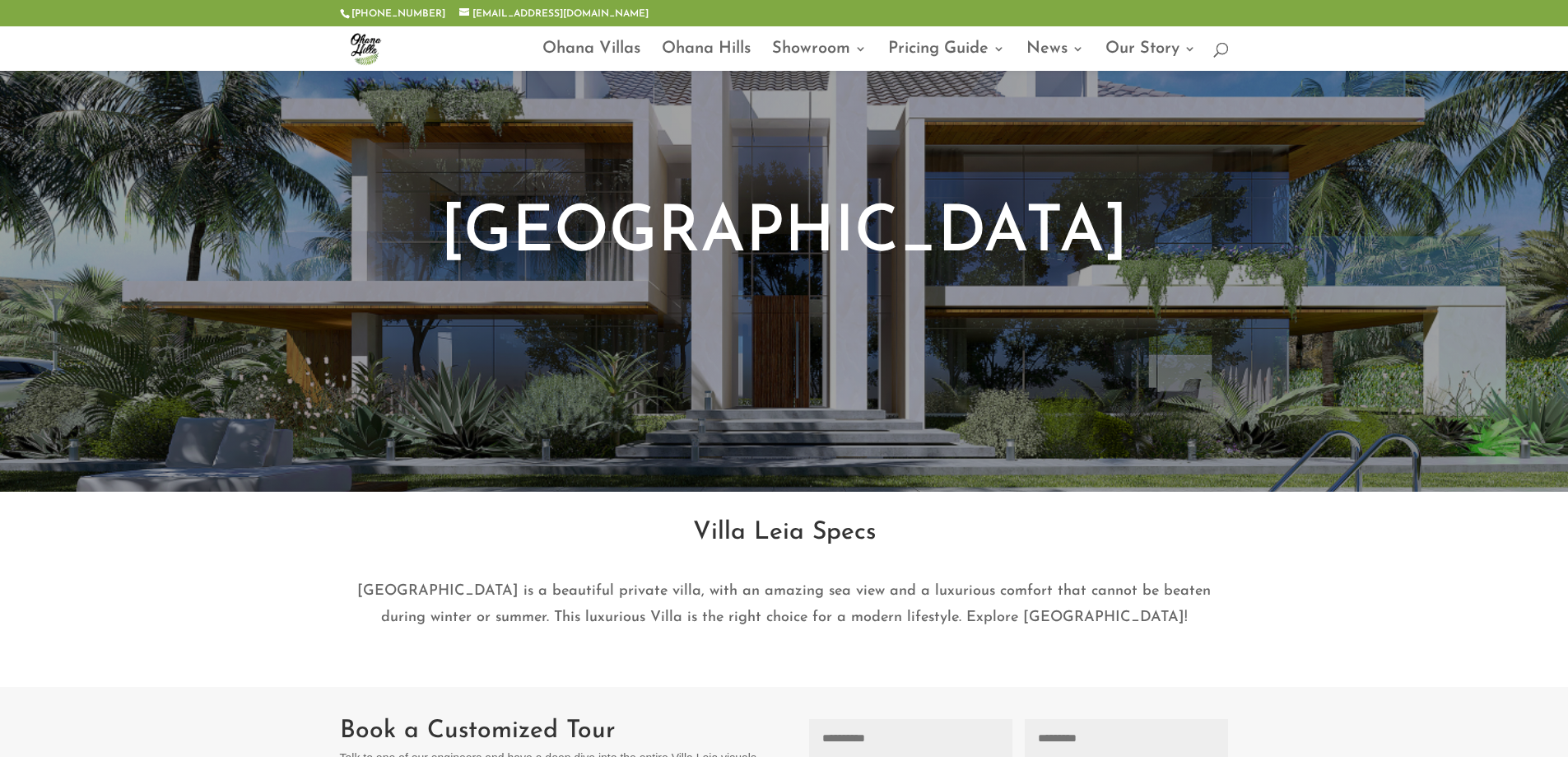
scroll to position [0, 0]
